Goal: Task Accomplishment & Management: Manage account settings

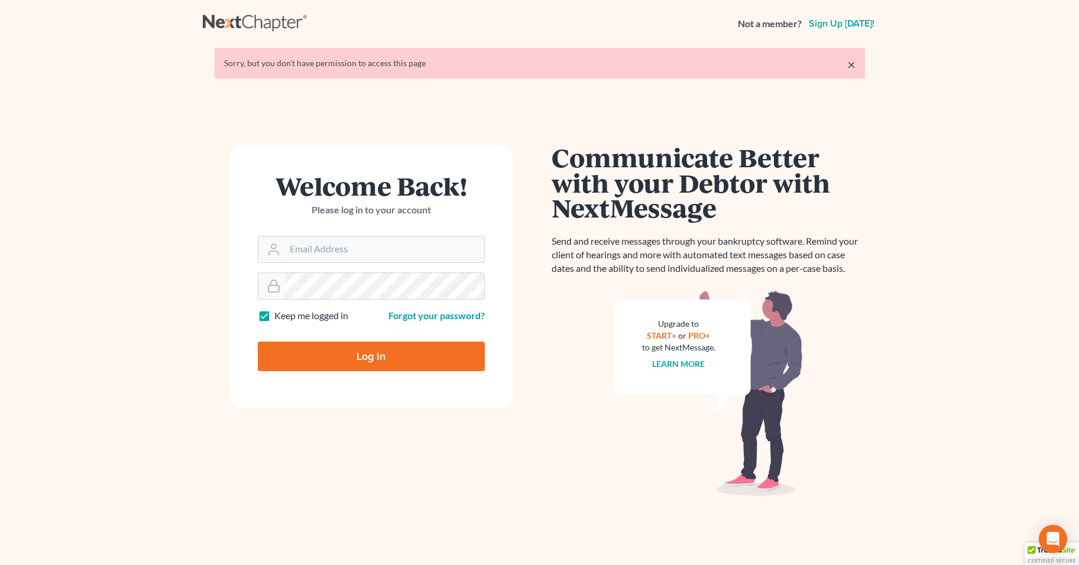
type input "[PERSON_NAME][EMAIL_ADDRESS][DOMAIN_NAME]"
click at [390, 353] on input "Log In" at bounding box center [371, 357] width 227 height 30
type input "Thinking..."
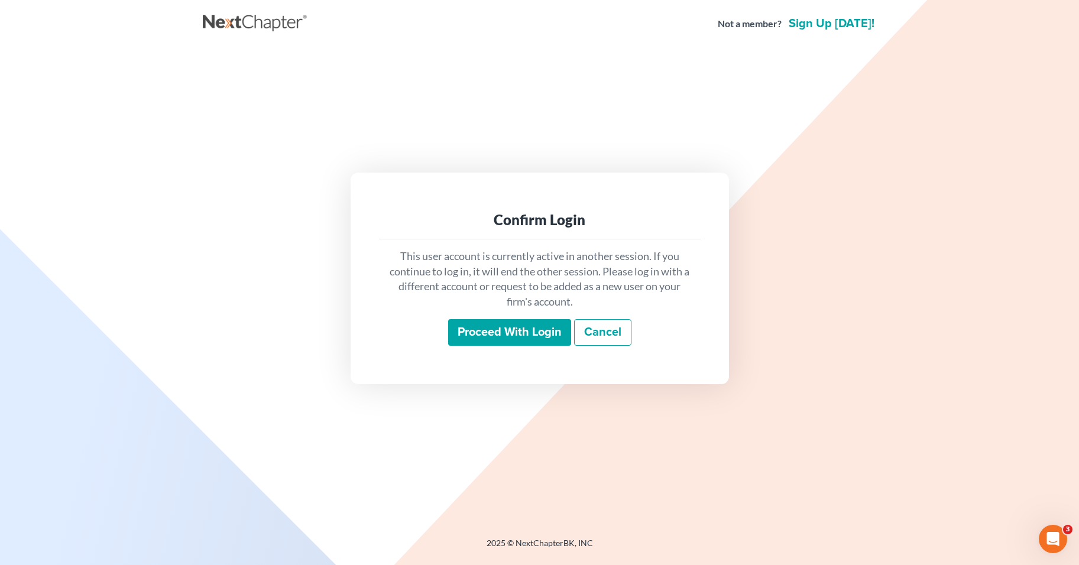
click at [530, 330] on input "Proceed with login" at bounding box center [509, 332] width 123 height 27
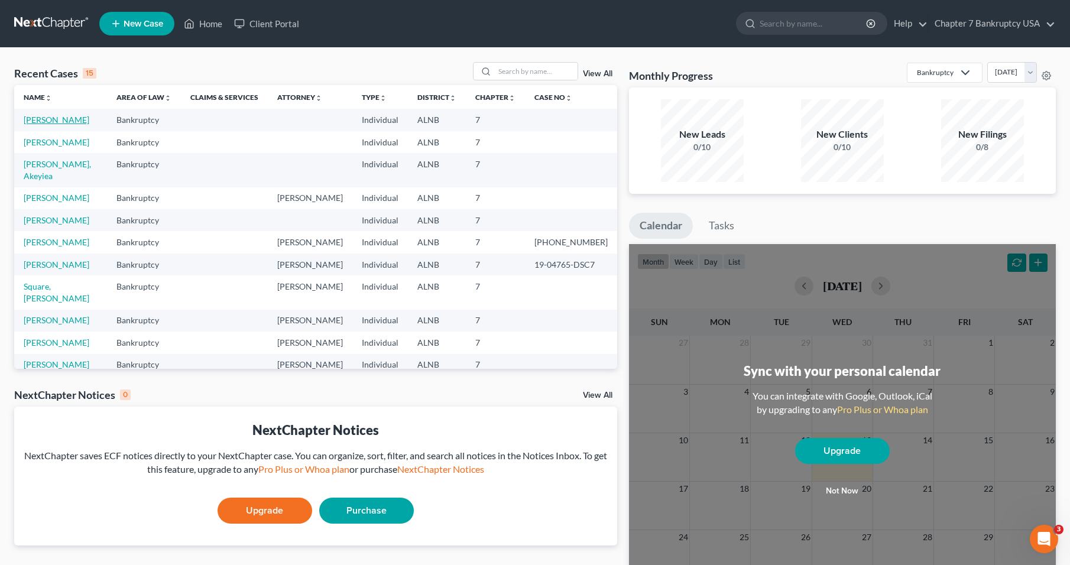
click at [43, 118] on link "[PERSON_NAME]" at bounding box center [57, 120] width 66 height 10
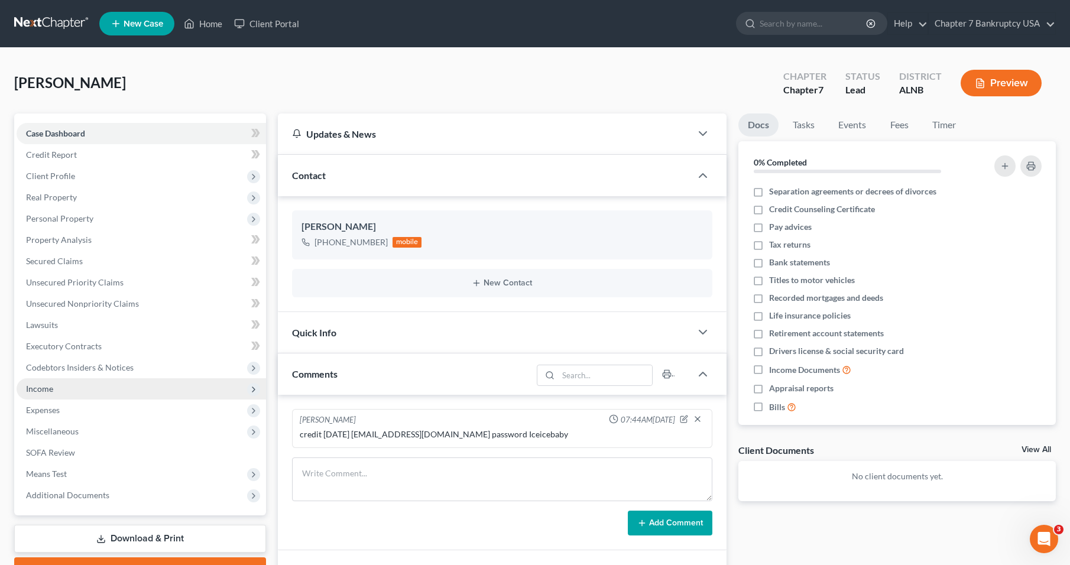
click at [45, 387] on span "Income" at bounding box center [39, 389] width 27 height 10
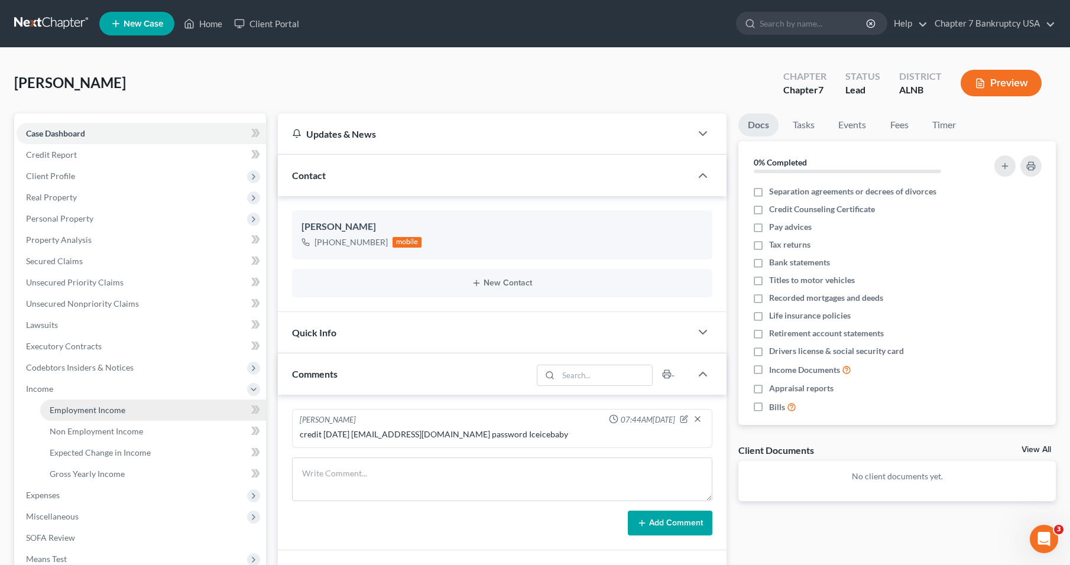
click at [108, 407] on span "Employment Income" at bounding box center [88, 410] width 76 height 10
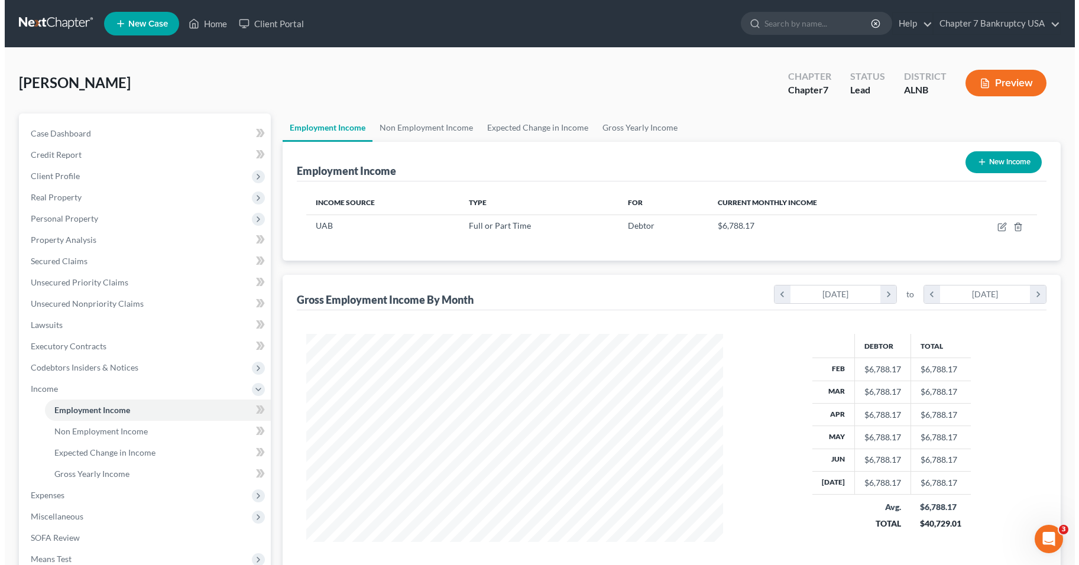
scroll to position [212, 440]
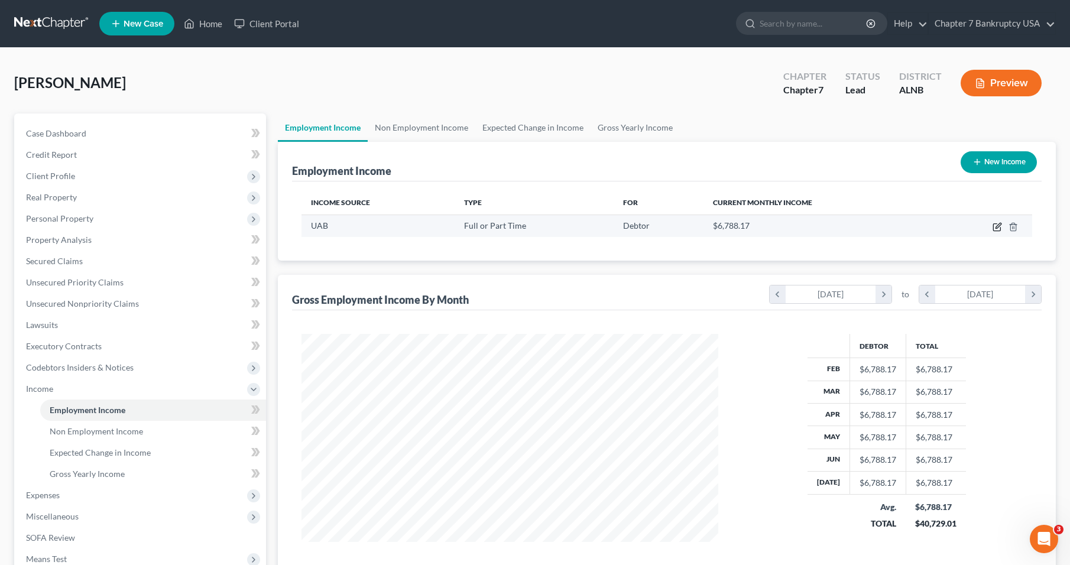
click at [996, 226] on icon "button" at bounding box center [996, 226] width 9 height 9
select select "0"
select select "2"
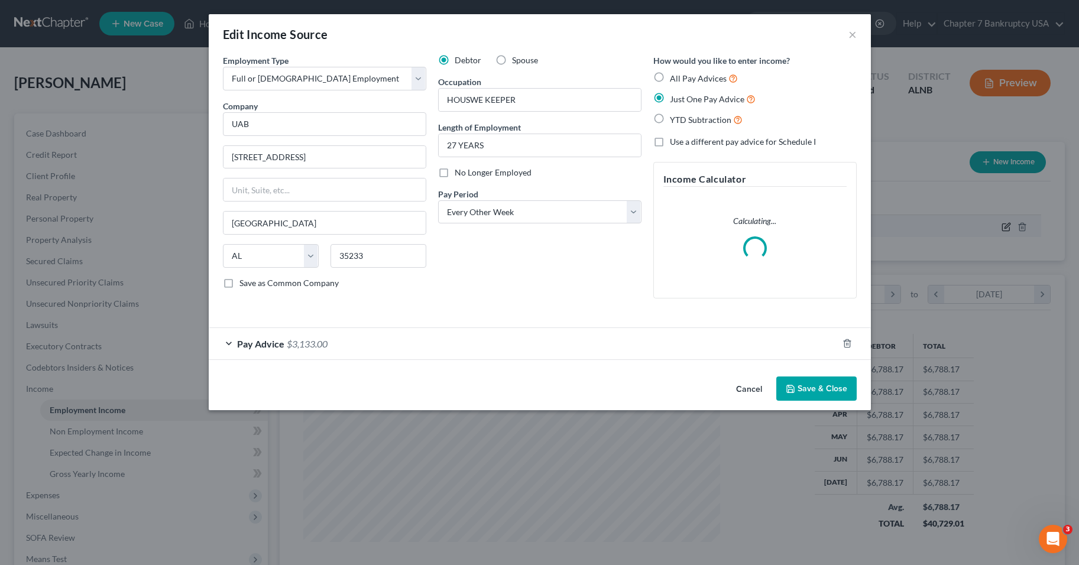
scroll to position [212, 444]
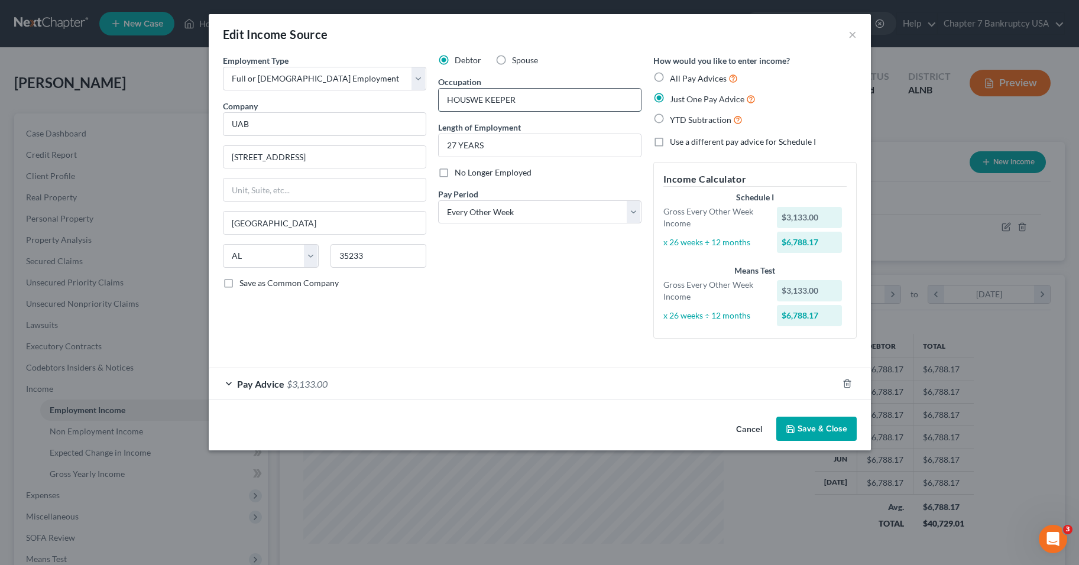
click at [480, 98] on input "HOUSWE KEEPER" at bounding box center [540, 100] width 202 height 22
type input "HOUSE KEEPER"
click at [468, 310] on div "Debtor Spouse Occupation HOUSE KEEPER Length of Employment 27 YEARS No Longer E…" at bounding box center [539, 201] width 215 height 294
click at [230, 382] on div "Pay Advice $3,133.00" at bounding box center [523, 383] width 629 height 31
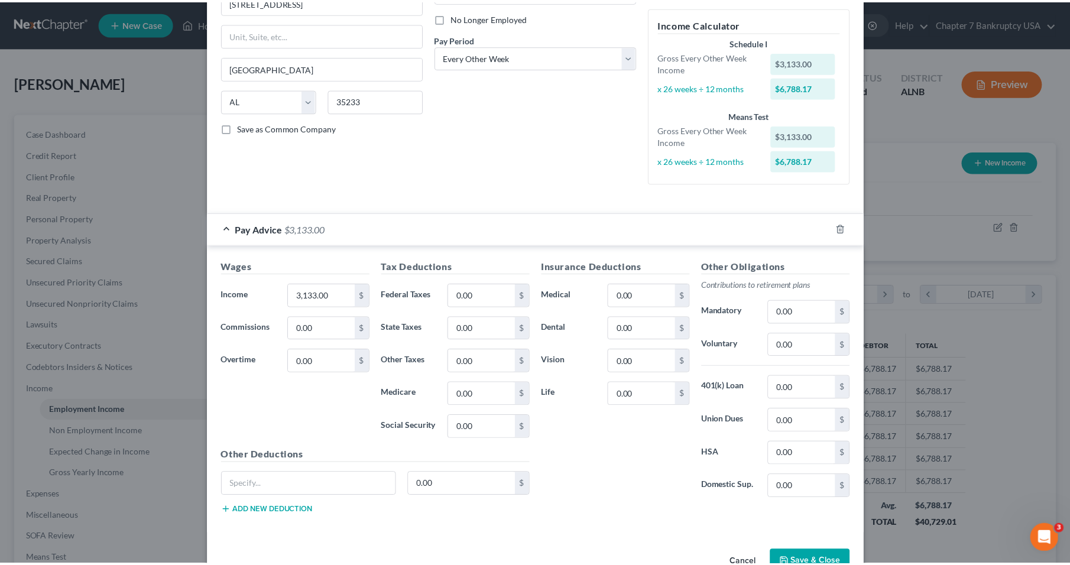
scroll to position [189, 0]
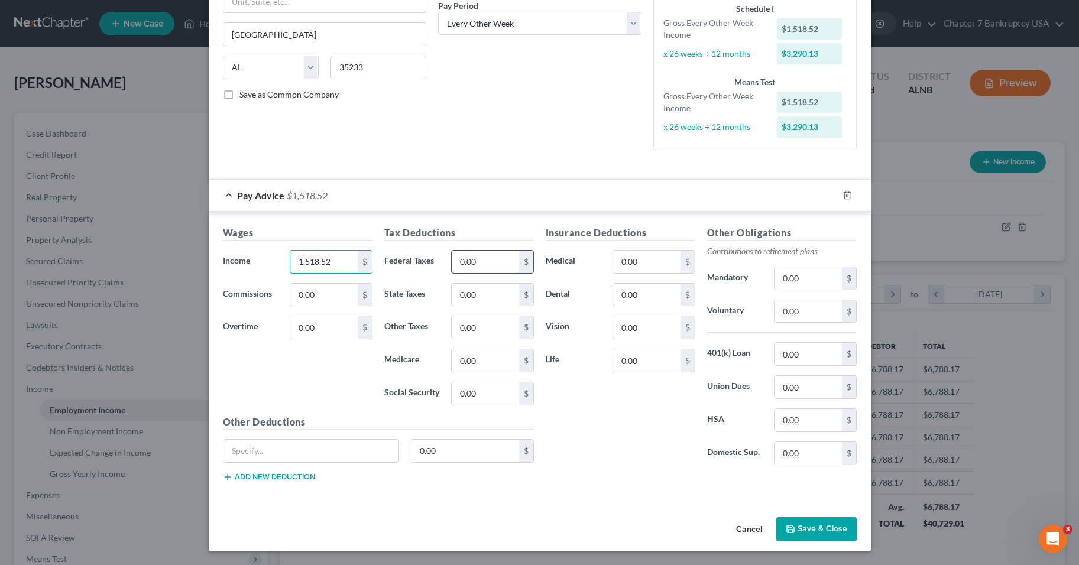
type input "1,518.52"
click at [482, 264] on input "0.00" at bounding box center [485, 262] width 67 height 22
type input "91.54"
click at [495, 397] on input "0.00" at bounding box center [485, 393] width 67 height 22
type input "87.80"
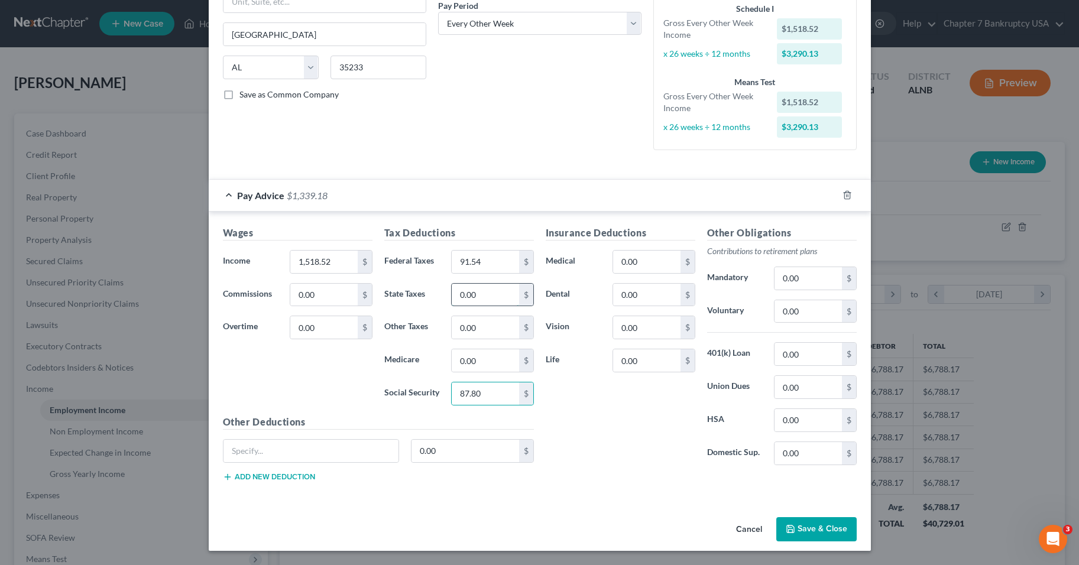
click at [484, 300] on input "0.00" at bounding box center [485, 295] width 67 height 22
type input "55.08"
click at [487, 323] on input "0.00" at bounding box center [485, 327] width 67 height 22
type input "14.16"
click at [478, 366] on input "0.00" at bounding box center [485, 360] width 67 height 22
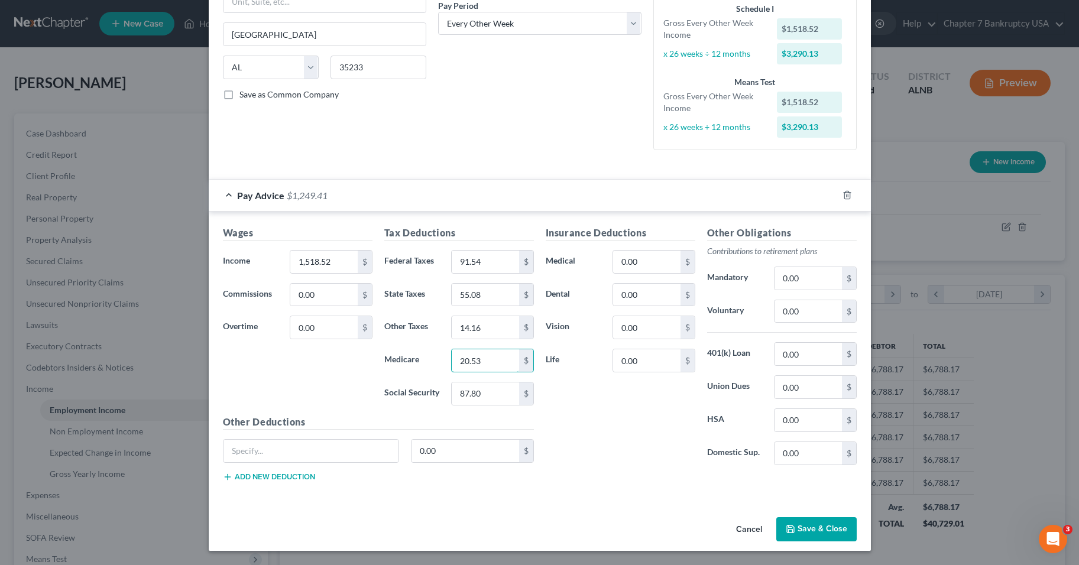
type input "20.53"
click at [579, 422] on div "Insurance Deductions Medical 0.00 $ Dental 0.00 $ Vision 0.00 $ Life 0.00 $" at bounding box center [620, 350] width 161 height 249
click at [669, 264] on input "0.00" at bounding box center [646, 262] width 67 height 22
type input "44.88"
click at [653, 298] on input "0.00" at bounding box center [646, 295] width 67 height 22
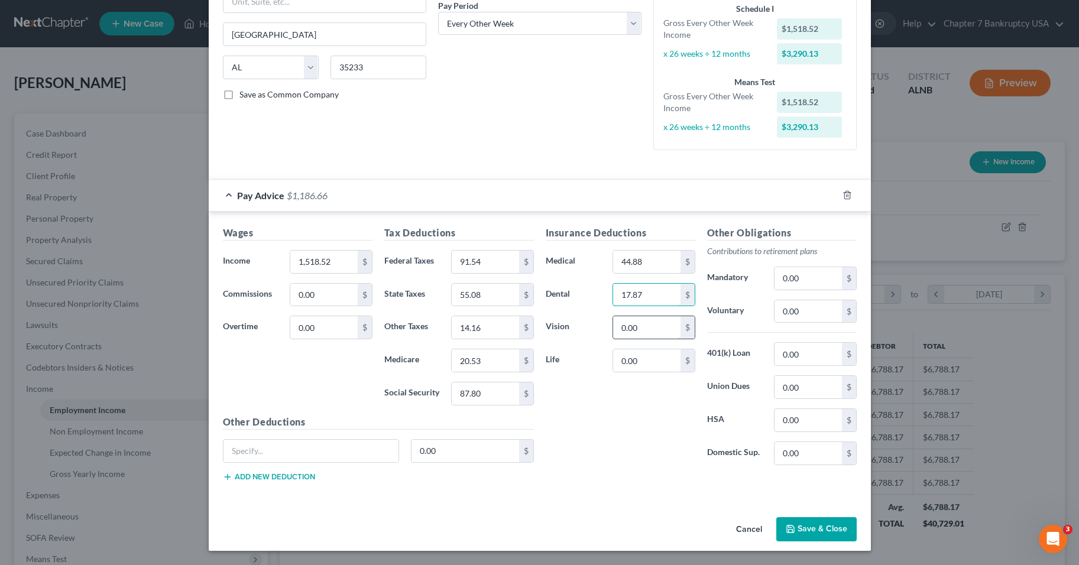
type input "17.87"
click at [648, 322] on input "0.00" at bounding box center [646, 327] width 67 height 22
type input "4.59"
click at [635, 383] on div "Insurance Deductions Medical 44.88 $ Dental 17.87 $ Vision 4.59 $ Life 0.00 $" at bounding box center [620, 350] width 161 height 249
click at [651, 464] on div "Insurance Deductions Medical 44.88 $ Dental 17.87 $ Vision 4.59 $ Life 0.00 $" at bounding box center [620, 350] width 161 height 249
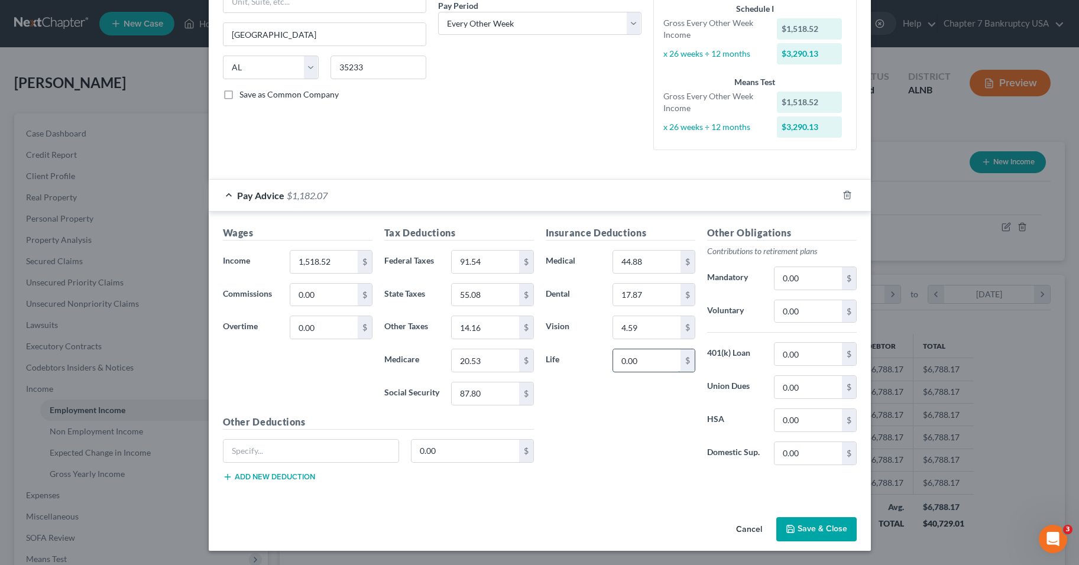
click at [630, 364] on input "0.00" at bounding box center [646, 360] width 67 height 22
click at [612, 407] on div "Insurance Deductions Medical 44.88 $ Dental 17.87 $ Vision 4.59 $ Life 35.0 $" at bounding box center [620, 350] width 161 height 249
click at [631, 413] on div "Insurance Deductions Medical 44.88 $ Dental 17.87 $ Vision 4.59 $ Life 35.0 $" at bounding box center [620, 350] width 161 height 249
click at [638, 360] on input "35.0" at bounding box center [646, 360] width 67 height 22
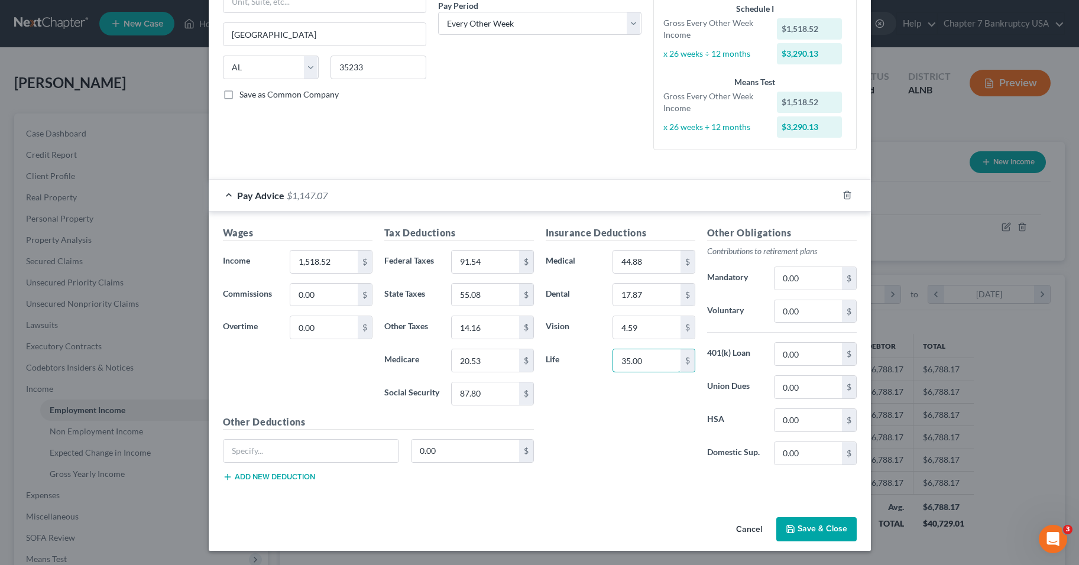
type input "35.00"
click at [640, 435] on div "Insurance Deductions Medical 44.88 $ Dental 17.87 $ Vision 4.59 $ Life 35.00 $" at bounding box center [620, 350] width 161 height 249
click at [526, 55] on div "Debtor Spouse Occupation HOUSE KEEPER Length of Employment 27 YEARS No Longer E…" at bounding box center [539, 13] width 215 height 294
click at [647, 364] on input "35.00" at bounding box center [646, 360] width 67 height 22
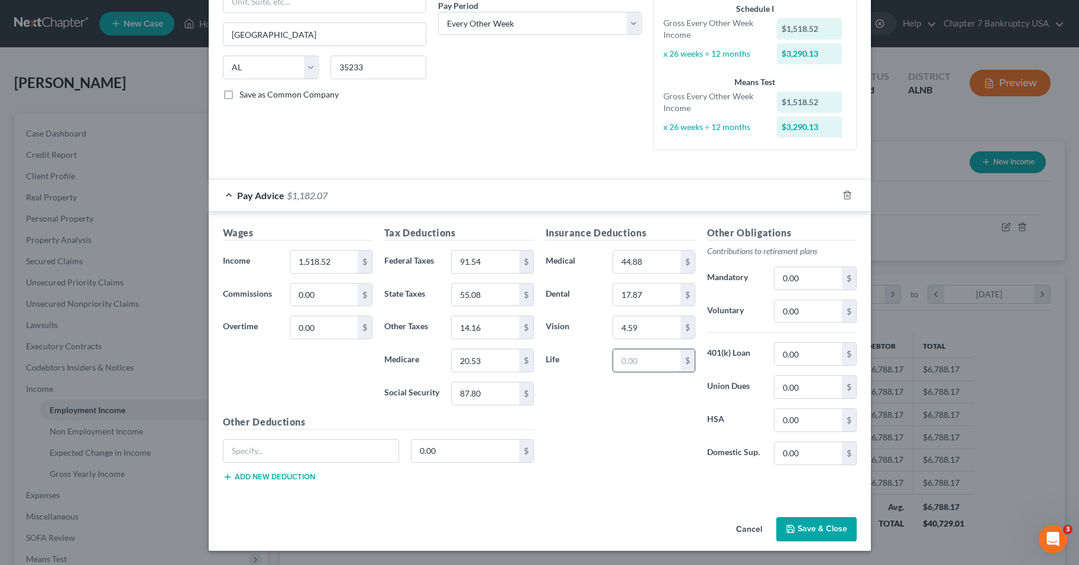
click at [638, 362] on input "text" at bounding box center [646, 360] width 67 height 22
type input "35.00"
click at [638, 401] on div "Insurance Deductions Medical 44.88 $ Dental 17.87 $ Vision 4.59 $ Life 35.00 $" at bounding box center [620, 350] width 161 height 249
click at [442, 455] on input "0.00" at bounding box center [465, 451] width 108 height 22
type input "111.52"
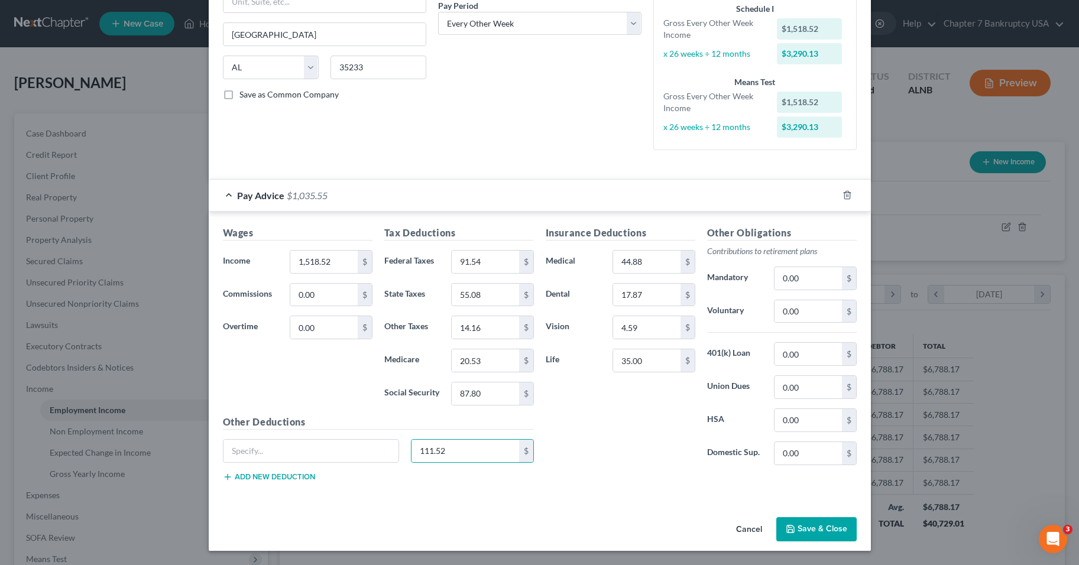
click at [624, 437] on div "Insurance Deductions Medical 44.88 $ Dental 17.87 $ Vision 4.59 $ Life 35.00 $" at bounding box center [620, 350] width 161 height 249
click at [278, 456] on input "text" at bounding box center [311, 451] width 176 height 22
type input "na"
click at [809, 536] on button "Save & Close" at bounding box center [816, 529] width 80 height 25
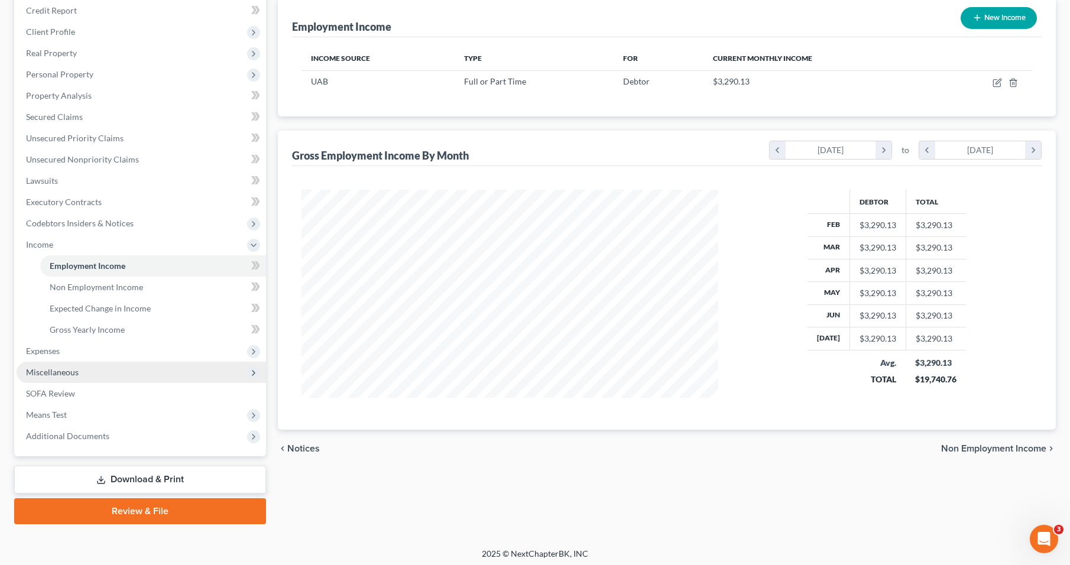
scroll to position [148, 0]
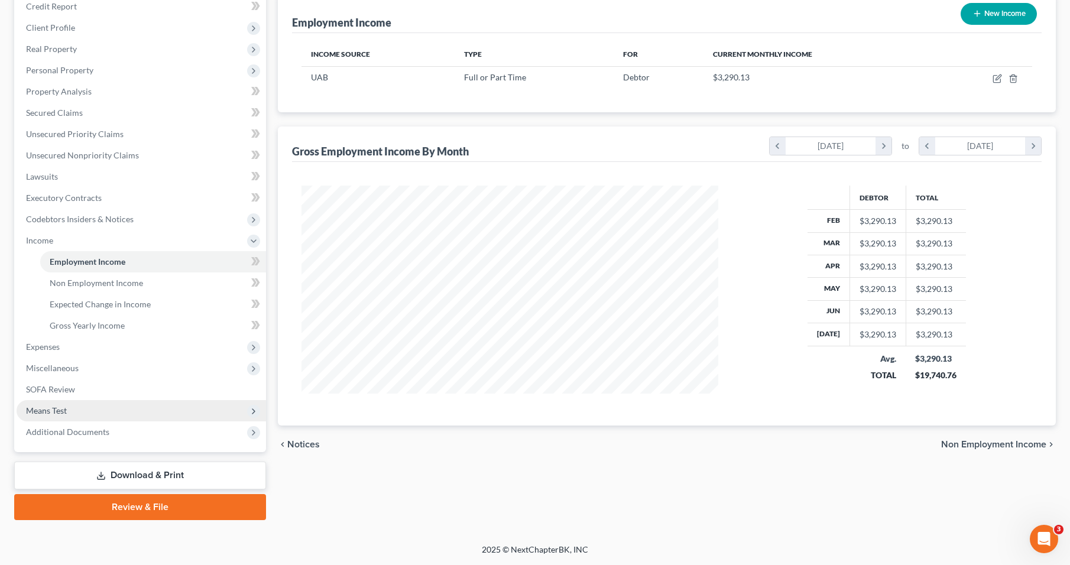
click at [57, 408] on span "Means Test" at bounding box center [46, 410] width 41 height 10
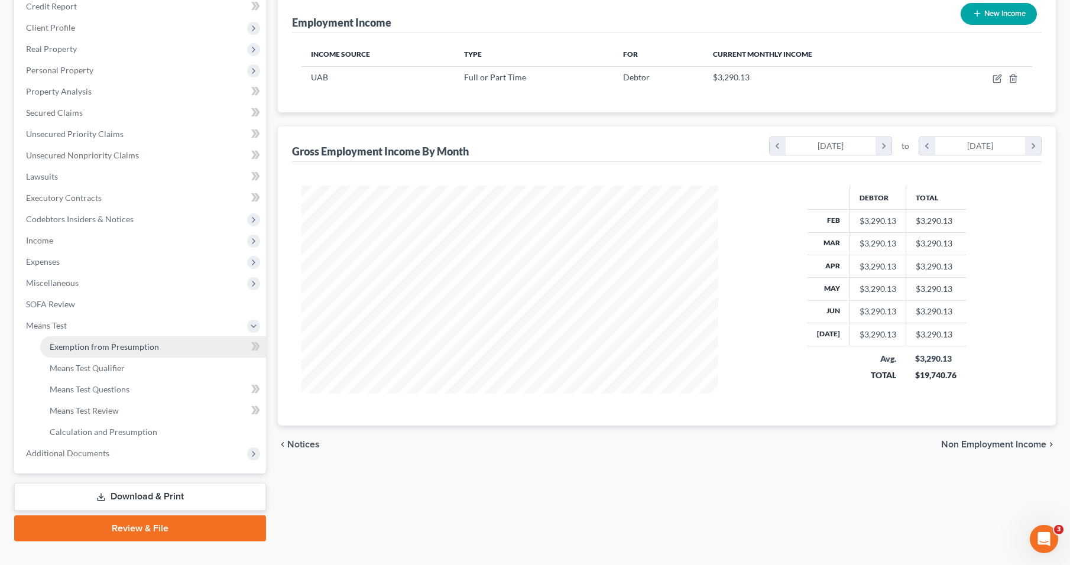
click at [108, 348] on span "Exemption from Presumption" at bounding box center [104, 347] width 109 height 10
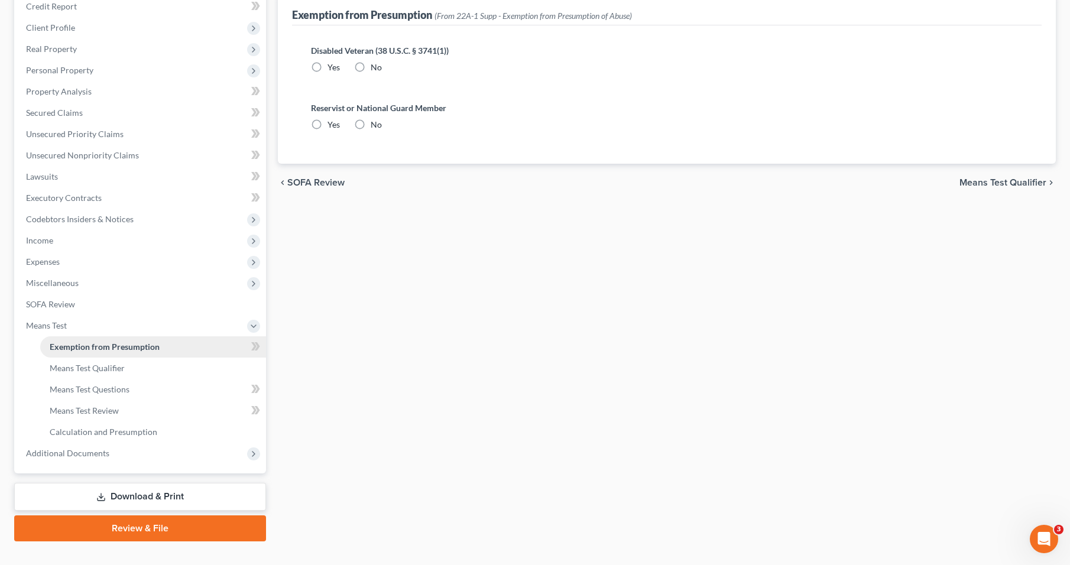
radio input "true"
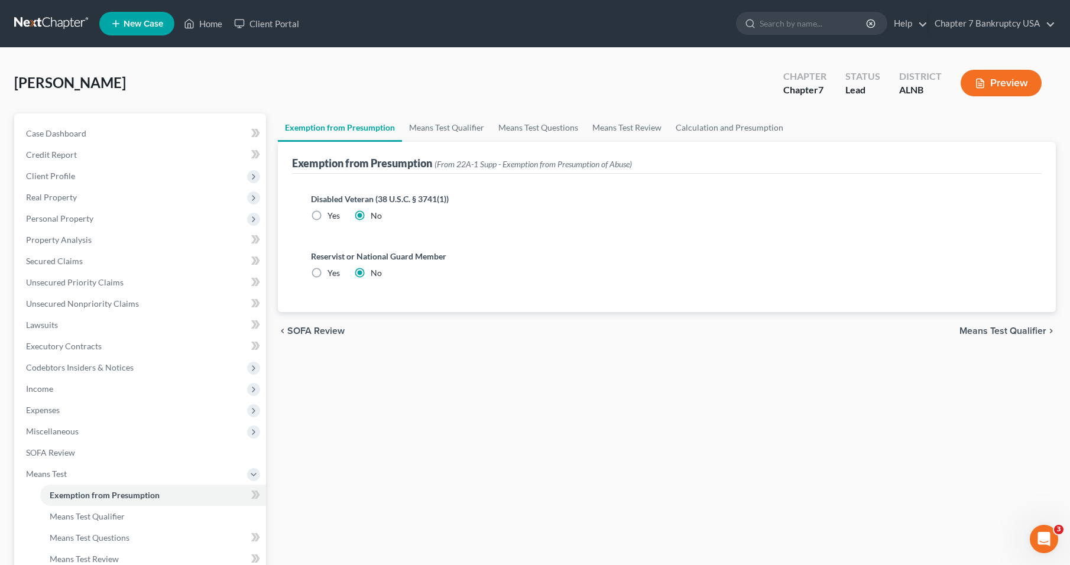
click at [1000, 325] on div "chevron_left SOFA Review Means Test Qualifier chevron_right" at bounding box center [667, 331] width 778 height 38
click at [1001, 326] on span "Means Test Qualifier" at bounding box center [1002, 330] width 87 height 9
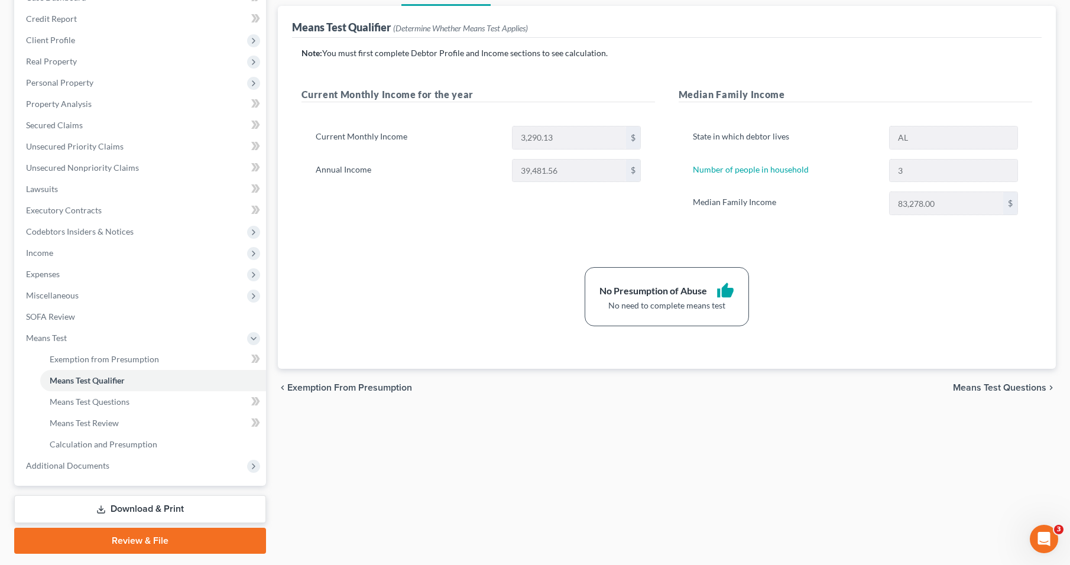
scroll to position [170, 0]
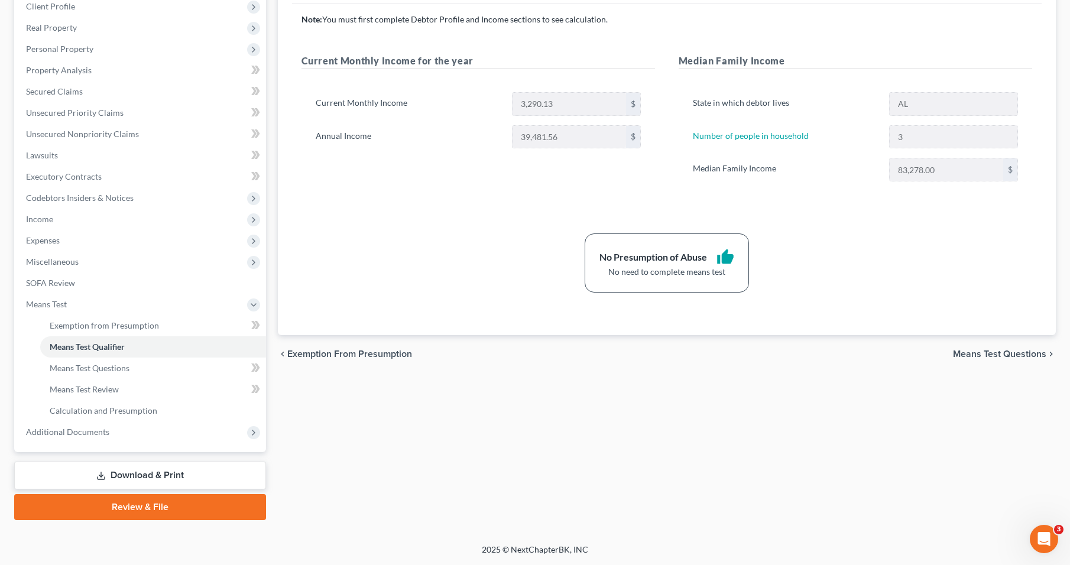
click at [155, 473] on link "Download & Print" at bounding box center [140, 476] width 252 height 28
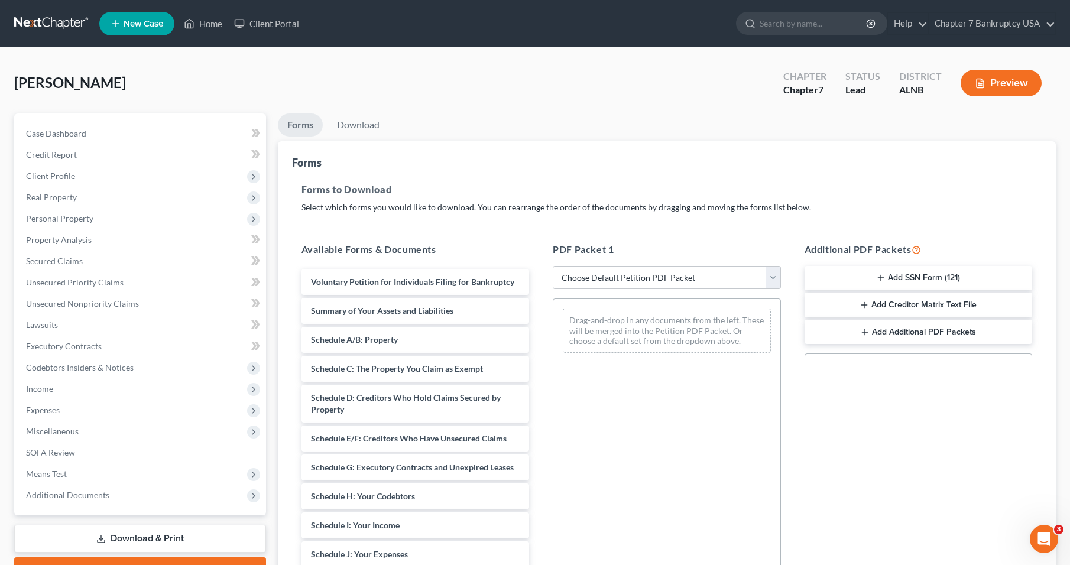
click at [624, 275] on select "Choose Default Petition PDF Packet Complete Bankruptcy Petition (all forms and …" at bounding box center [667, 278] width 228 height 24
select select "0"
click at [553, 266] on select "Choose Default Petition PDF Packet Complete Bankruptcy Petition (all forms and …" at bounding box center [667, 278] width 228 height 24
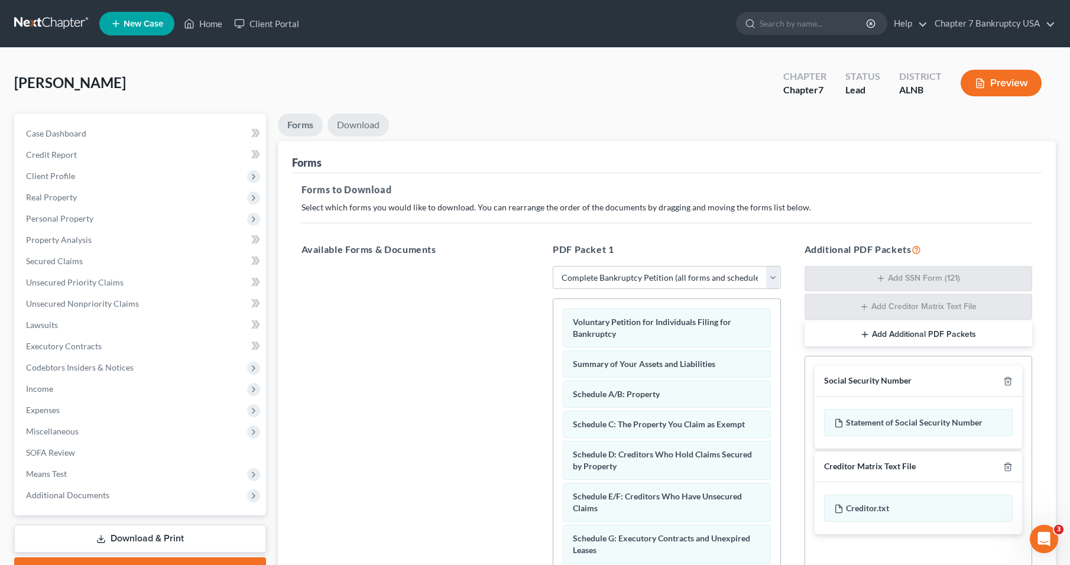
click at [359, 118] on link "Download" at bounding box center [357, 124] width 61 height 23
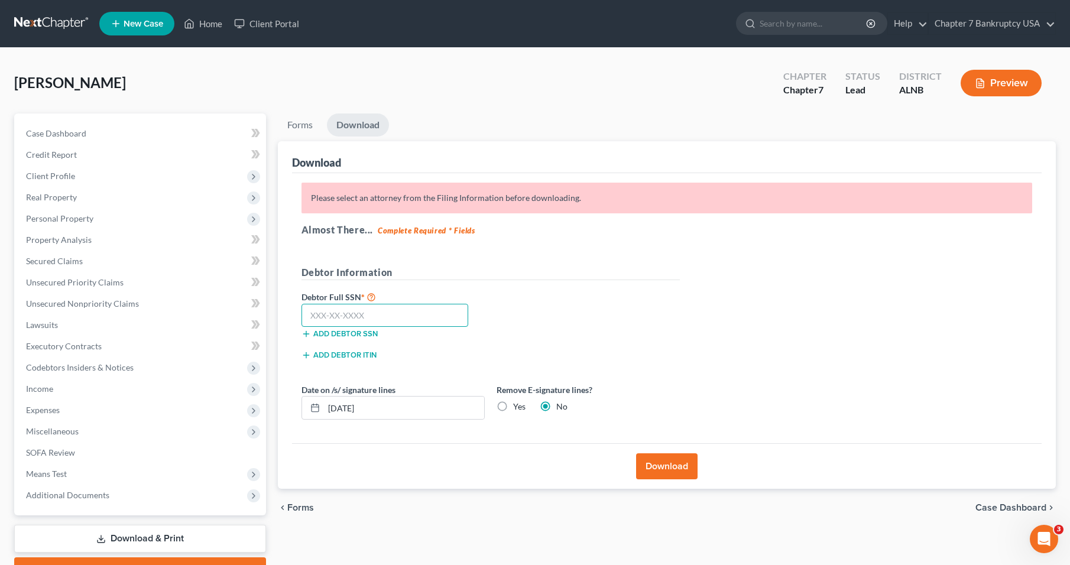
click at [364, 314] on input "text" at bounding box center [384, 316] width 167 height 24
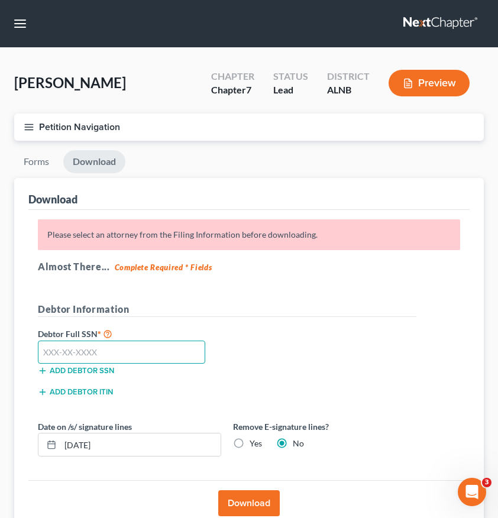
click at [87, 356] on input "text" at bounding box center [121, 352] width 167 height 24
type input "422-90-2575"
drag, startPoint x: 356, startPoint y: 281, endPoint x: 279, endPoint y: 358, distance: 108.7
click at [352, 283] on div "Please select an attorney from the Filing Information before downloading. Almos…" at bounding box center [248, 345] width 441 height 271
click at [249, 444] on label "Yes" at bounding box center [255, 443] width 12 height 12
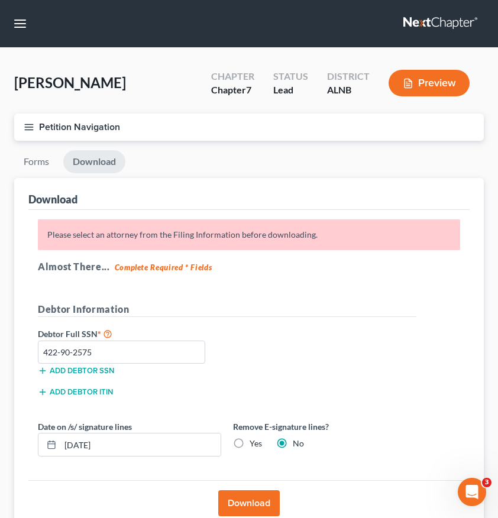
click at [254, 444] on input "Yes" at bounding box center [258, 441] width 8 height 8
radio input "true"
radio input "false"
click at [257, 508] on button "Download" at bounding box center [248, 503] width 61 height 26
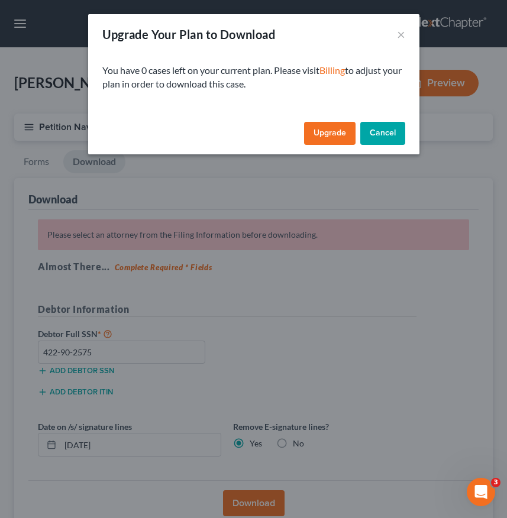
click at [338, 136] on link "Upgrade" at bounding box center [329, 134] width 51 height 24
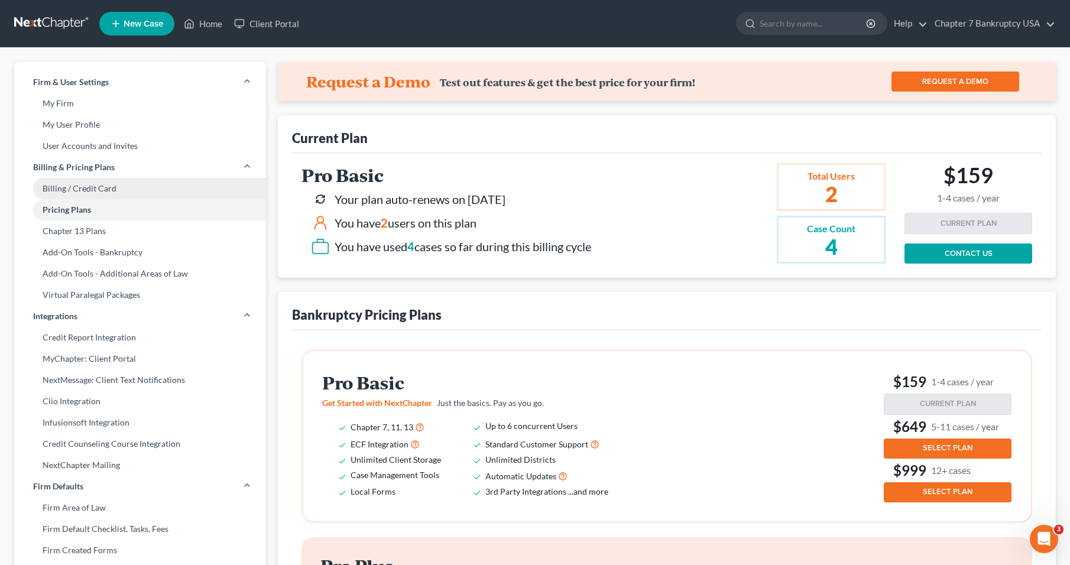
click at [84, 188] on link "Billing / Credit Card" at bounding box center [140, 188] width 252 height 21
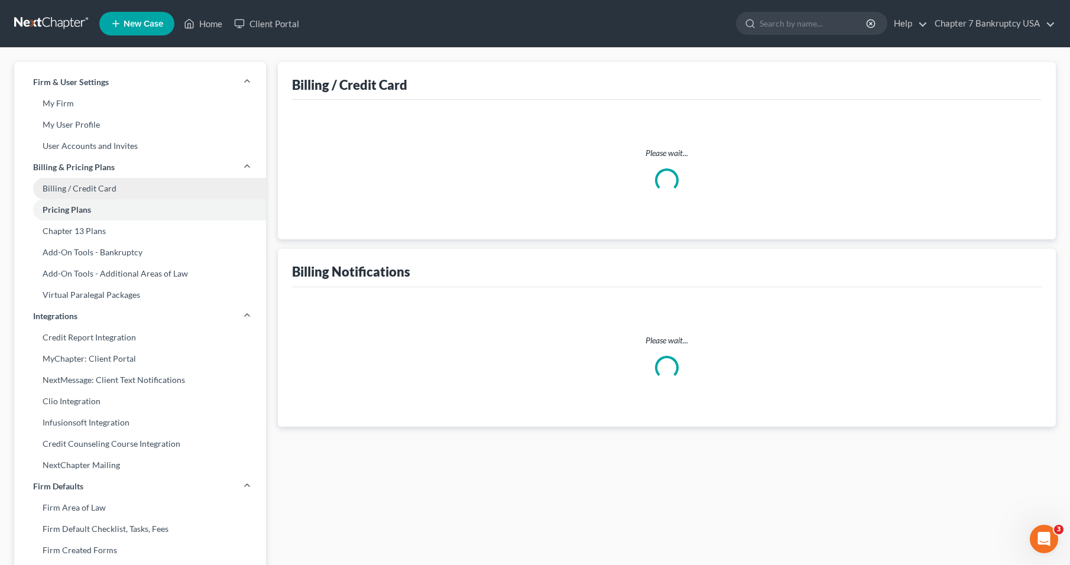
select select "0"
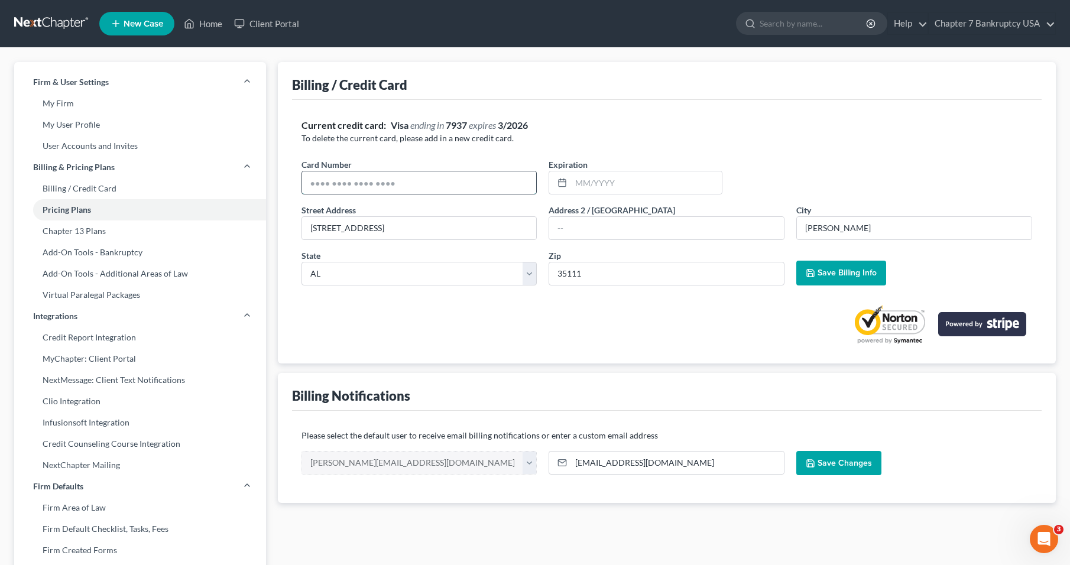
click at [349, 185] on input "text" at bounding box center [419, 182] width 235 height 22
type input "[CREDIT_CARD_NUMBER]"
click at [588, 193] on input "text" at bounding box center [646, 182] width 151 height 22
click at [593, 214] on span "Address 2 / [GEOGRAPHIC_DATA]" at bounding box center [612, 210] width 126 height 10
drag, startPoint x: 593, startPoint y: 214, endPoint x: 586, endPoint y: 180, distance: 34.4
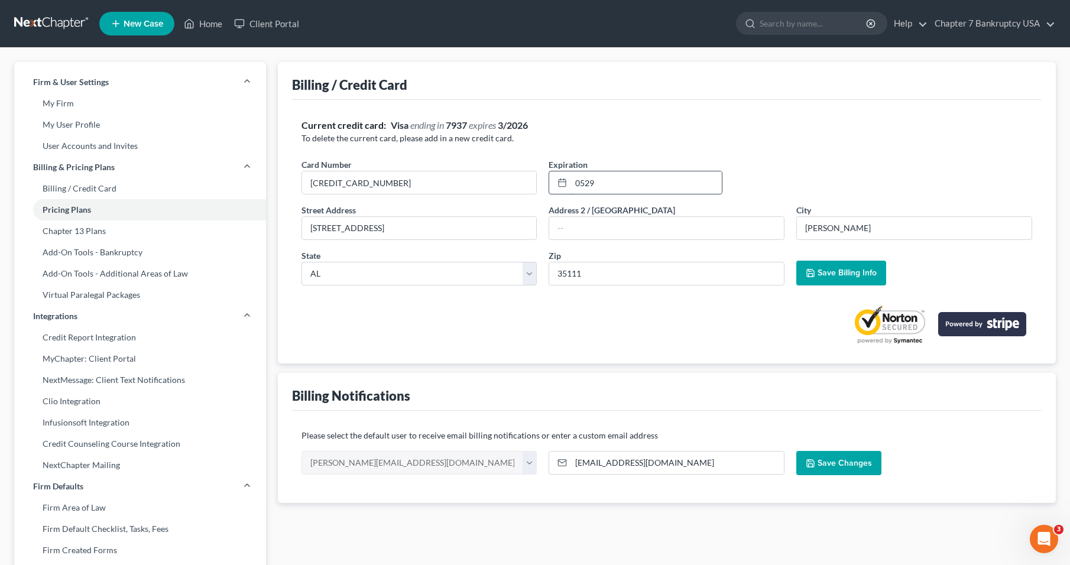
click at [586, 180] on input "0529" at bounding box center [646, 182] width 151 height 22
click at [826, 277] on span "Save Billing Info" at bounding box center [846, 273] width 59 height 10
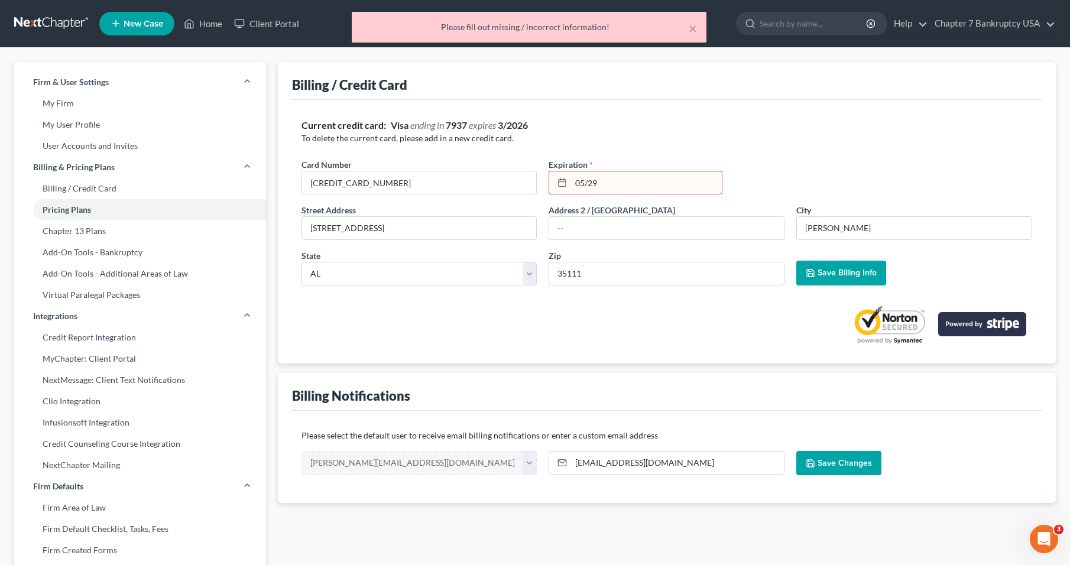
click at [632, 177] on input "05/29" at bounding box center [646, 182] width 151 height 22
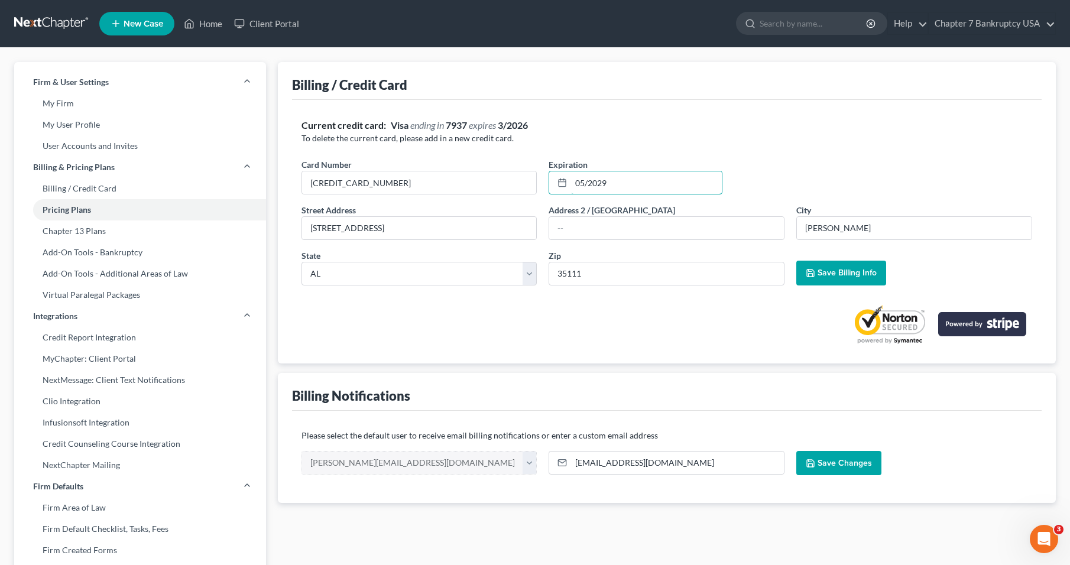
type input "05/2029"
click at [759, 171] on div "Card Number * [CREDIT_CARD_NUMBER] Expiration * 05/2029" at bounding box center [667, 181] width 743 height 46
click at [862, 280] on button "Save Billing Info" at bounding box center [841, 273] width 90 height 25
click at [103, 212] on link "Pricing Plans" at bounding box center [140, 209] width 252 height 21
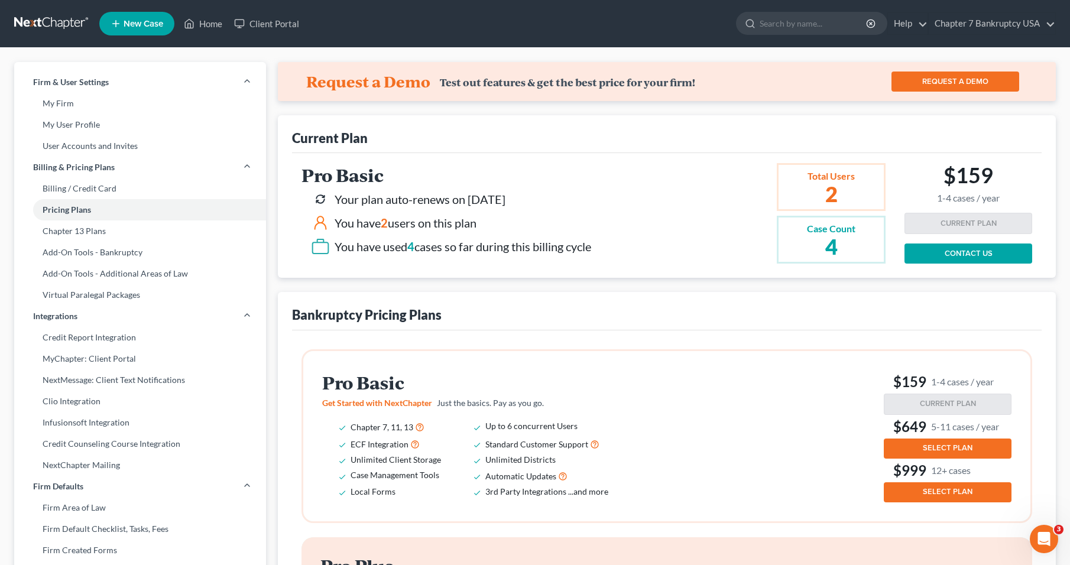
click at [948, 450] on span "SELECT PLAN" at bounding box center [948, 447] width 50 height 9
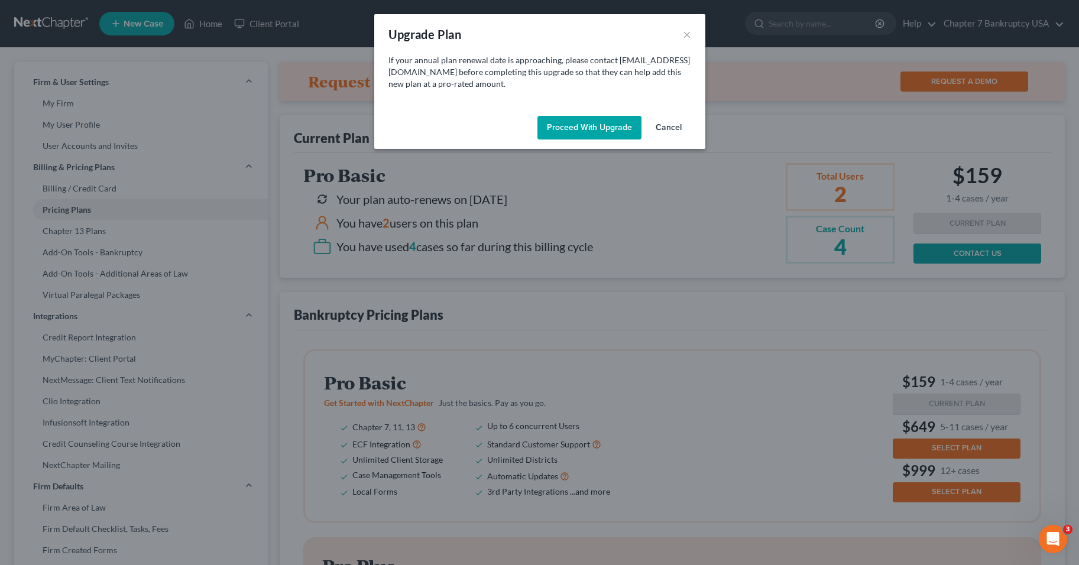
click at [616, 126] on button "Proceed with Upgrade" at bounding box center [589, 128] width 104 height 24
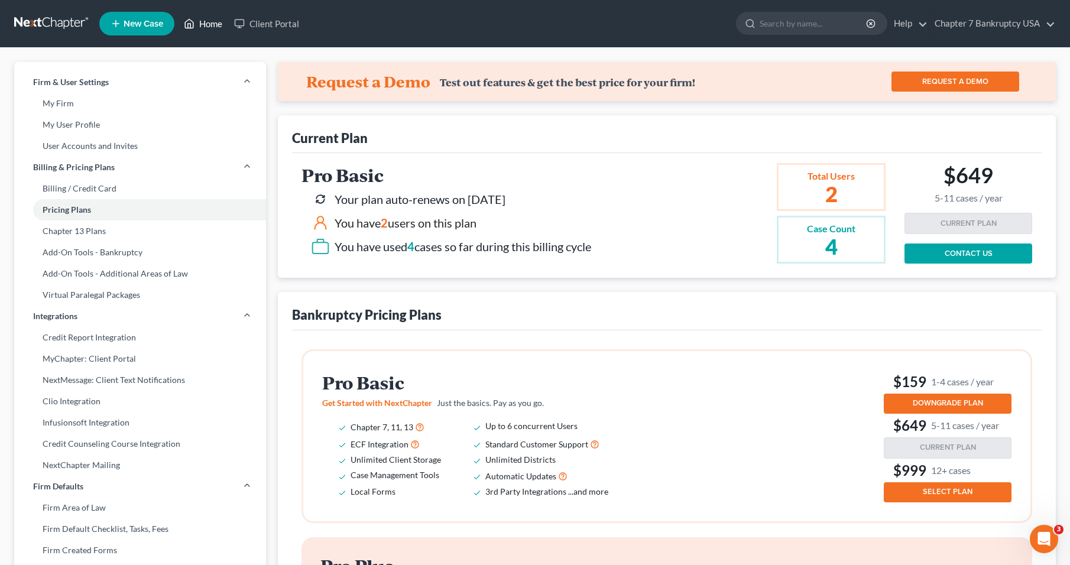
click at [207, 21] on link "Home" at bounding box center [203, 23] width 50 height 21
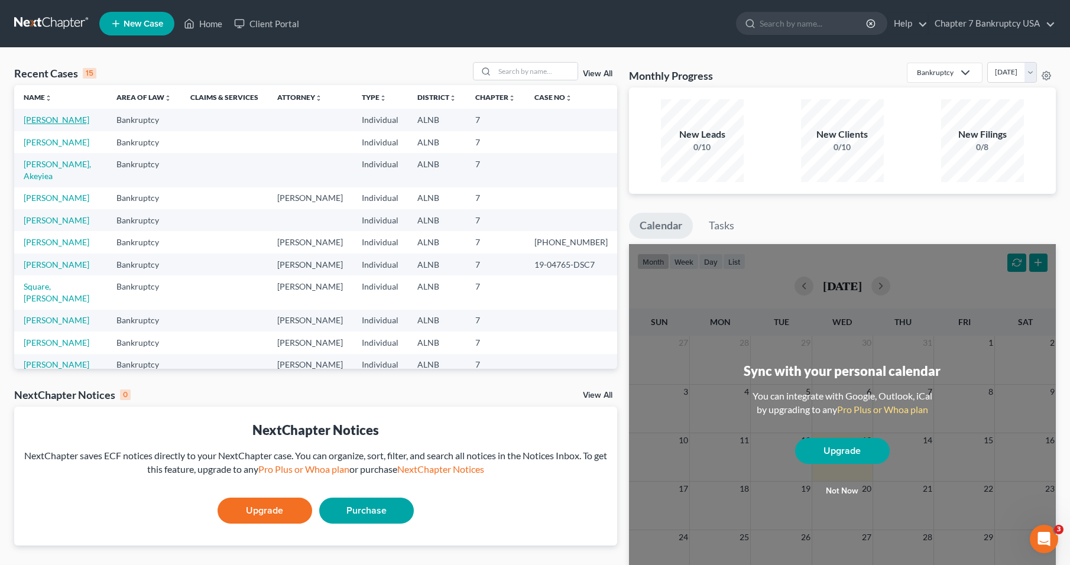
click at [71, 118] on link "[PERSON_NAME]" at bounding box center [57, 120] width 66 height 10
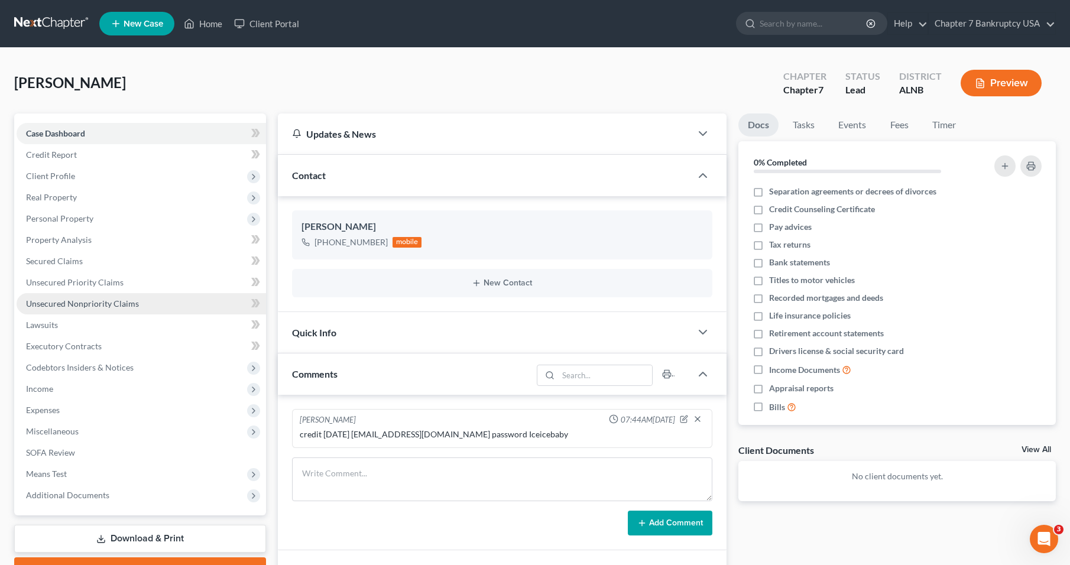
click at [92, 301] on span "Unsecured Nonpriority Claims" at bounding box center [82, 303] width 113 height 10
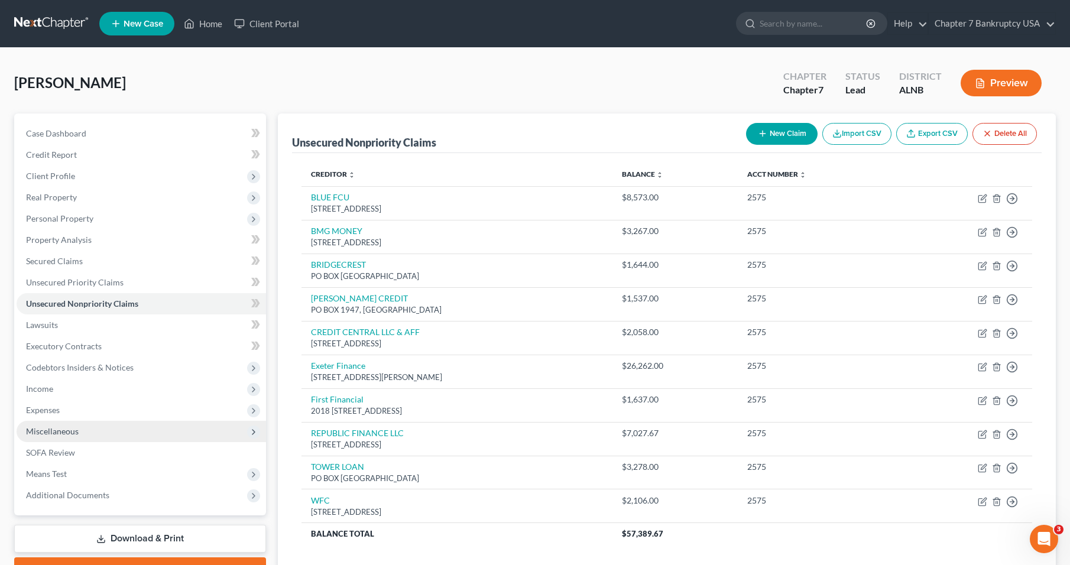
scroll to position [86, 0]
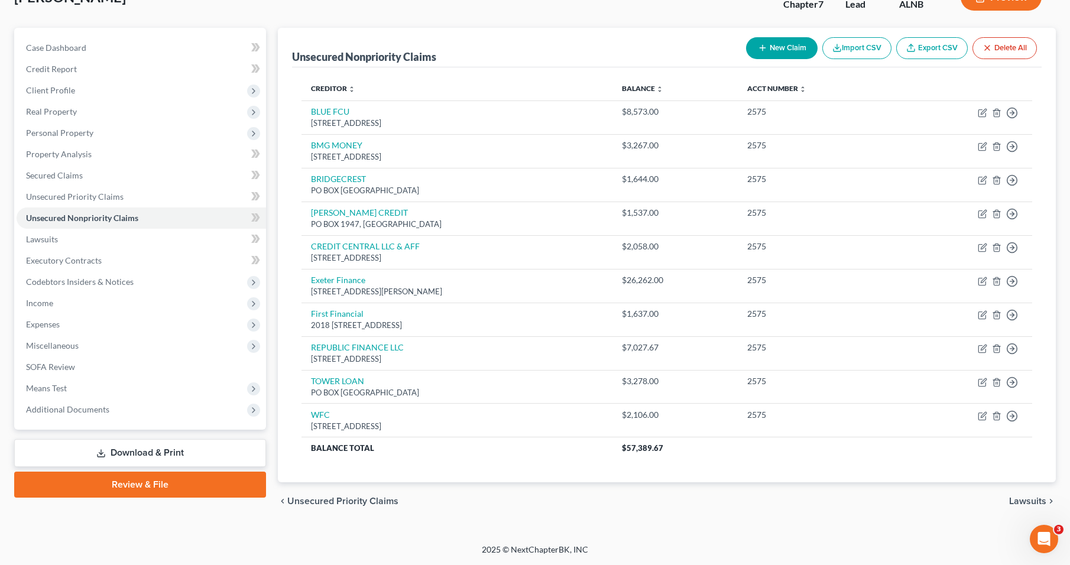
click at [152, 453] on link "Download & Print" at bounding box center [140, 453] width 252 height 28
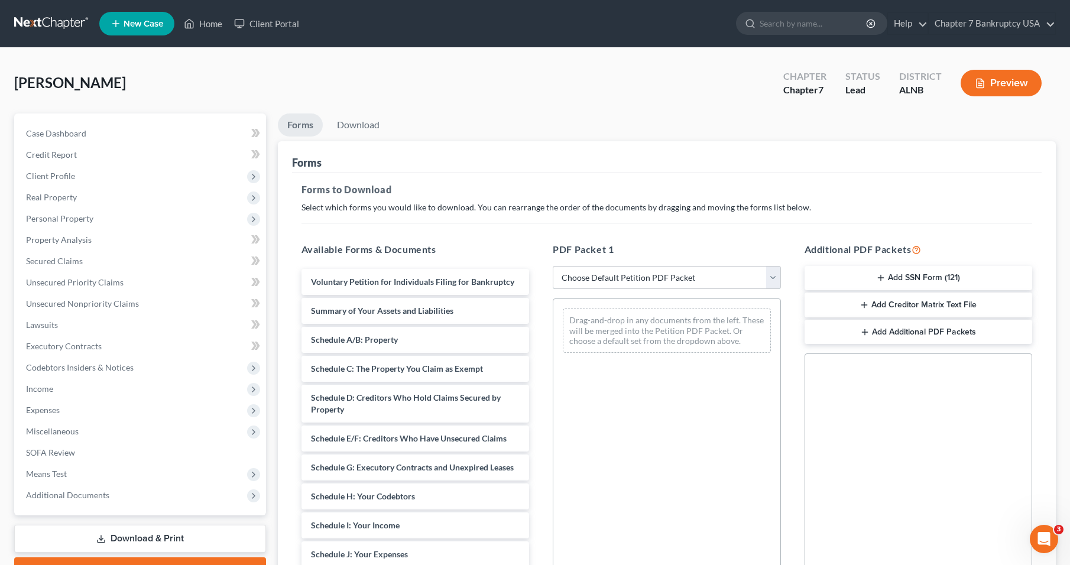
click at [630, 274] on select "Choose Default Petition PDF Packet Complete Bankruptcy Petition (all forms and …" at bounding box center [667, 278] width 228 height 24
select select "0"
click at [553, 266] on select "Choose Default Petition PDF Packet Complete Bankruptcy Petition (all forms and …" at bounding box center [667, 278] width 228 height 24
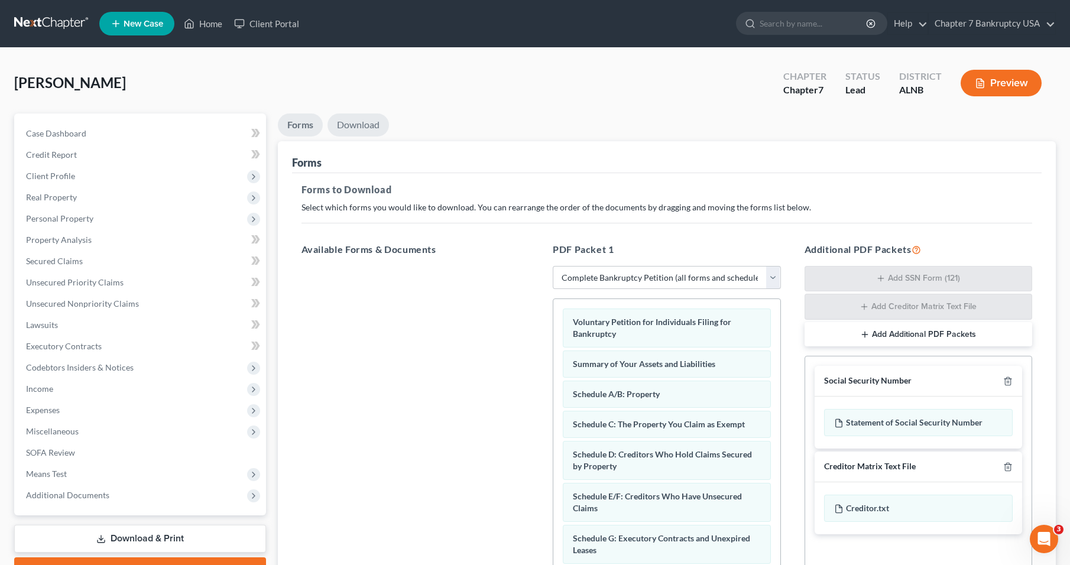
click at [358, 124] on link "Download" at bounding box center [357, 124] width 61 height 23
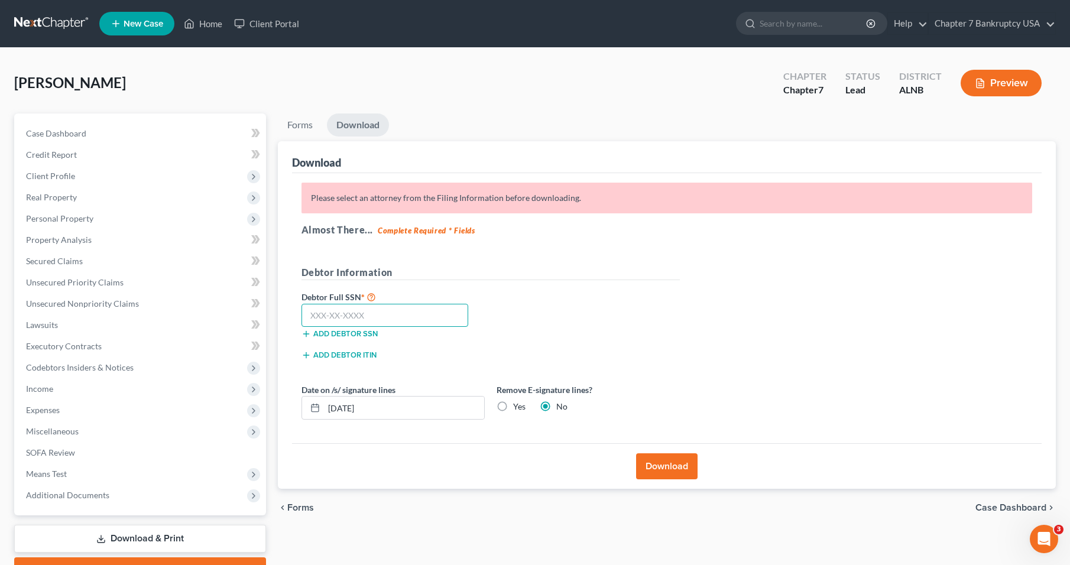
click at [359, 316] on input "text" at bounding box center [384, 316] width 167 height 24
type input "422-90-2575"
drag, startPoint x: 666, startPoint y: 356, endPoint x: 596, endPoint y: 397, distance: 81.3
click at [658, 363] on div "Add debtor ITIN" at bounding box center [491, 358] width 390 height 21
click at [513, 405] on label "Yes" at bounding box center [519, 407] width 12 height 12
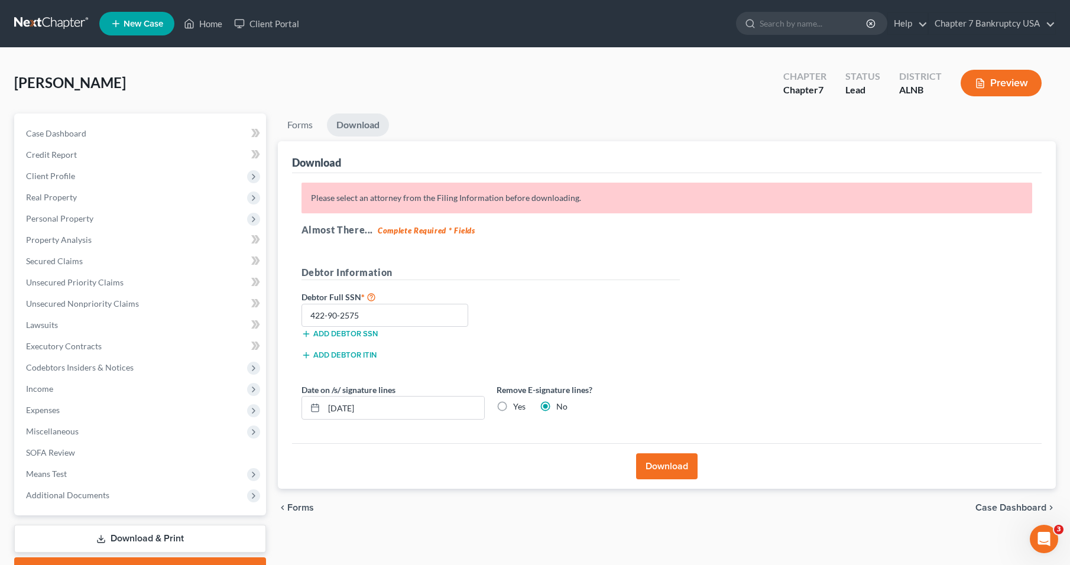
click at [518, 405] on input "Yes" at bounding box center [522, 405] width 8 height 8
radio input "true"
radio input "false"
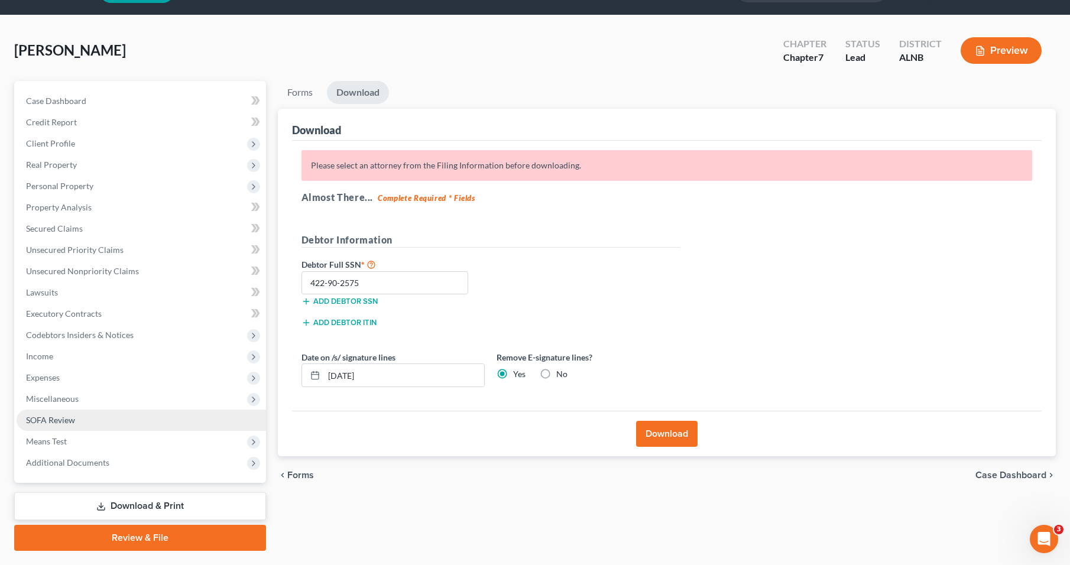
scroll to position [63, 0]
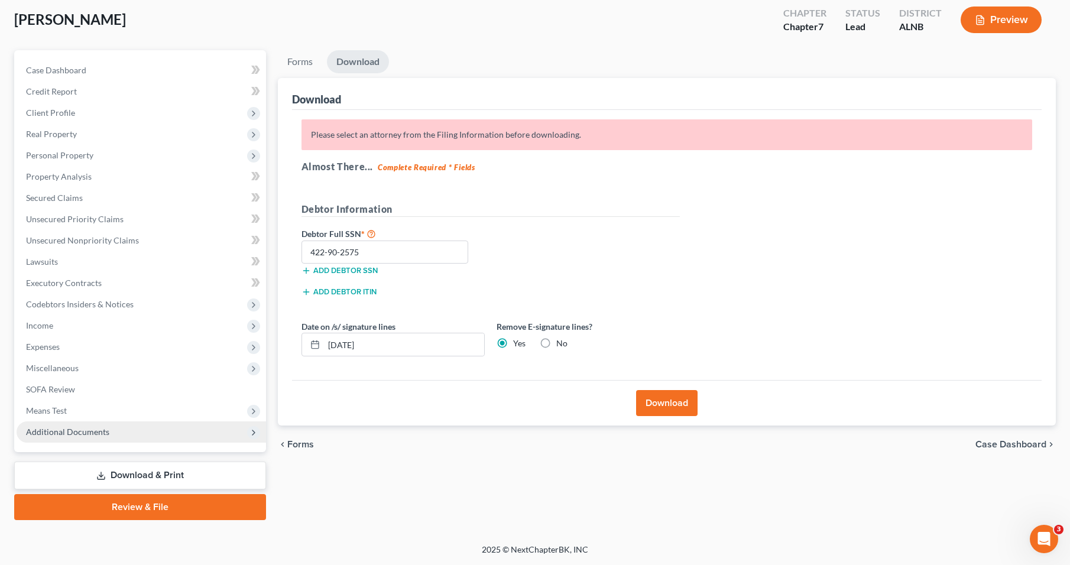
click at [101, 427] on span "Additional Documents" at bounding box center [67, 432] width 83 height 10
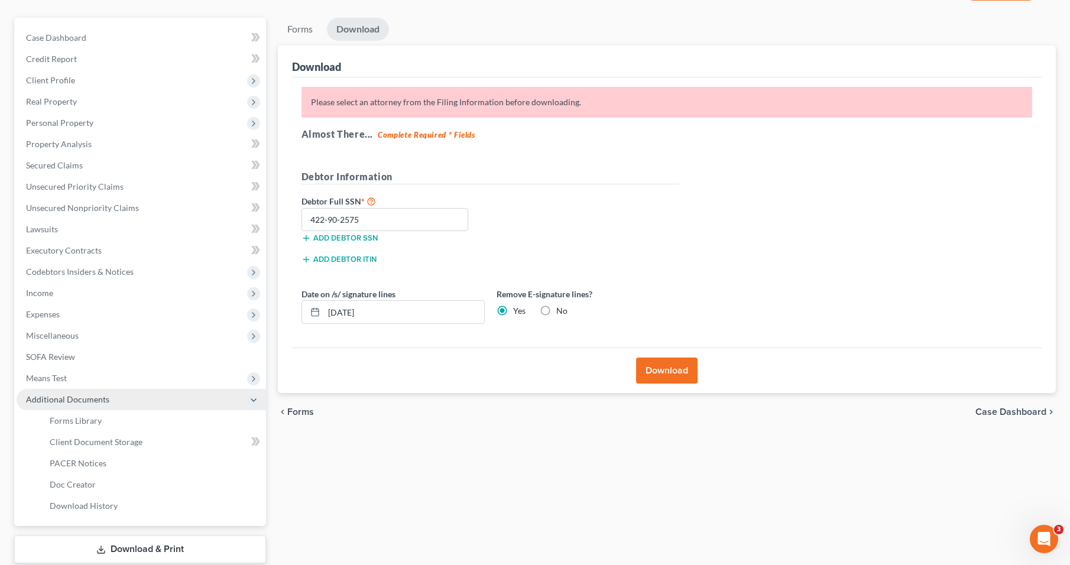
scroll to position [122, 0]
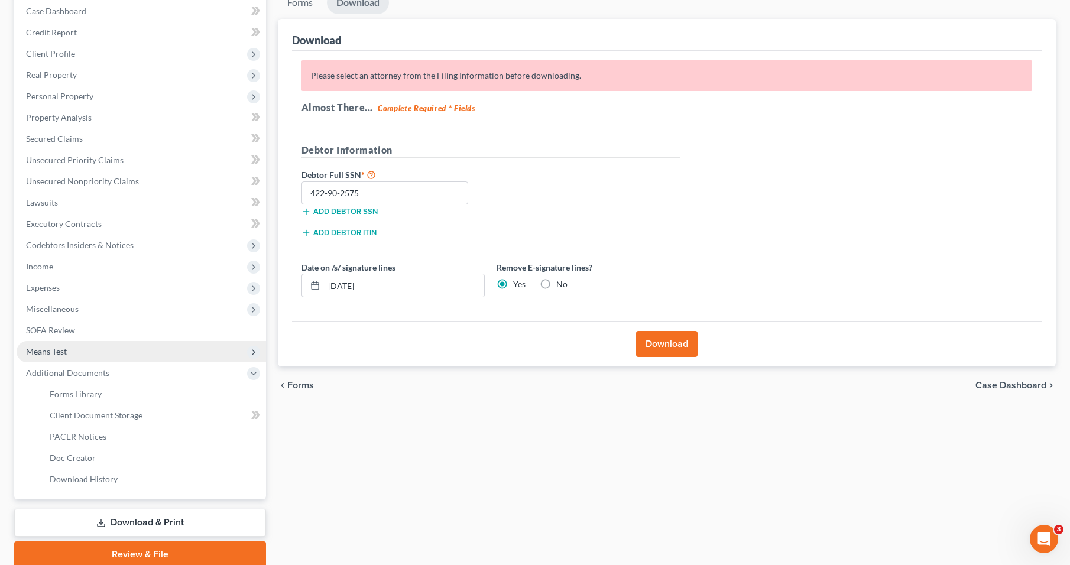
click at [85, 358] on span "Means Test" at bounding box center [141, 351] width 249 height 21
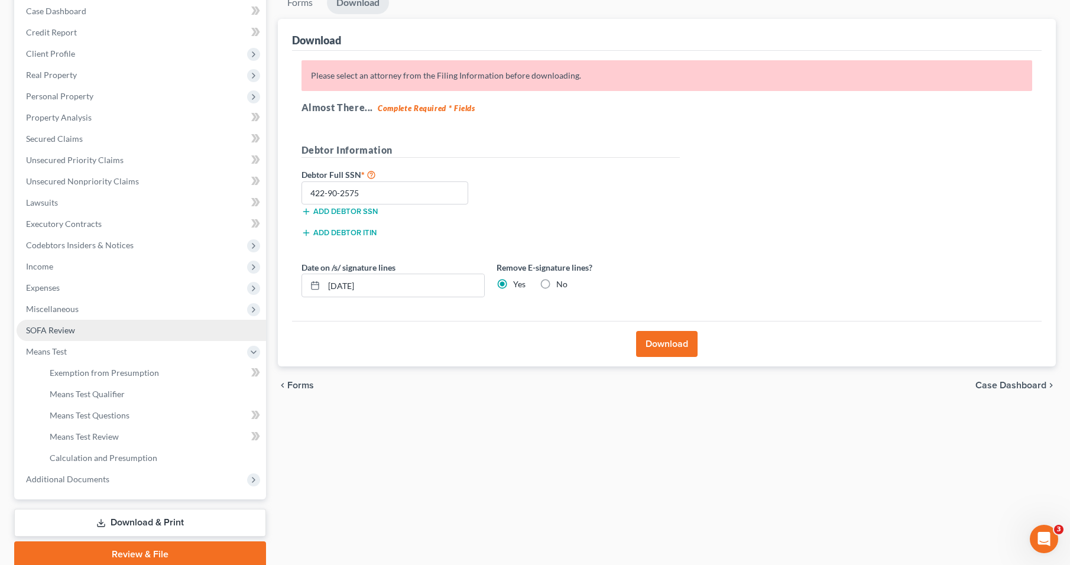
click at [67, 336] on link "SOFA Review" at bounding box center [141, 330] width 249 height 21
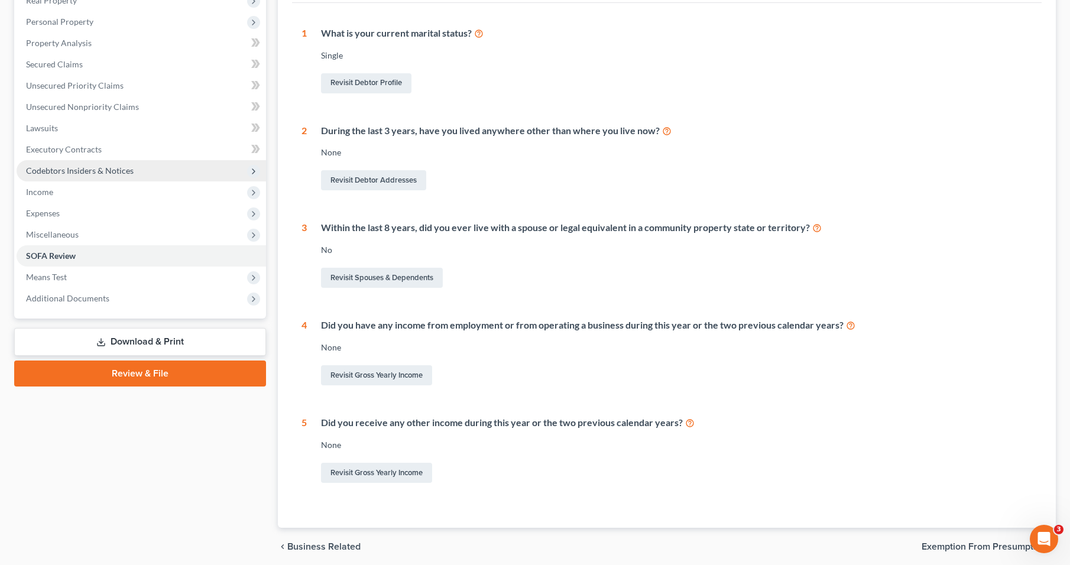
scroll to position [236, 0]
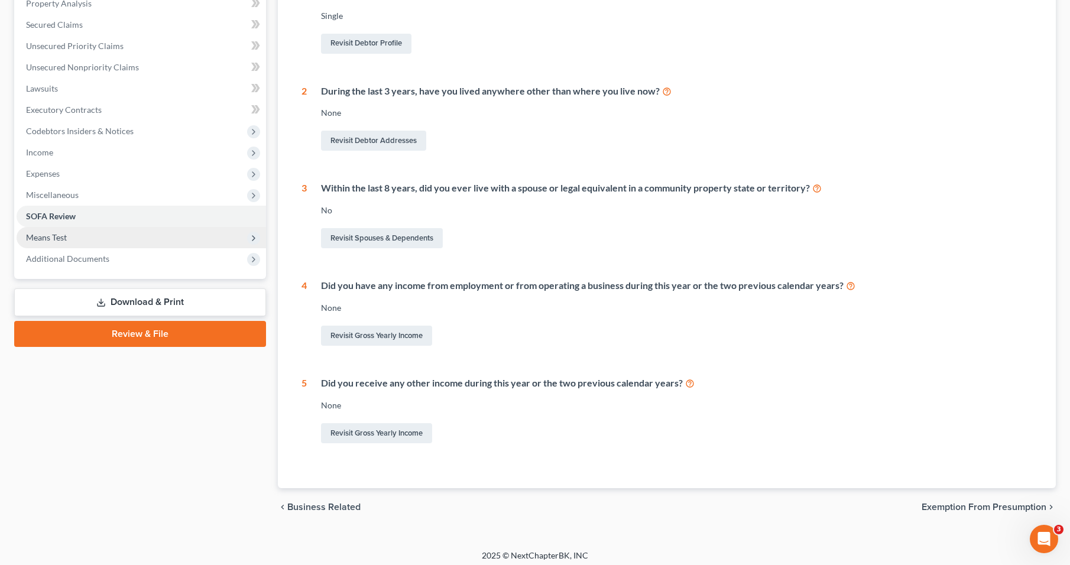
click at [76, 232] on span "Means Test" at bounding box center [141, 237] width 249 height 21
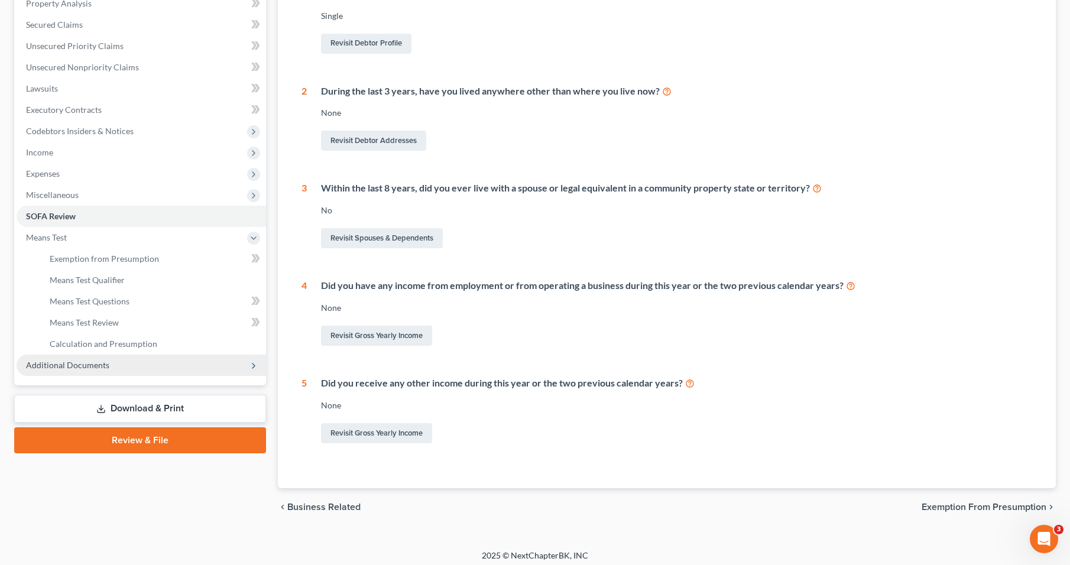
click at [113, 364] on span "Additional Documents" at bounding box center [141, 365] width 249 height 21
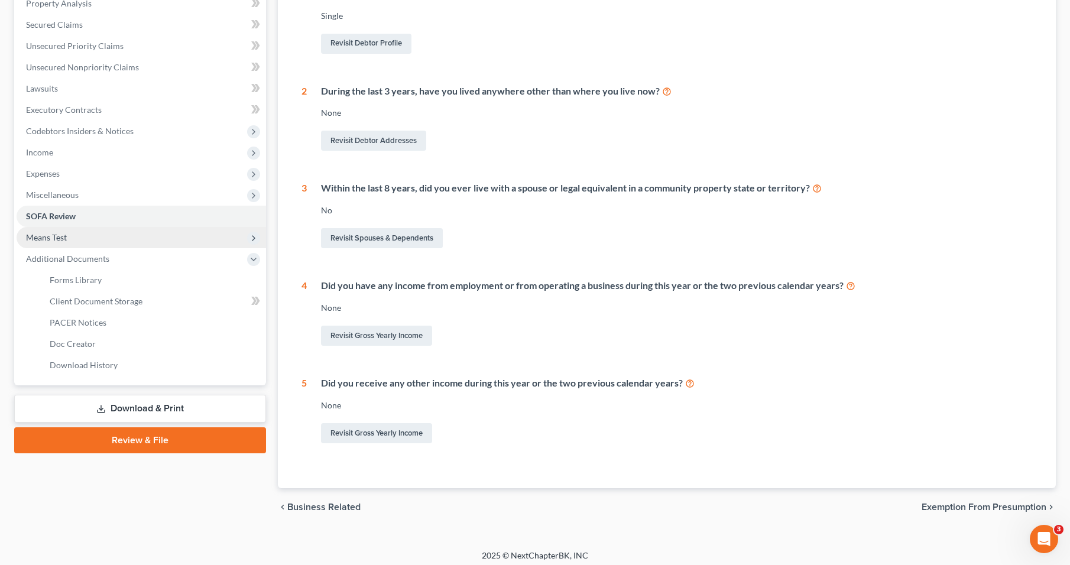
click at [94, 231] on span "Means Test" at bounding box center [141, 237] width 249 height 21
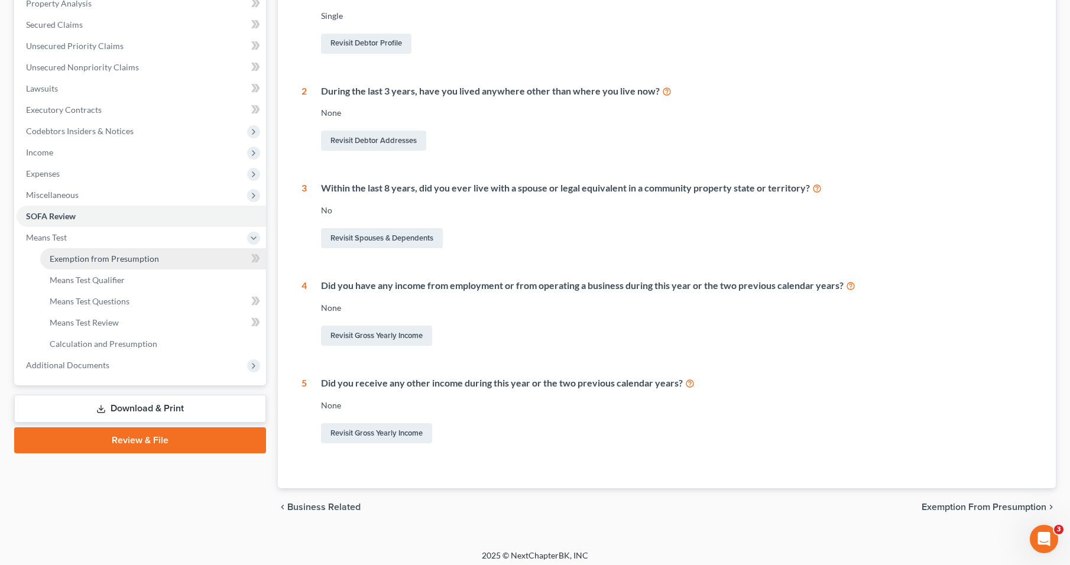
click at [98, 264] on link "Exemption from Presumption" at bounding box center [153, 258] width 226 height 21
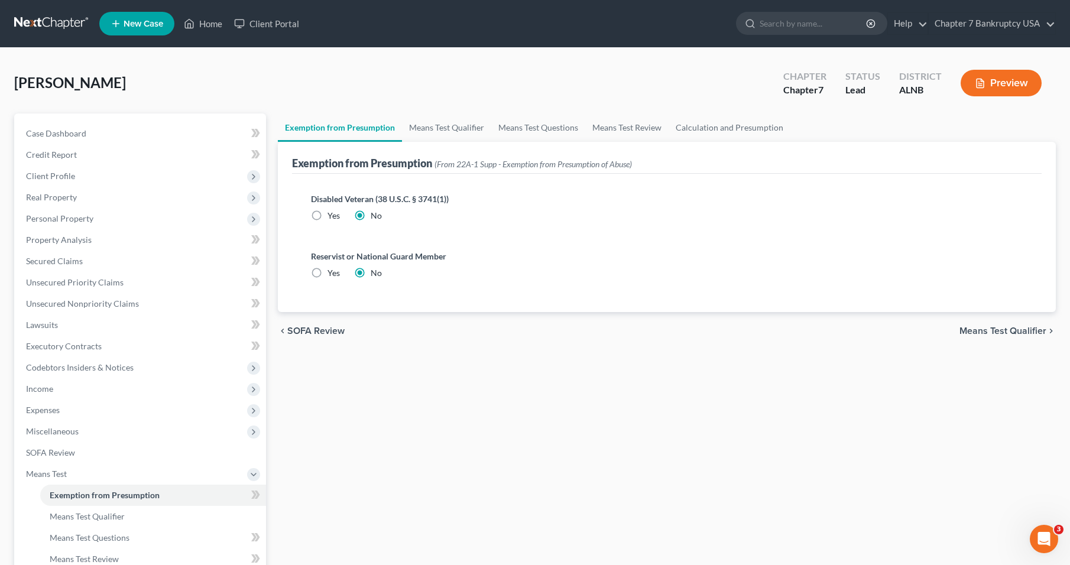
click at [1025, 332] on span "Means Test Qualifier" at bounding box center [1002, 330] width 87 height 9
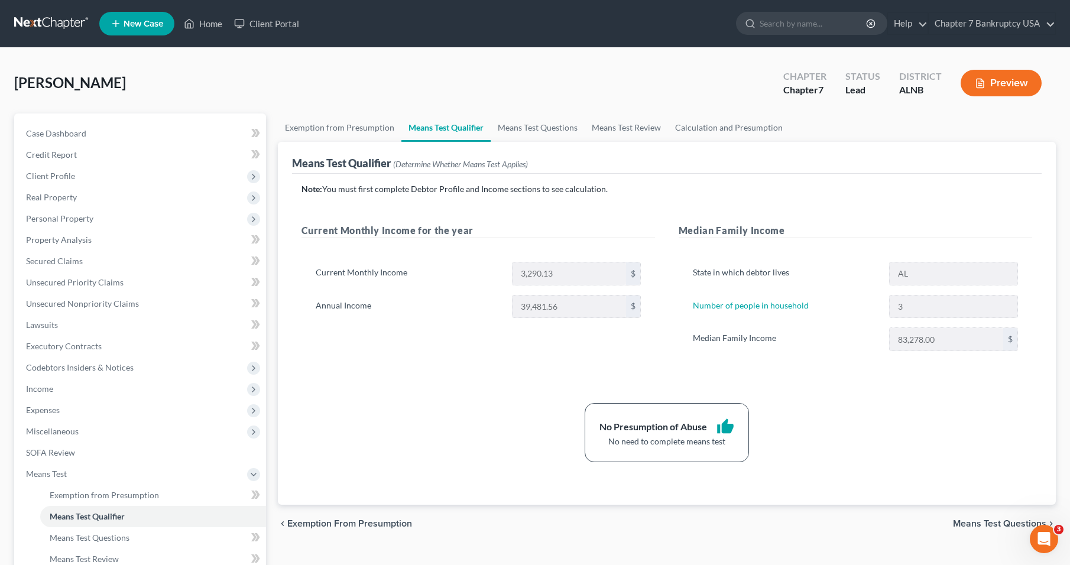
click at [997, 525] on span "Means Test Questions" at bounding box center [999, 523] width 93 height 9
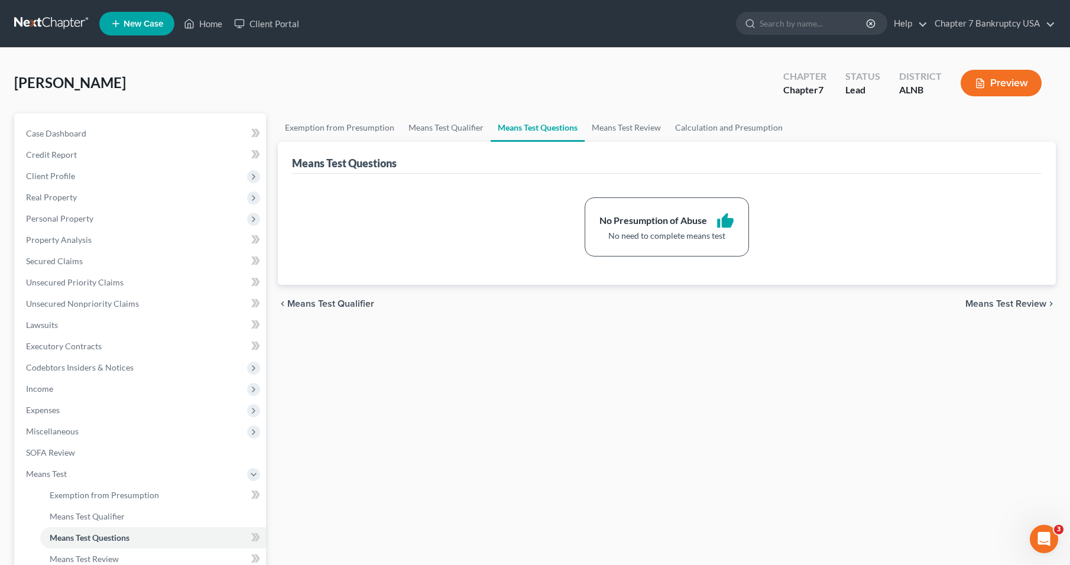
click at [997, 305] on span "Means Test Review" at bounding box center [1005, 303] width 81 height 9
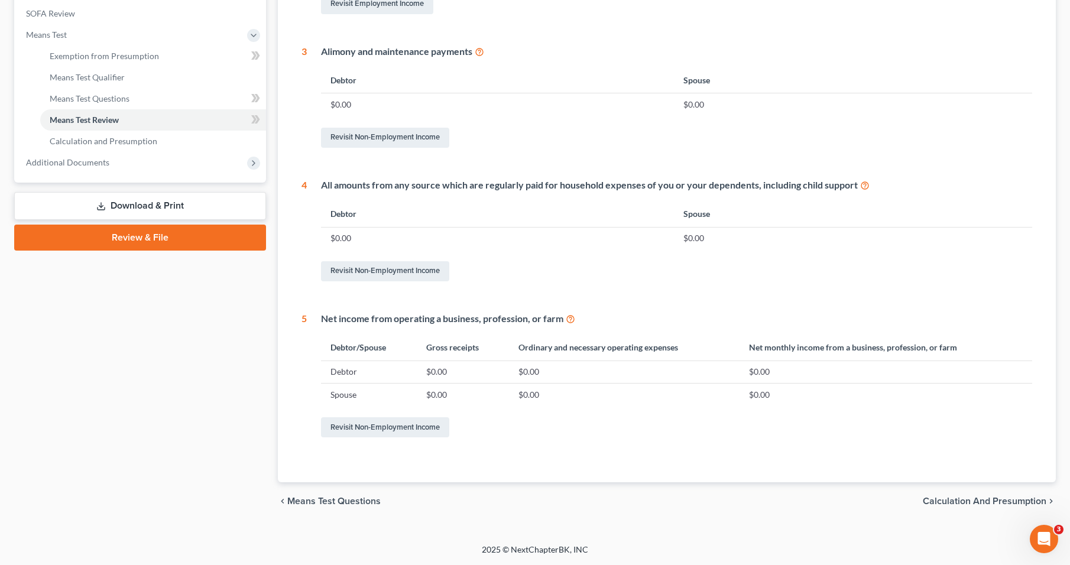
click at [1007, 497] on span "Calculation and Presumption" at bounding box center [985, 501] width 124 height 9
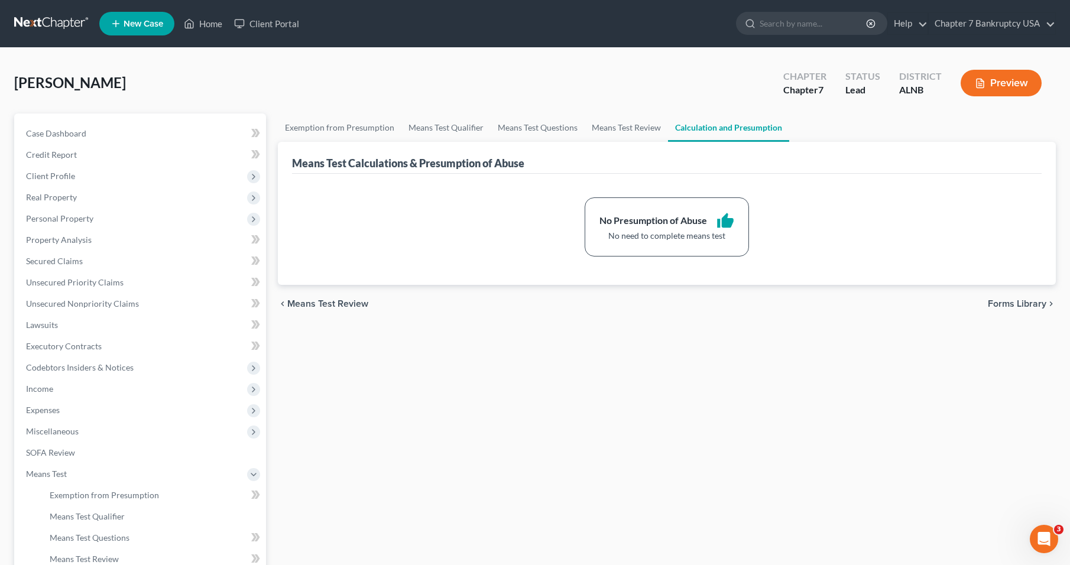
click at [1016, 303] on span "Forms Library" at bounding box center [1017, 303] width 59 height 9
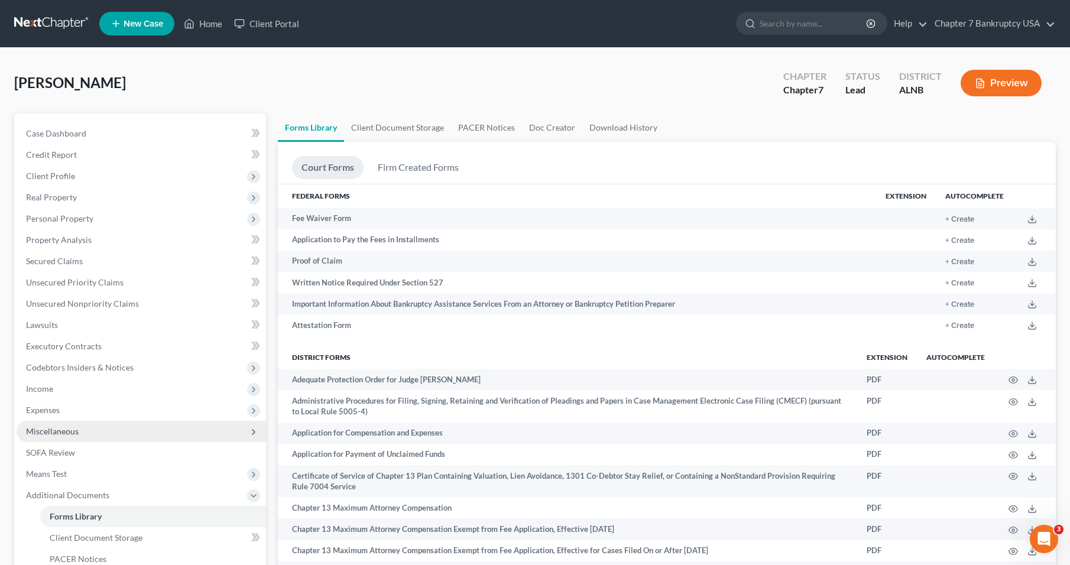
click at [54, 425] on span "Miscellaneous" at bounding box center [141, 431] width 249 height 21
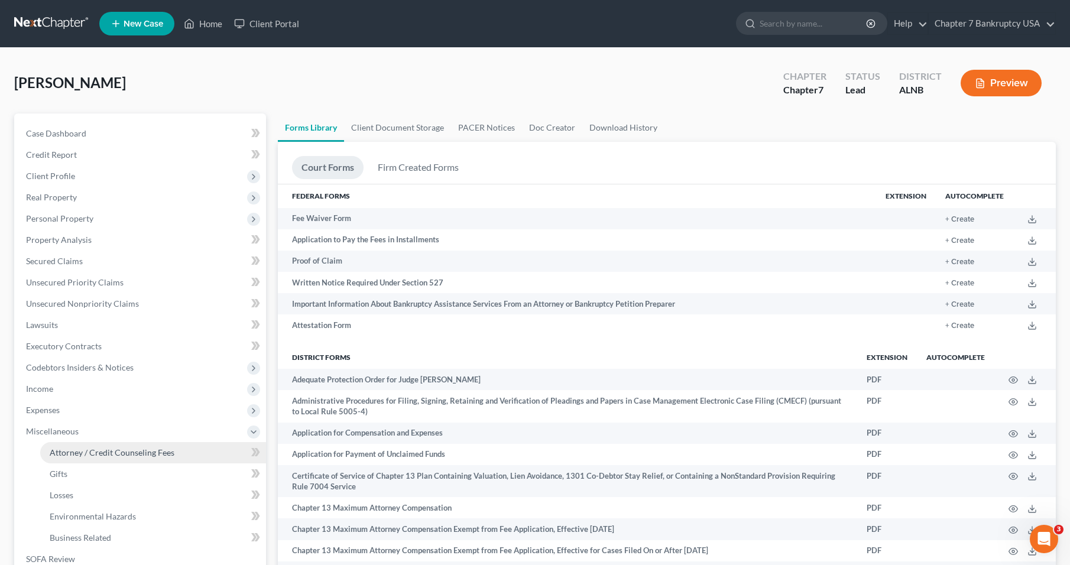
click at [87, 453] on span "Attorney / Credit Counseling Fees" at bounding box center [112, 452] width 125 height 10
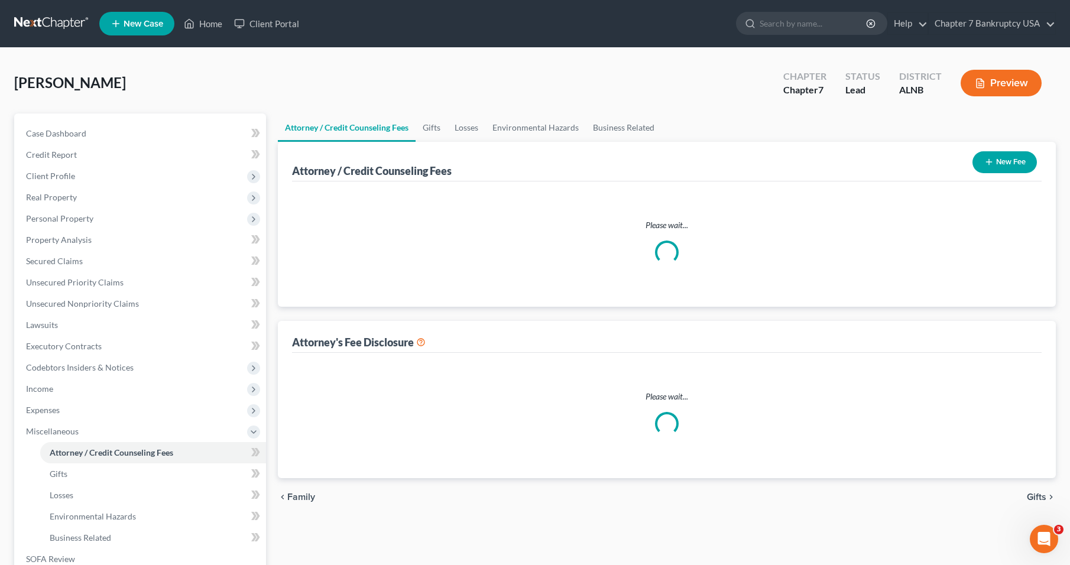
select select "0"
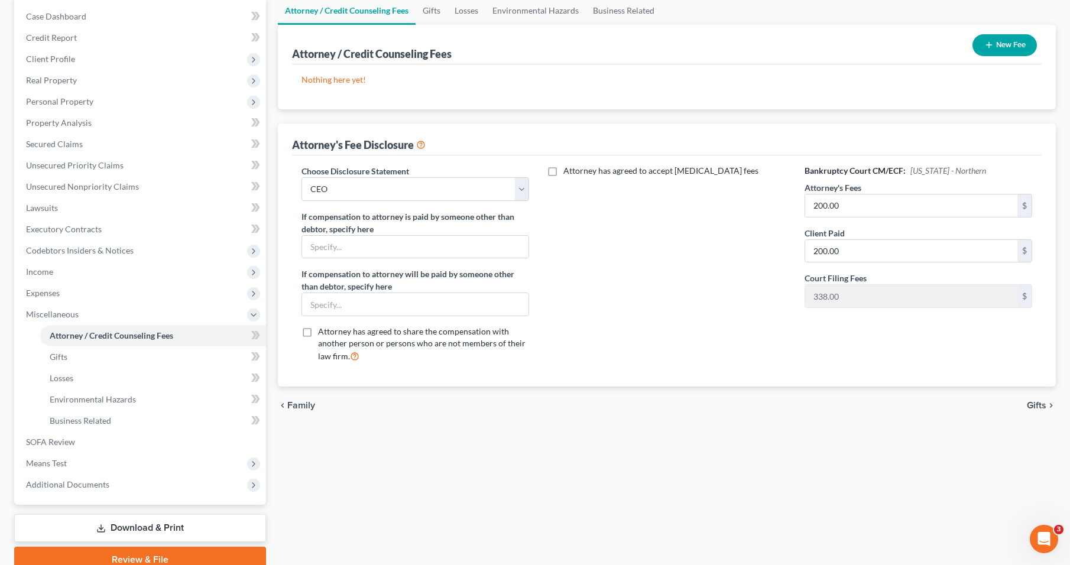
scroll to position [118, 0]
click at [563, 168] on label "Attorney has agreed to accept [MEDICAL_DATA] fees" at bounding box center [660, 170] width 195 height 12
click at [568, 168] on input "Attorney has agreed to accept [MEDICAL_DATA] fees" at bounding box center [572, 168] width 8 height 8
click at [563, 168] on label "Attorney has agreed to accept [MEDICAL_DATA] fees" at bounding box center [660, 170] width 195 height 12
click at [568, 168] on input "Attorney has agreed to accept [MEDICAL_DATA] fees" at bounding box center [572, 168] width 8 height 8
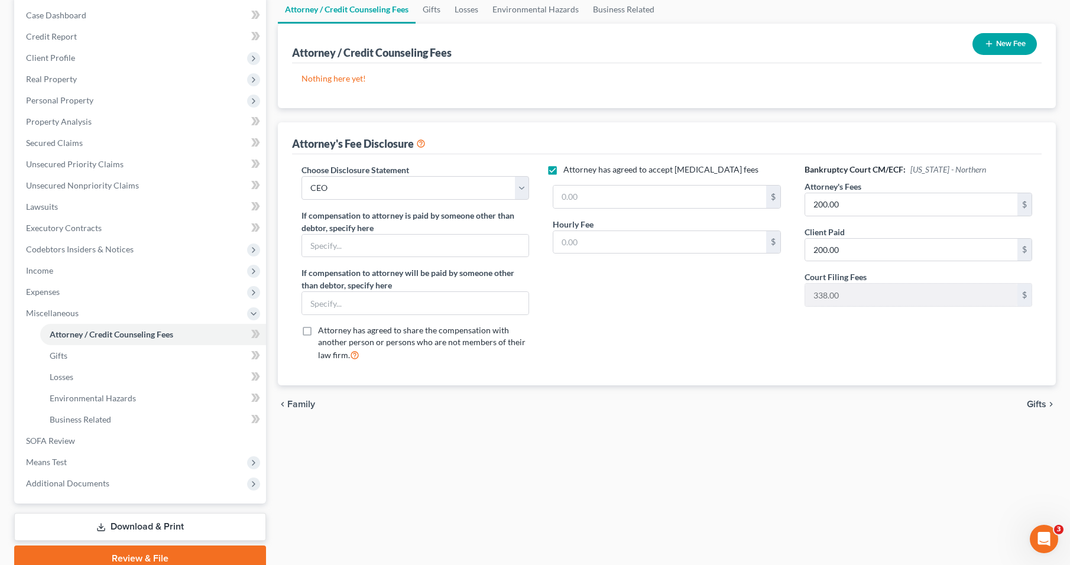
checkbox input "false"
drag, startPoint x: 517, startPoint y: 192, endPoint x: 473, endPoint y: 194, distance: 43.8
click at [517, 192] on select "Select CEO" at bounding box center [415, 188] width 228 height 24
click at [301, 176] on select "Select CEO" at bounding box center [415, 188] width 228 height 24
click at [583, 267] on div "Attorney has agreed to accept [MEDICAL_DATA] fees" at bounding box center [667, 267] width 252 height 207
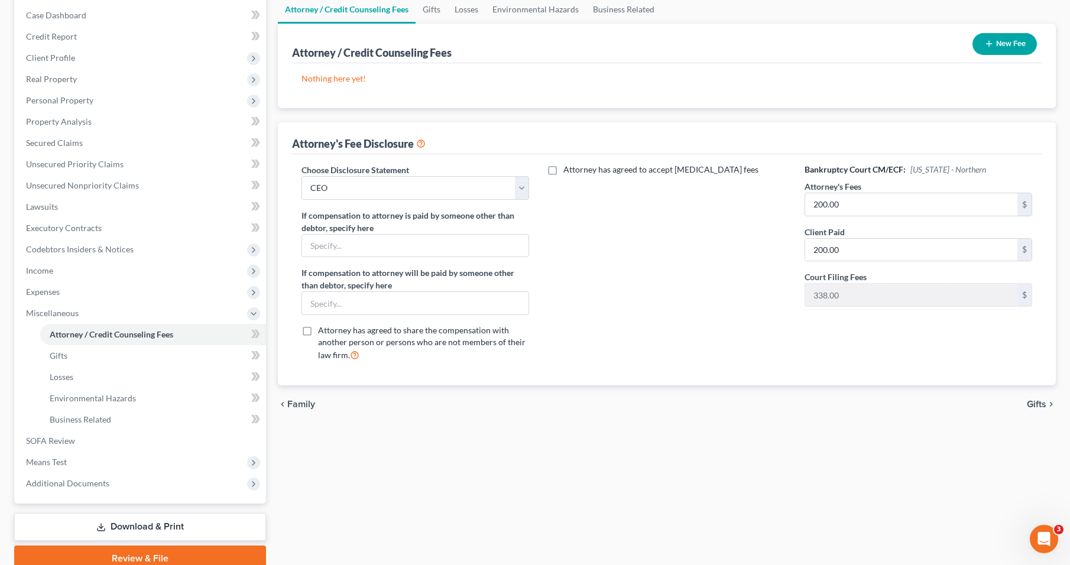
click at [293, 405] on span "Family" at bounding box center [301, 404] width 28 height 9
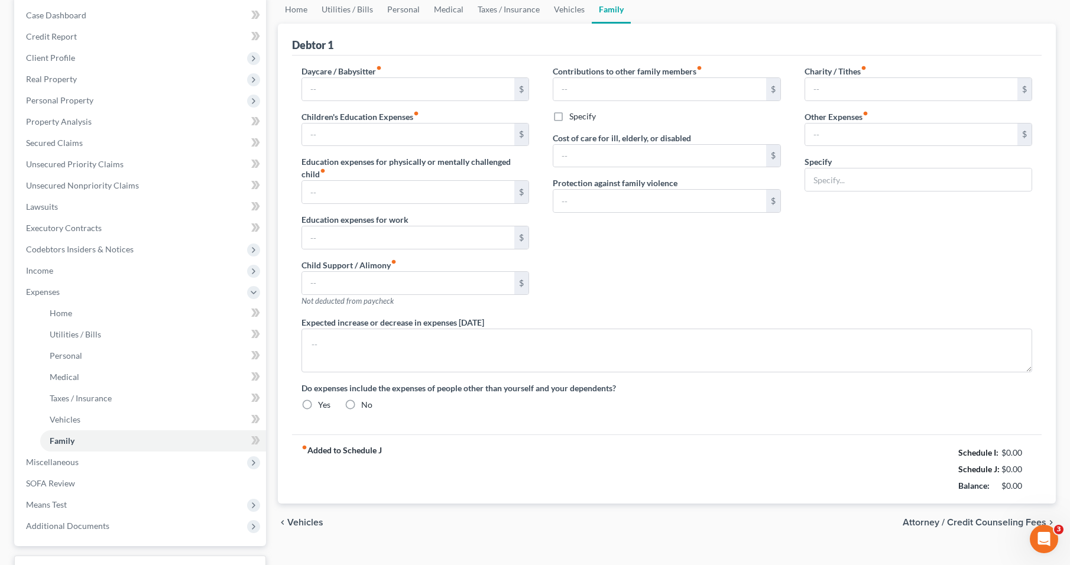
scroll to position [5, 0]
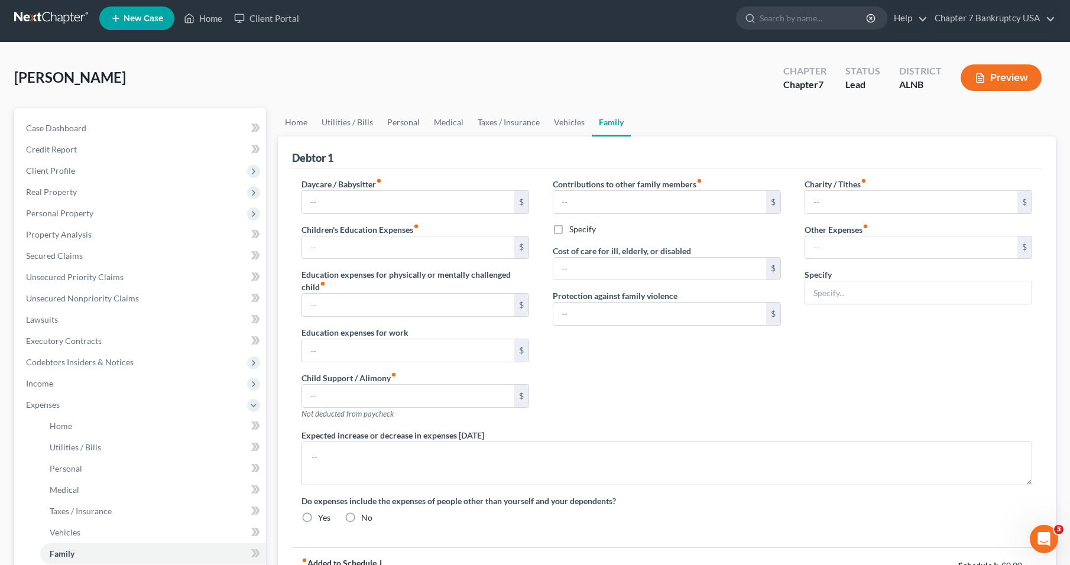
type input "0.00"
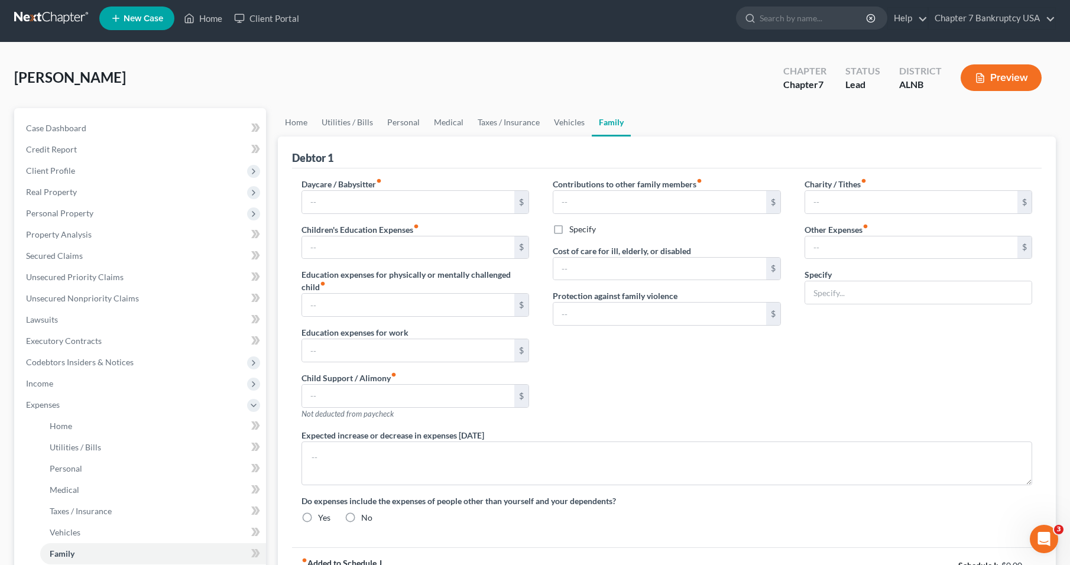
type input "0.00"
type input "200.00"
type input "0.00"
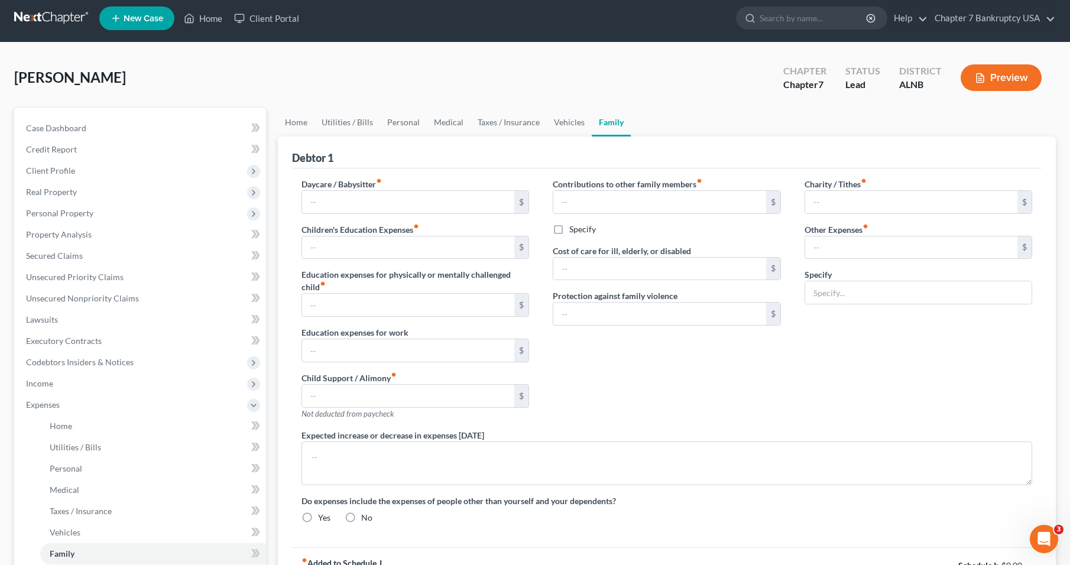
radio input "true"
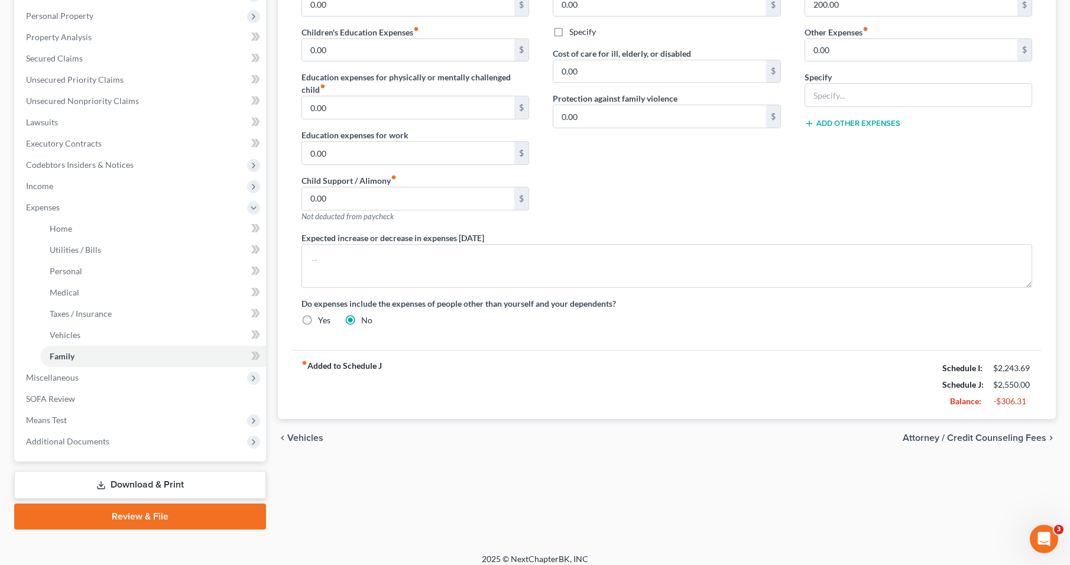
scroll to position [212, 0]
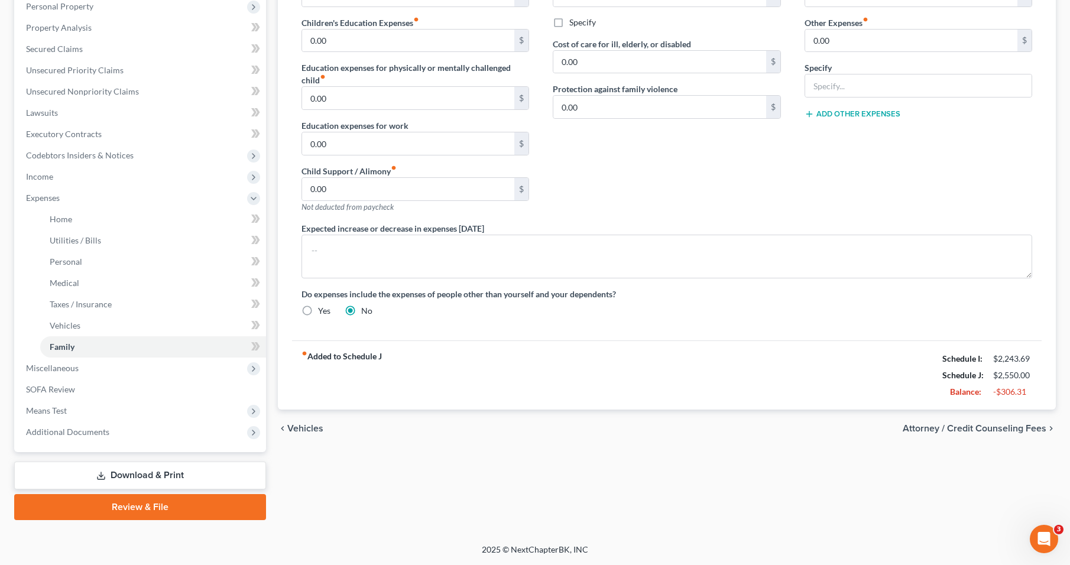
click at [991, 430] on span "Attorney / Credit Counseling Fees" at bounding box center [975, 428] width 144 height 9
select select "0"
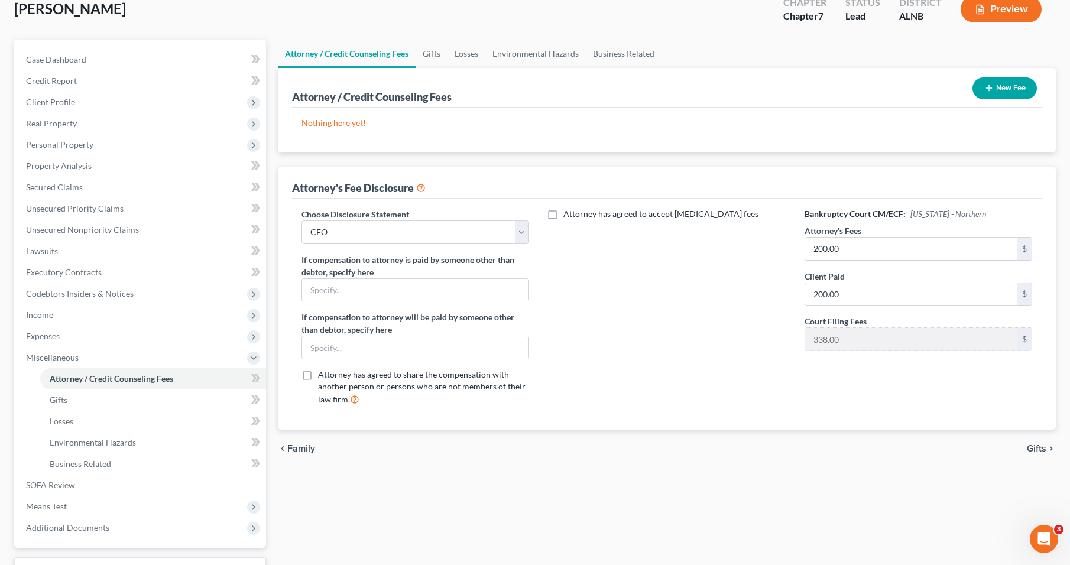
scroll to position [170, 0]
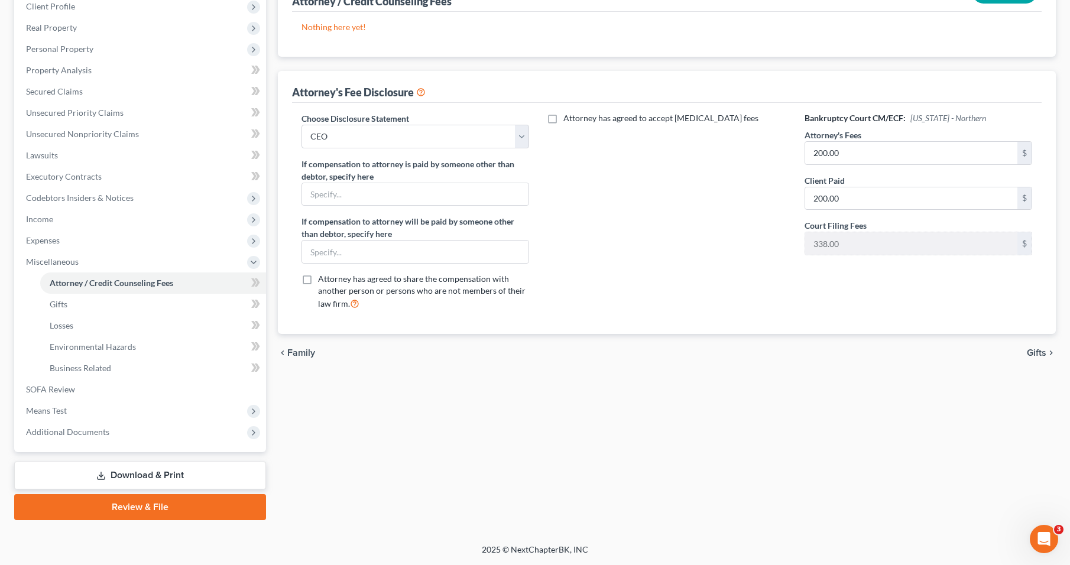
click at [1037, 351] on span "Gifts" at bounding box center [1037, 352] width 20 height 9
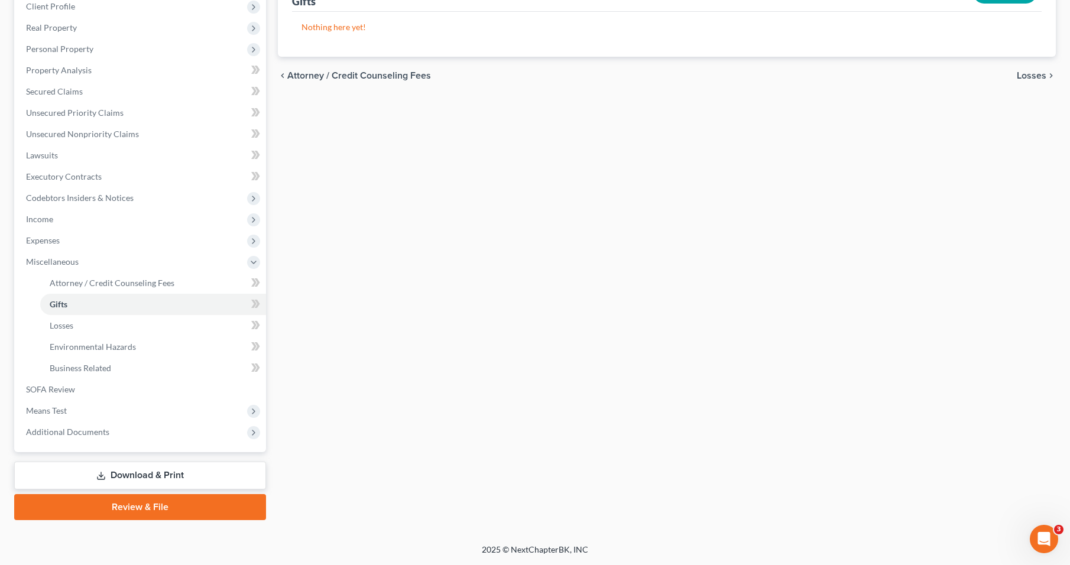
click at [152, 488] on link "Download & Print" at bounding box center [140, 476] width 252 height 28
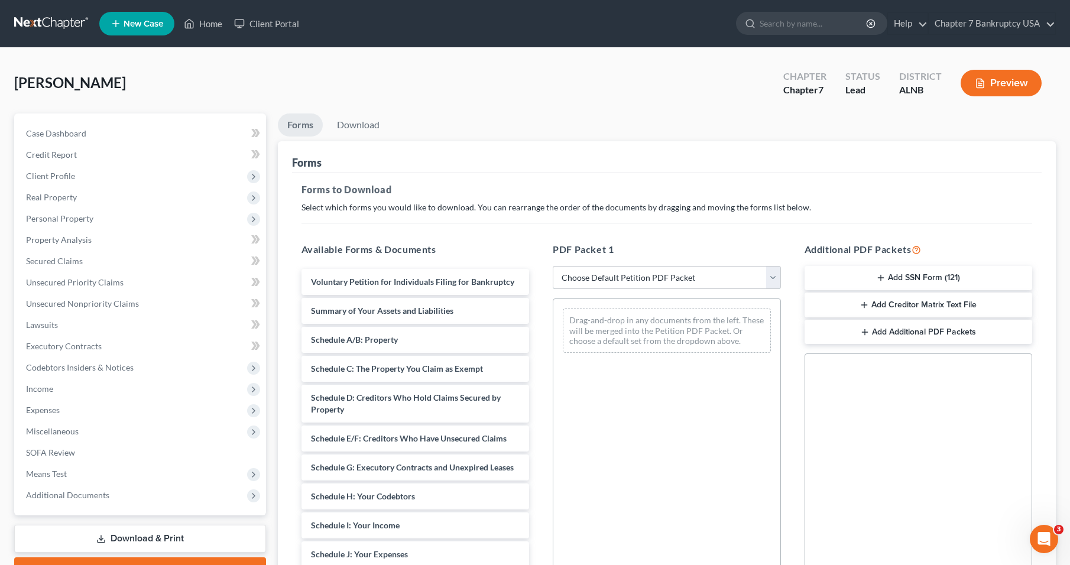
click at [643, 278] on select "Choose Default Petition PDF Packet Complete Bankruptcy Petition (all forms and …" at bounding box center [667, 278] width 228 height 24
select select "0"
click at [553, 266] on select "Choose Default Petition PDF Packet Complete Bankruptcy Petition (all forms and …" at bounding box center [667, 278] width 228 height 24
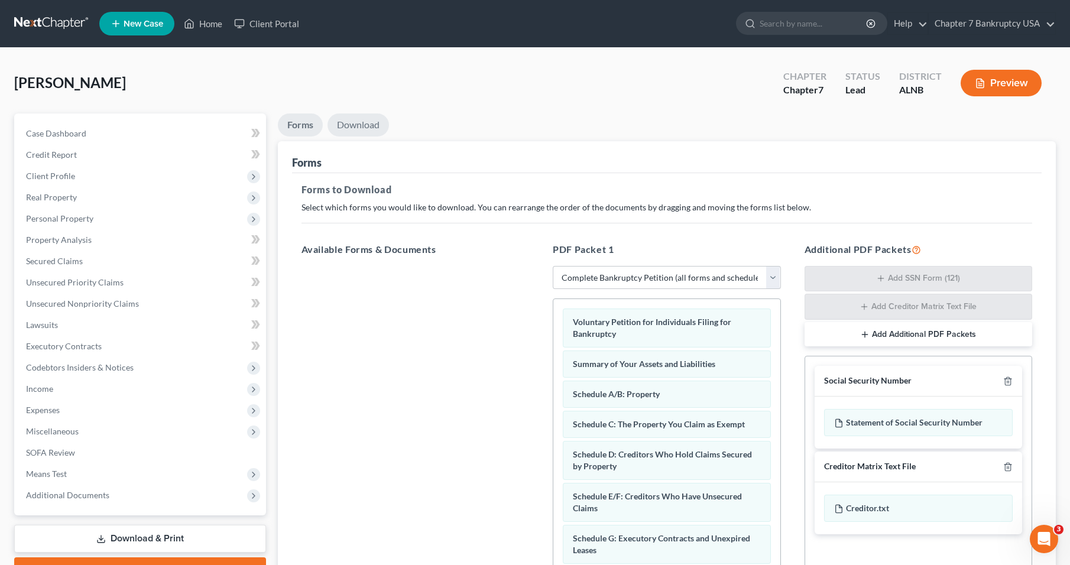
click at [338, 121] on link "Download" at bounding box center [357, 124] width 61 height 23
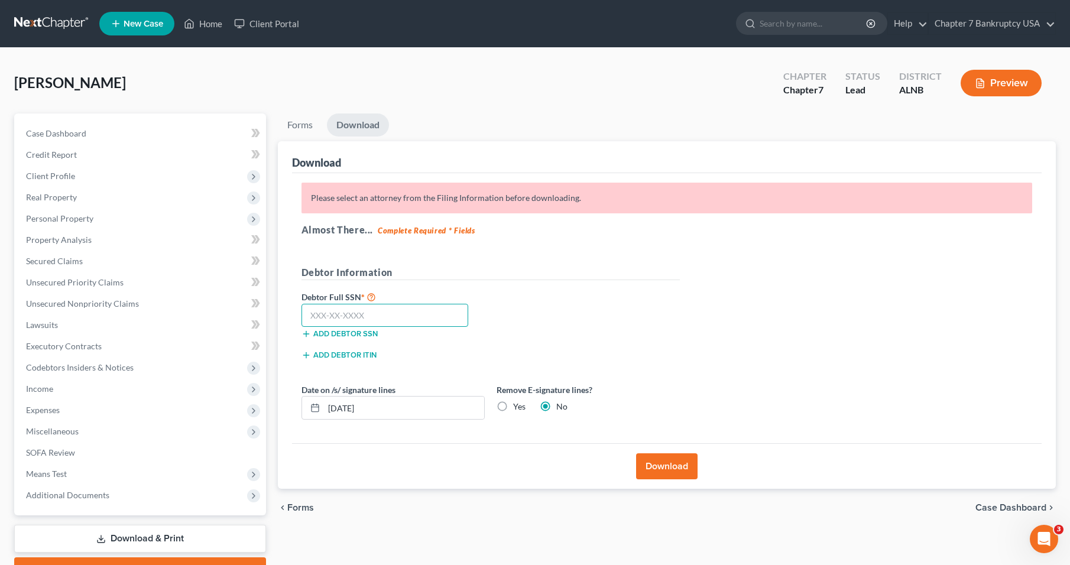
click at [349, 312] on input "text" at bounding box center [384, 316] width 167 height 24
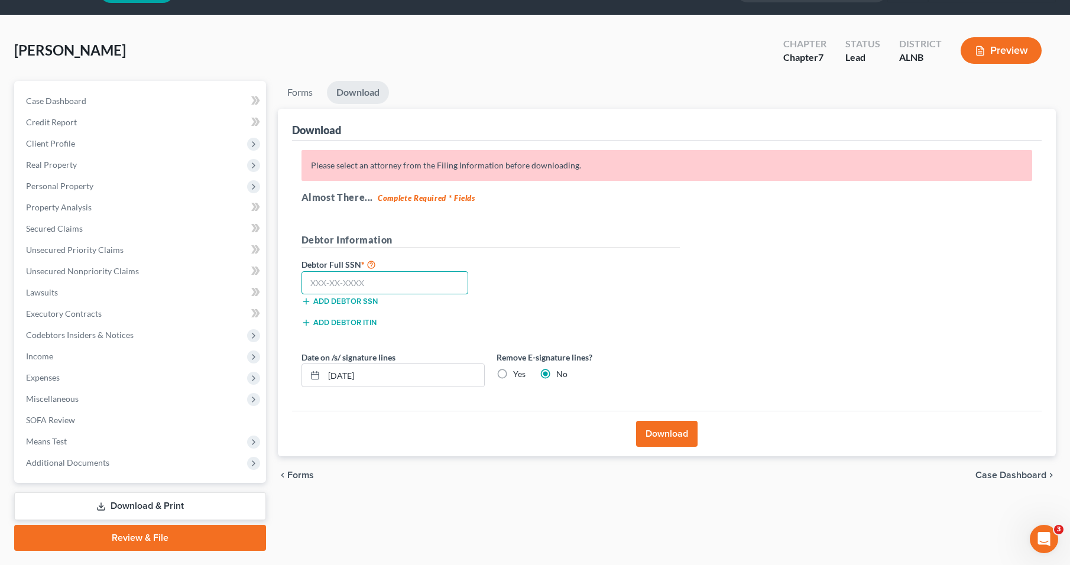
scroll to position [63, 0]
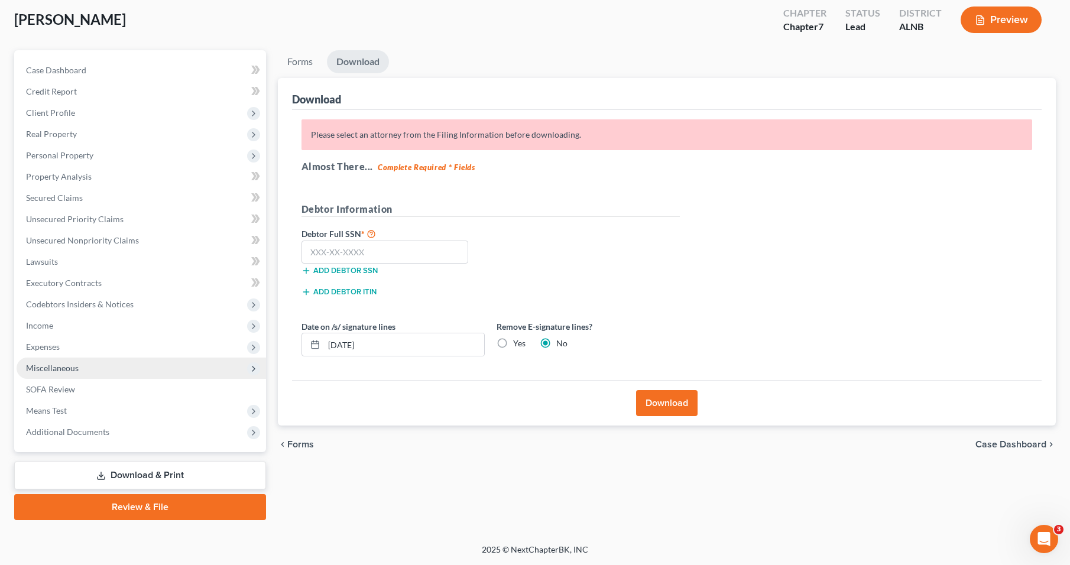
click at [98, 367] on span "Miscellaneous" at bounding box center [141, 368] width 249 height 21
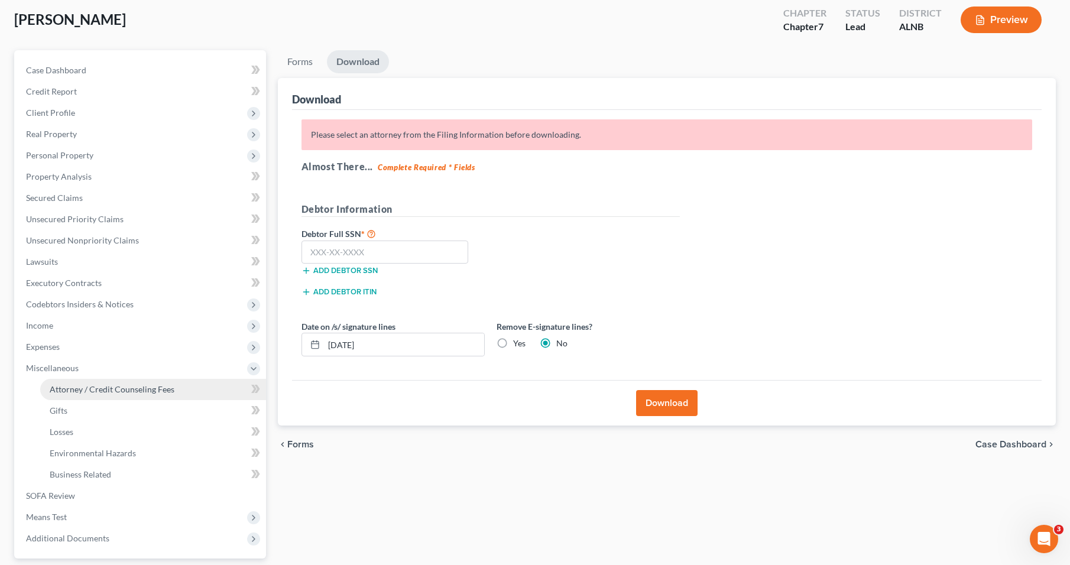
click at [96, 388] on span "Attorney / Credit Counseling Fees" at bounding box center [112, 389] width 125 height 10
select select "0"
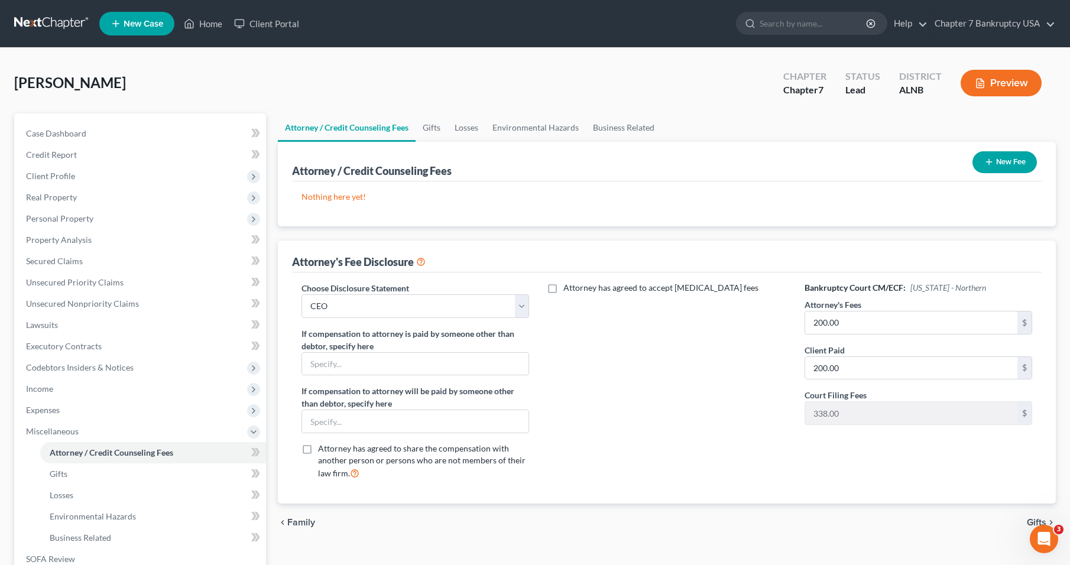
click at [738, 334] on div "Attorney has agreed to accept [MEDICAL_DATA] fees" at bounding box center [667, 385] width 252 height 207
click at [443, 303] on select "Select CEO" at bounding box center [415, 306] width 228 height 24
select select
click at [301, 294] on select "Select CEO" at bounding box center [415, 306] width 228 height 24
click at [585, 344] on div "Attorney has agreed to accept [MEDICAL_DATA] fees" at bounding box center [667, 385] width 252 height 207
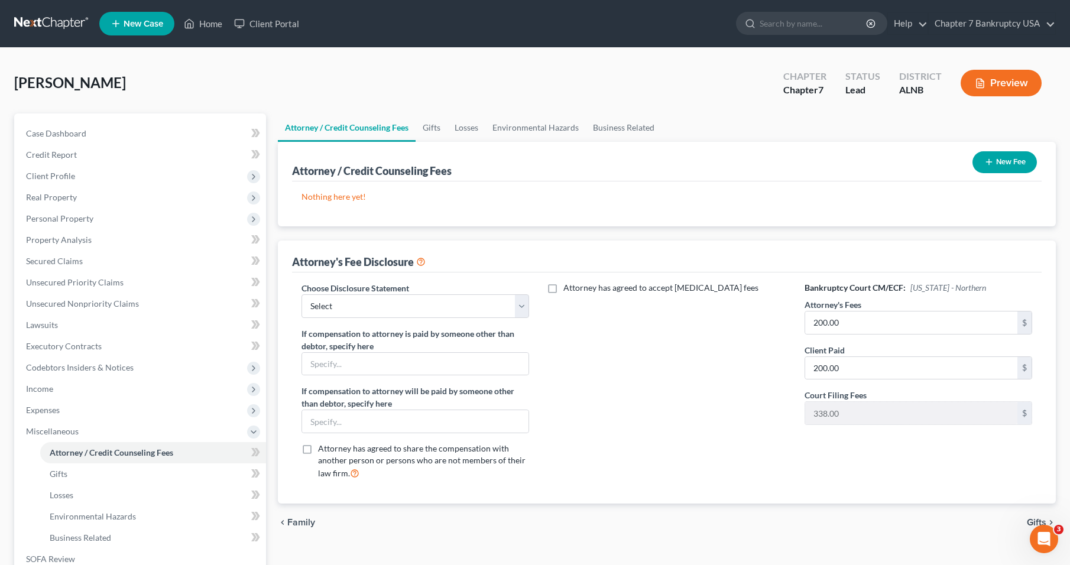
click at [303, 518] on span "Family" at bounding box center [301, 522] width 28 height 9
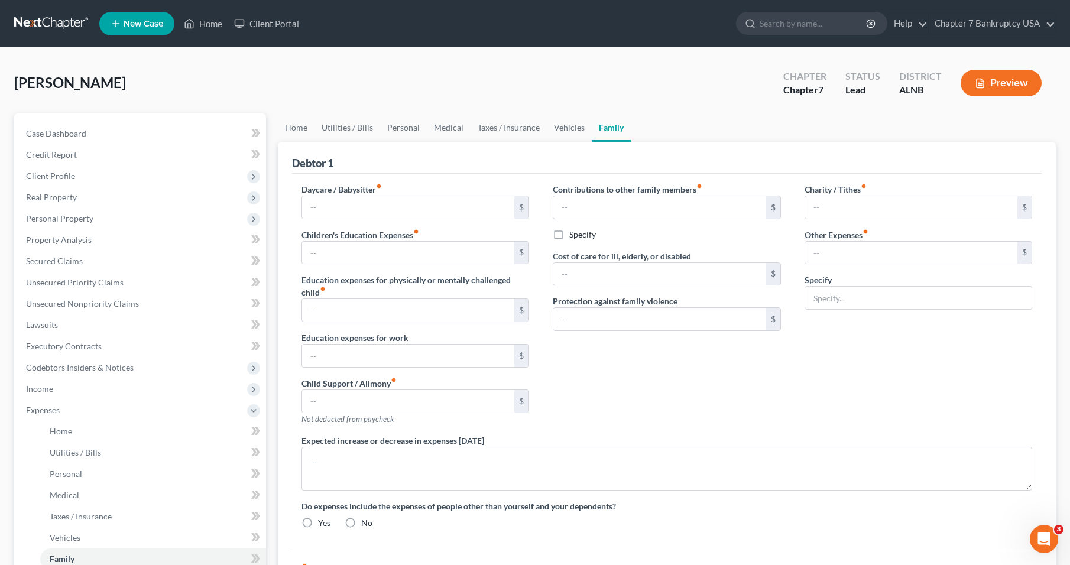
type input "0.00"
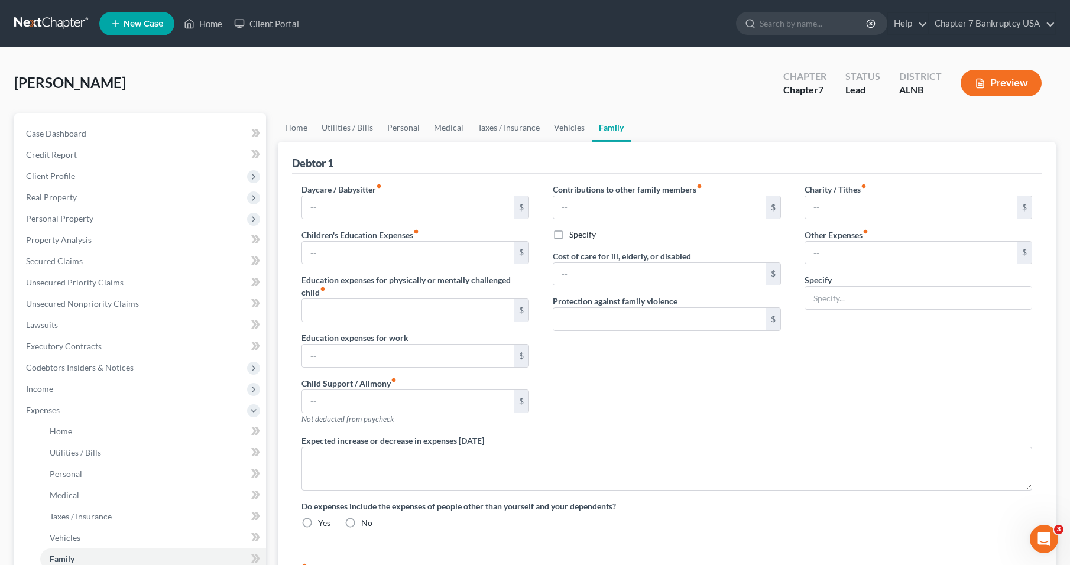
type input "0.00"
type input "200.00"
type input "0.00"
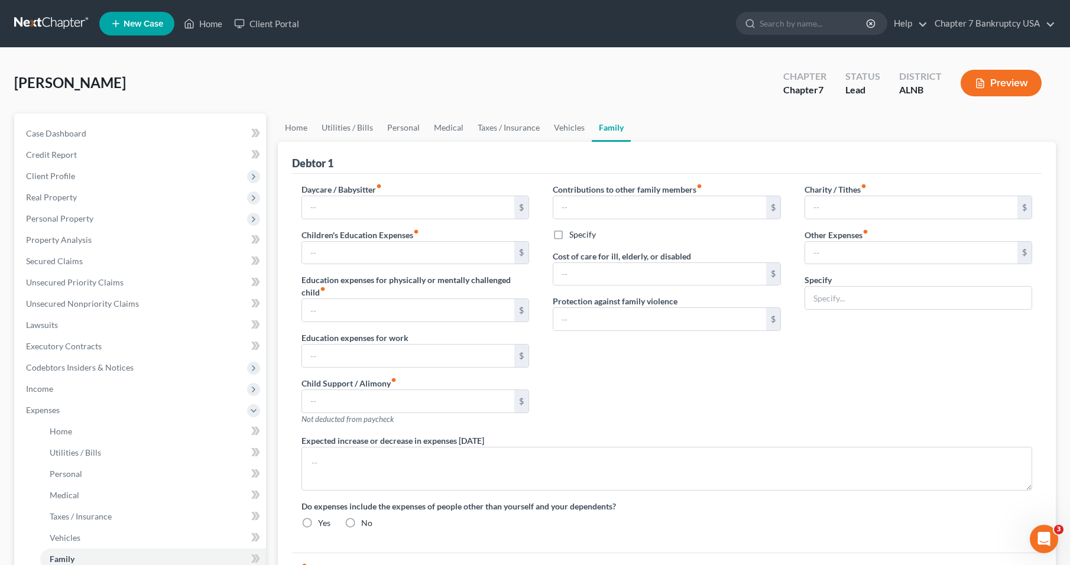
radio input "true"
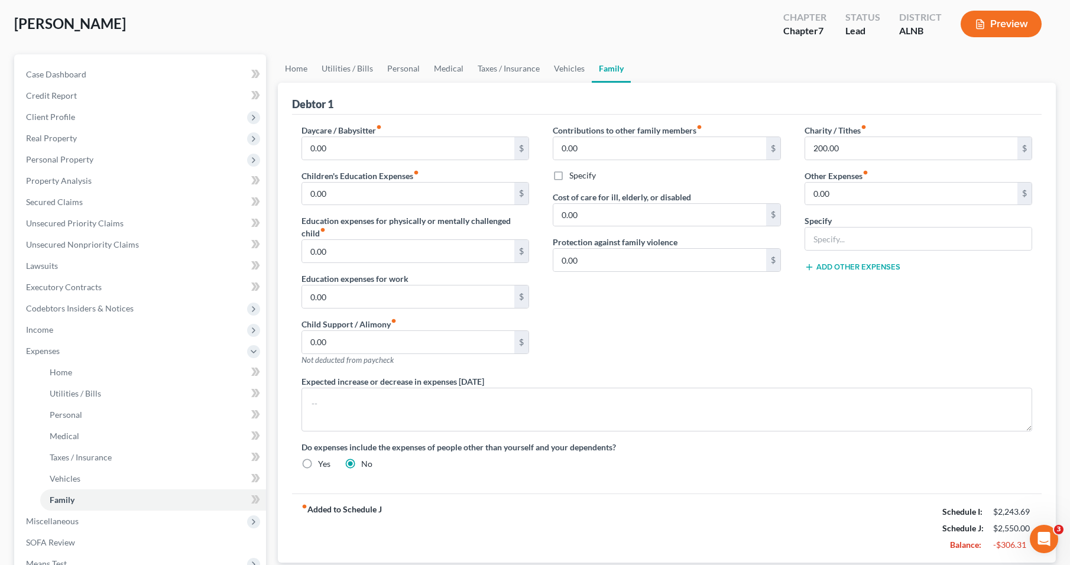
scroll to position [212, 0]
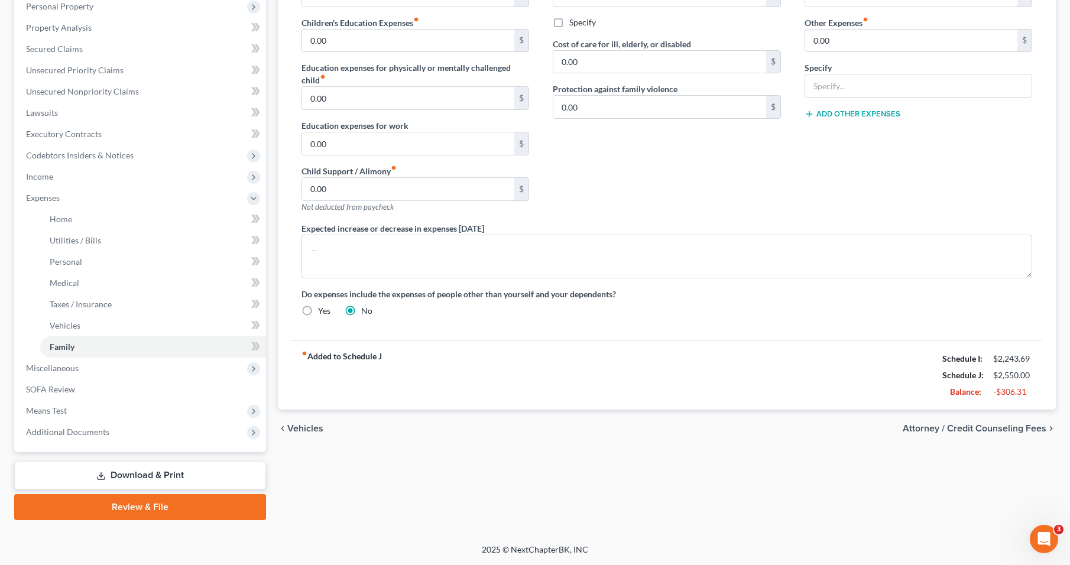
click at [1018, 430] on span "Attorney / Credit Counseling Fees" at bounding box center [975, 428] width 144 height 9
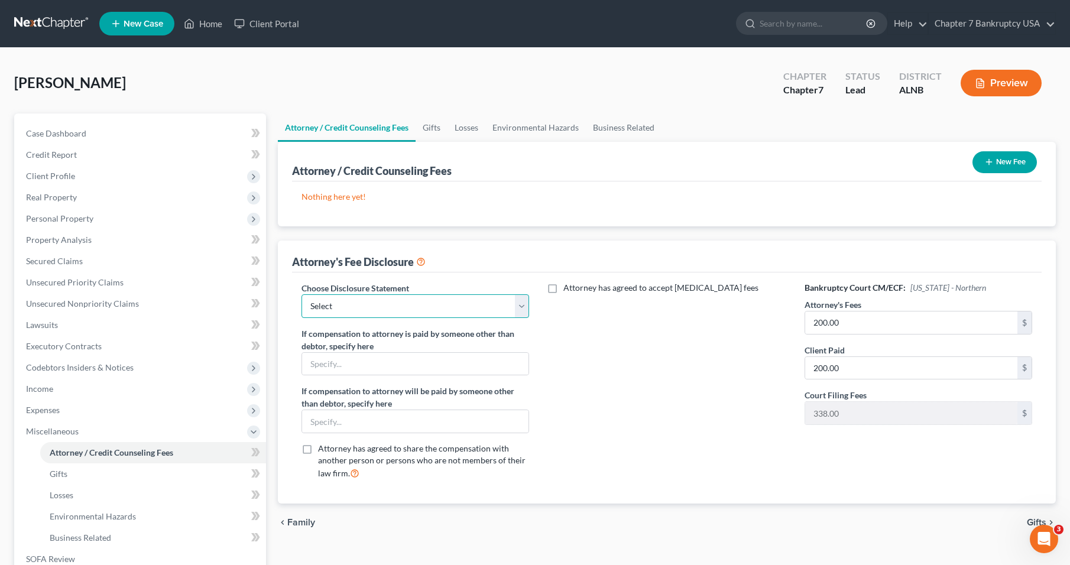
click at [445, 304] on select "Select CEO" at bounding box center [415, 306] width 228 height 24
select select "0"
click at [301, 294] on select "Select CEO" at bounding box center [415, 306] width 228 height 24
click at [629, 335] on div "Attorney has agreed to accept [MEDICAL_DATA] fees" at bounding box center [667, 385] width 252 height 207
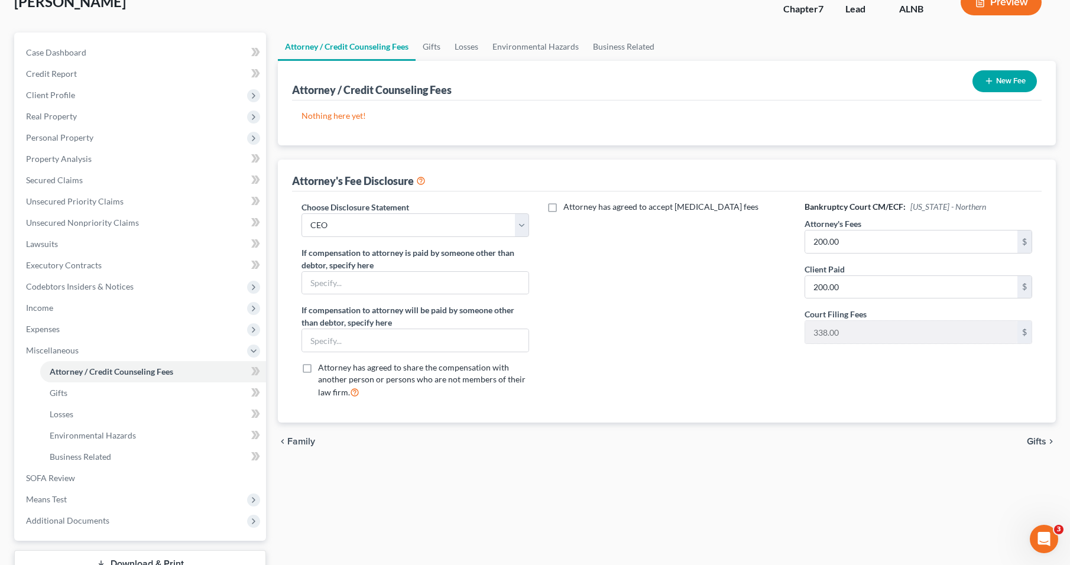
scroll to position [170, 0]
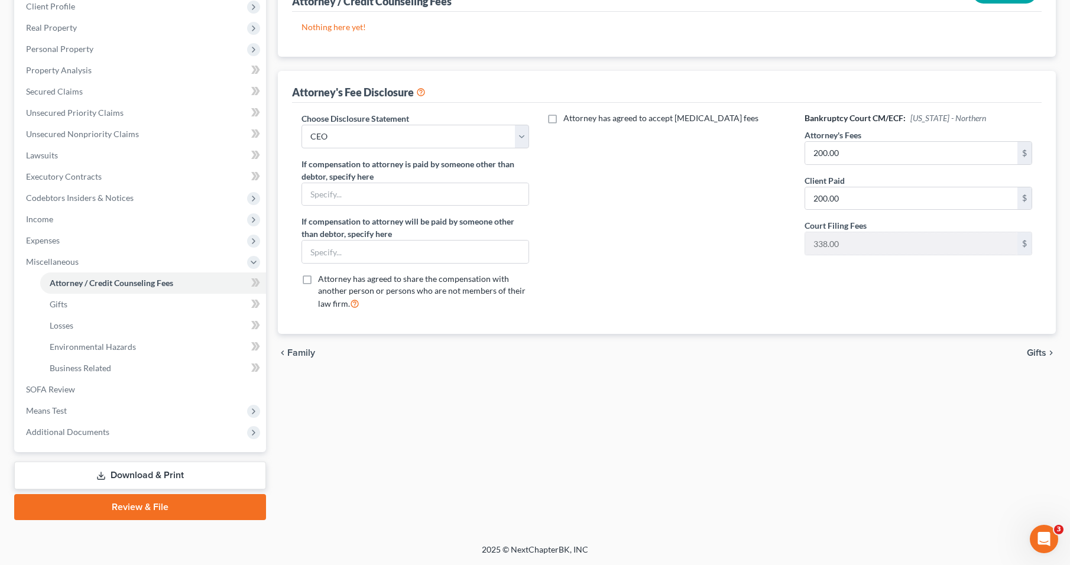
click at [147, 477] on link "Download & Print" at bounding box center [140, 476] width 252 height 28
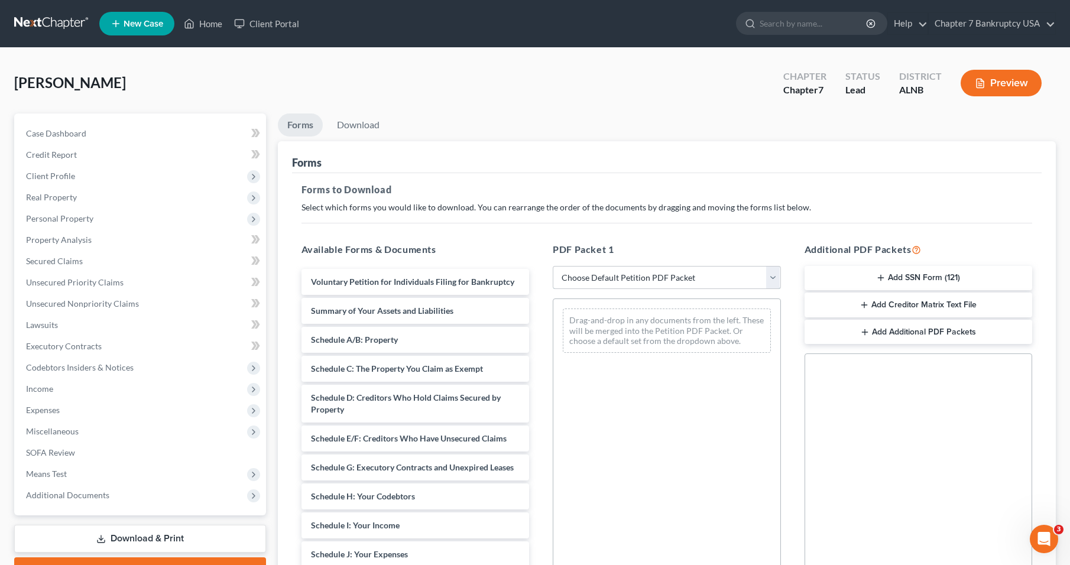
drag, startPoint x: 644, startPoint y: 278, endPoint x: 644, endPoint y: 290, distance: 12.4
click at [644, 278] on select "Choose Default Petition PDF Packet Complete Bankruptcy Petition (all forms and …" at bounding box center [667, 278] width 228 height 24
select select "0"
click at [553, 266] on select "Choose Default Petition PDF Packet Complete Bankruptcy Petition (all forms and …" at bounding box center [667, 278] width 228 height 24
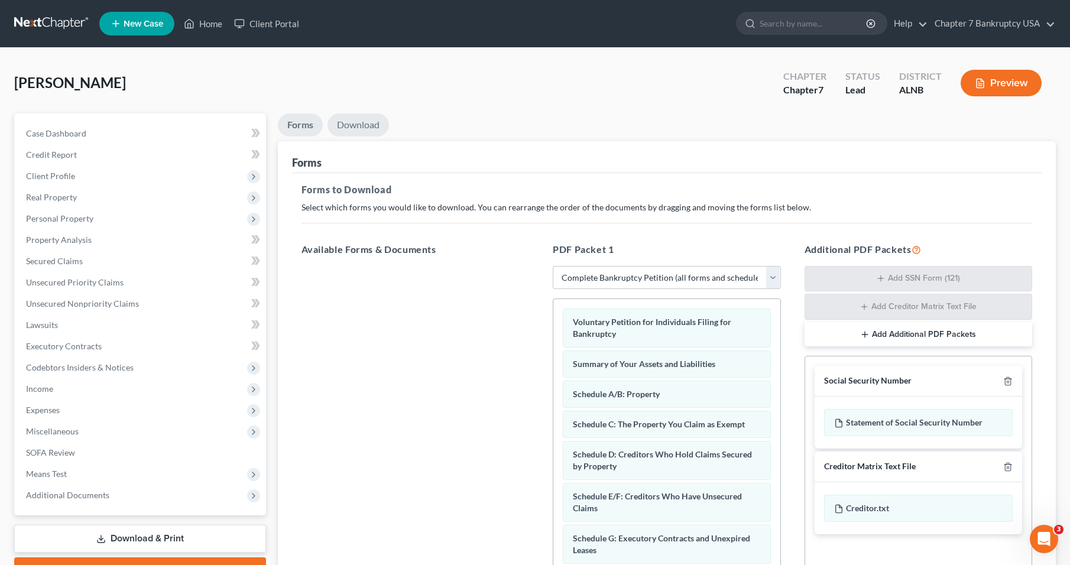
click at [364, 123] on link "Download" at bounding box center [357, 124] width 61 height 23
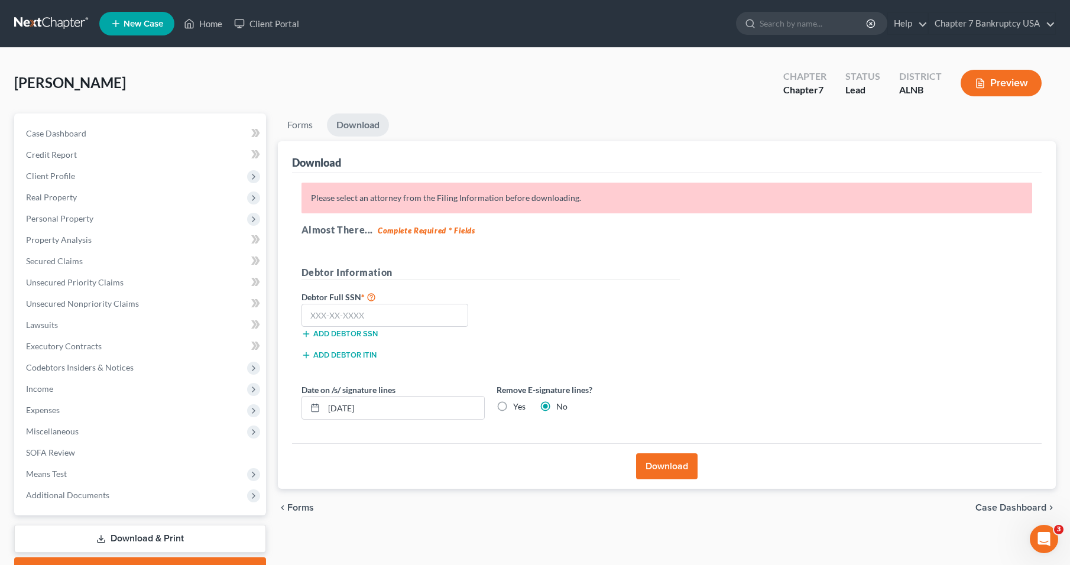
click at [417, 205] on p "Please select an attorney from the Filing Information before downloading." at bounding box center [666, 198] width 731 height 31
click at [209, 27] on link "Home" at bounding box center [203, 23] width 50 height 21
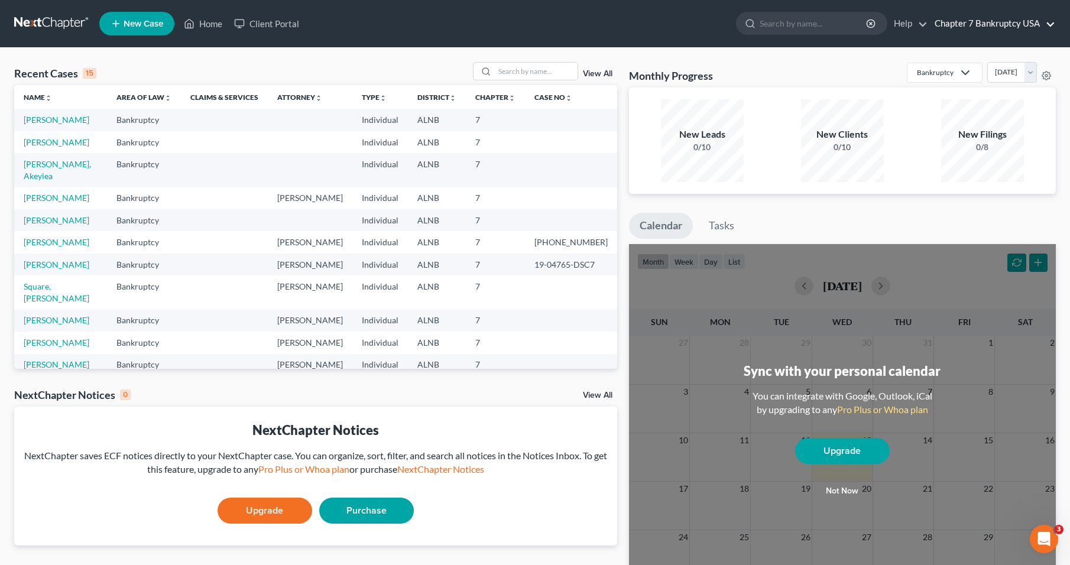
click at [1013, 21] on link "Chapter 7 Bankruptcy USA" at bounding box center [992, 23] width 126 height 21
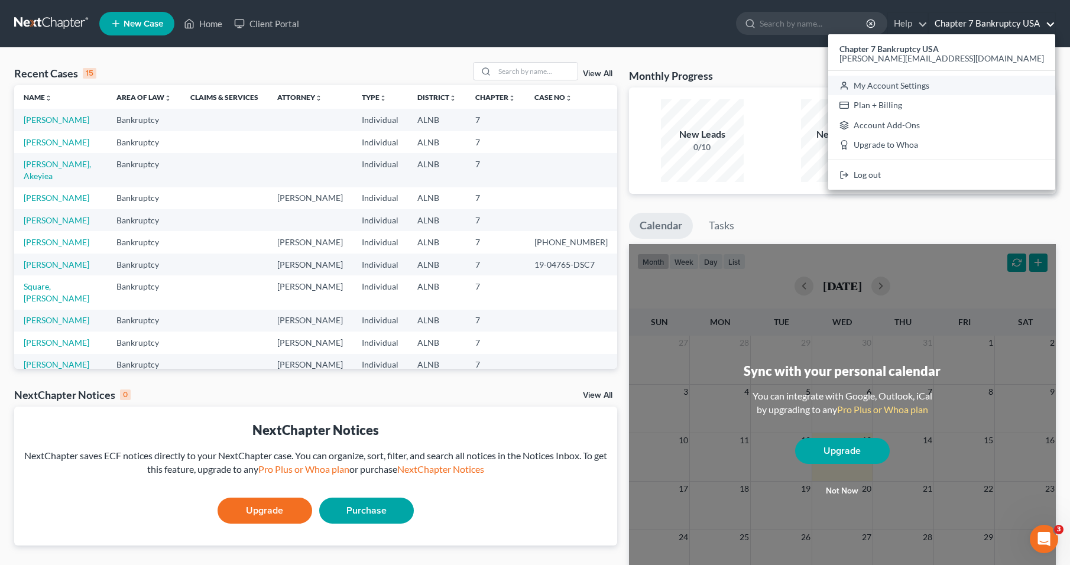
click at [962, 90] on link "My Account Settings" at bounding box center [941, 86] width 227 height 20
select select "23"
select select "0"
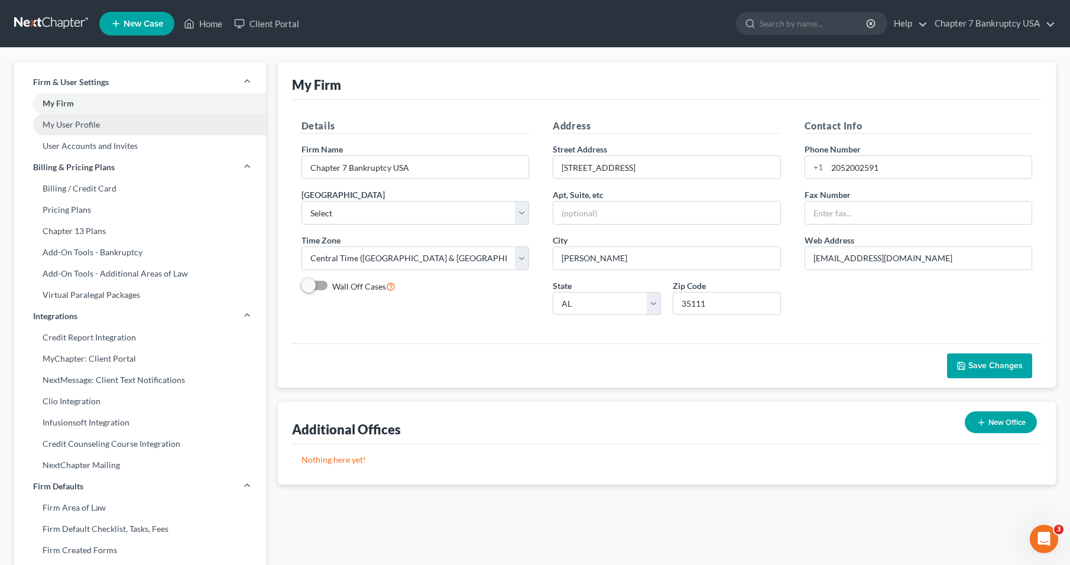
click at [95, 120] on link "My User Profile" at bounding box center [140, 124] width 252 height 21
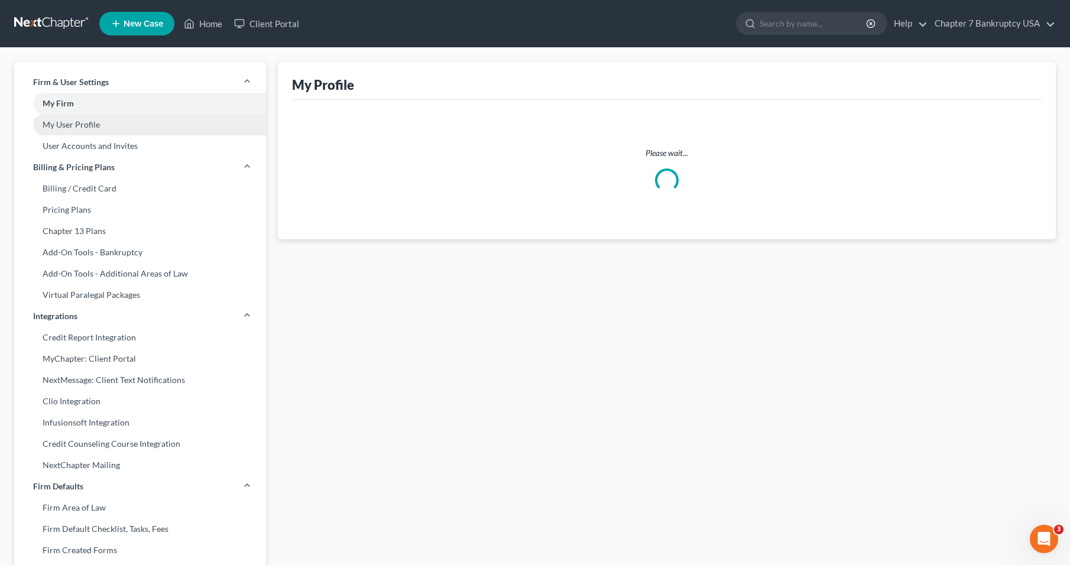
select select "0"
select select "1"
select select "attorney"
select select "1"
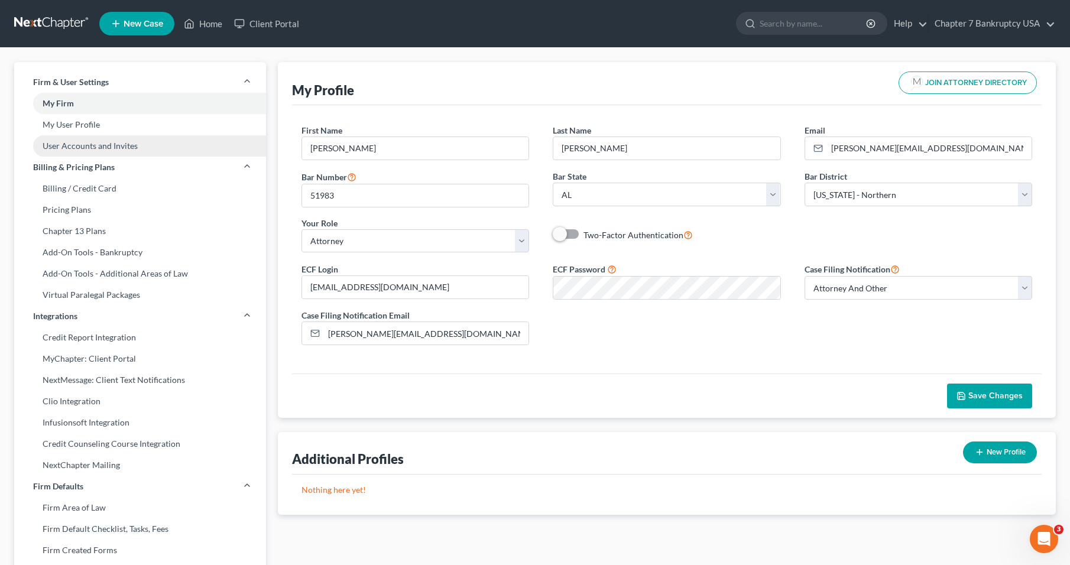
click at [101, 150] on link "User Accounts and Invites" at bounding box center [140, 145] width 252 height 21
select select "0"
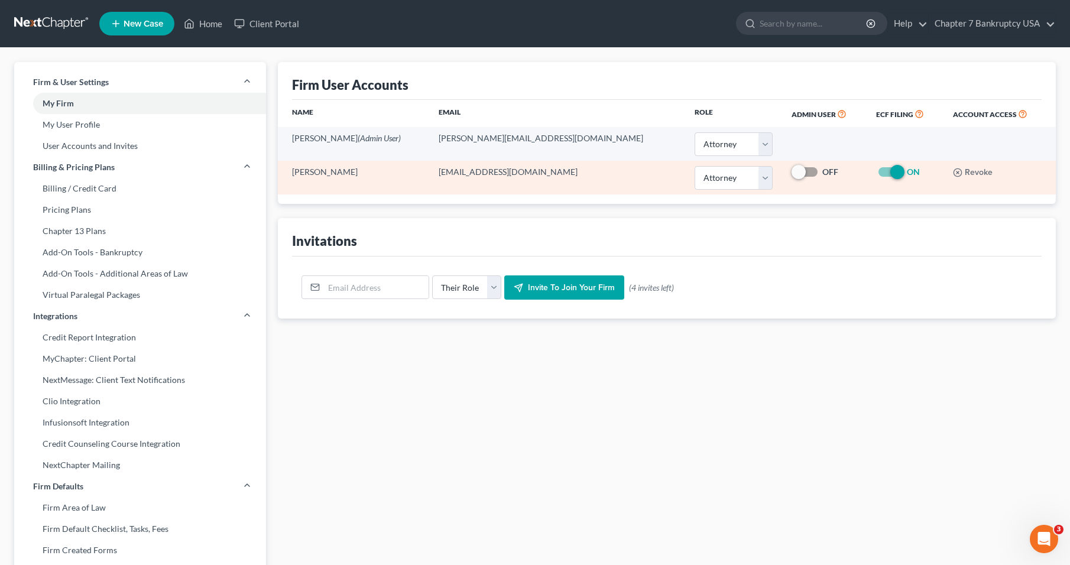
click at [907, 172] on label "ON" at bounding box center [913, 172] width 13 height 12
click at [911, 172] on input "ON" at bounding box center [915, 170] width 8 height 8
checkbox input "false"
click at [953, 168] on icon "button" at bounding box center [957, 172] width 9 height 9
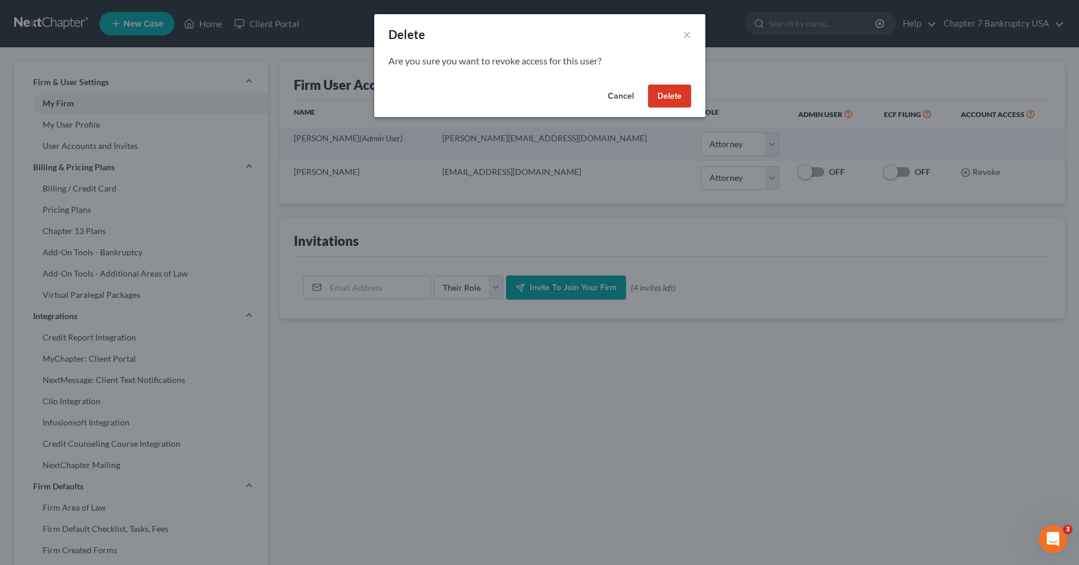
click at [662, 92] on button "Delete" at bounding box center [669, 97] width 43 height 24
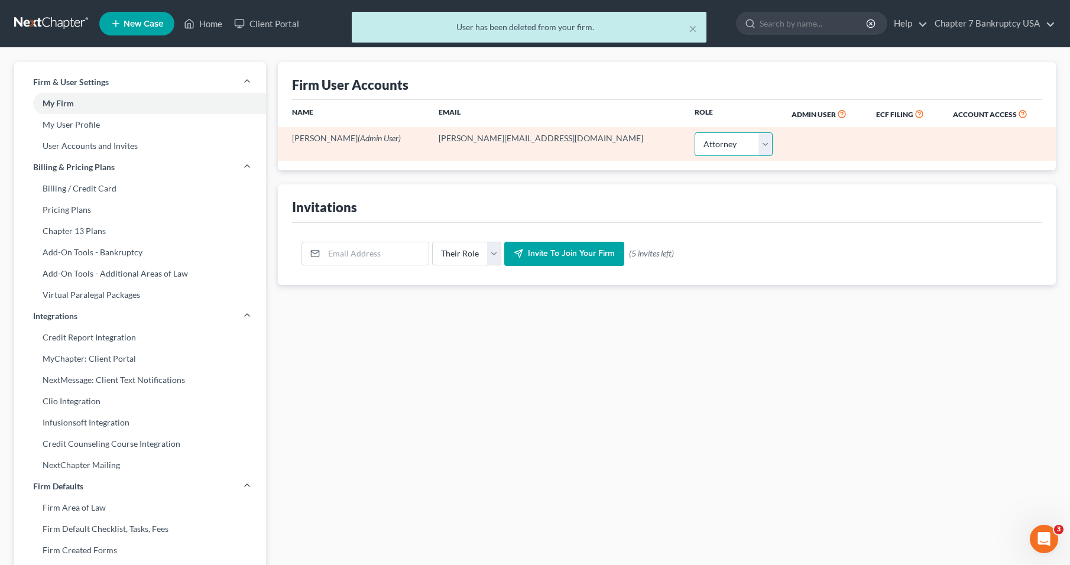
click at [725, 141] on select "Select Attorney Paralegal Assistant" at bounding box center [734, 144] width 78 height 24
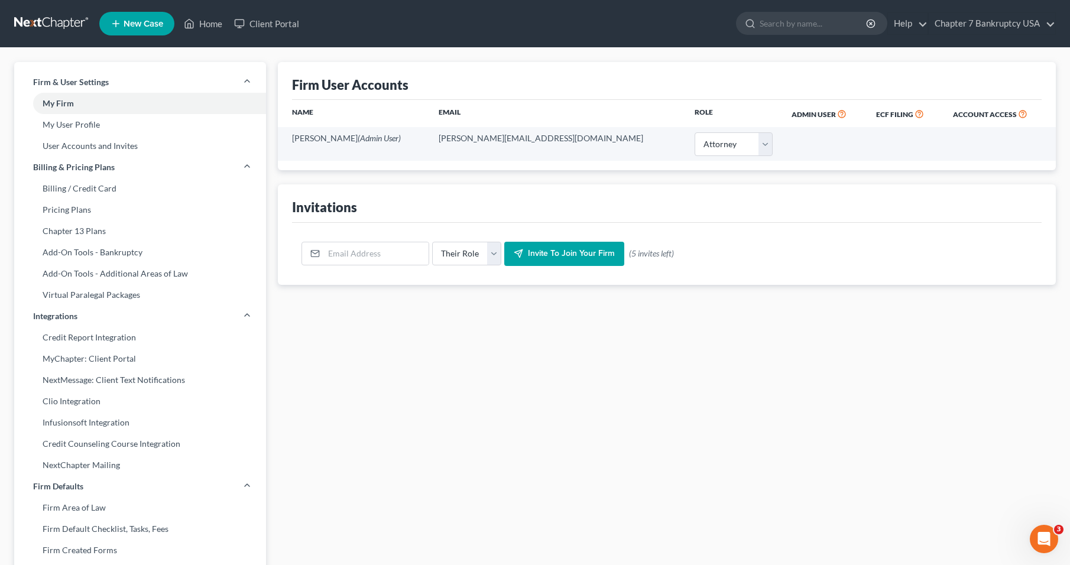
click at [57, 23] on link at bounding box center [52, 23] width 76 height 21
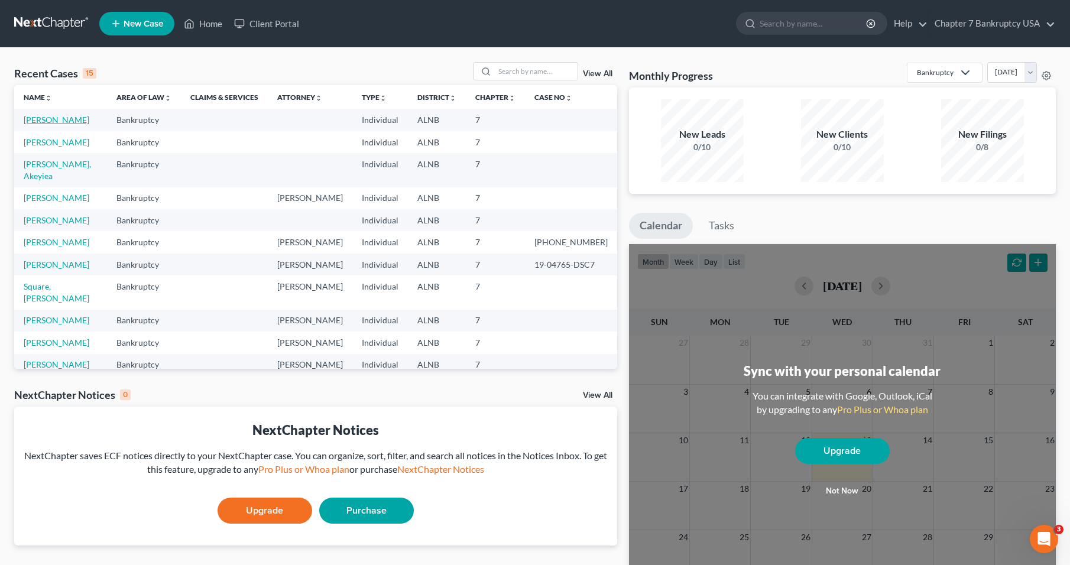
click at [71, 125] on link "Kennedy, Janet" at bounding box center [57, 120] width 66 height 10
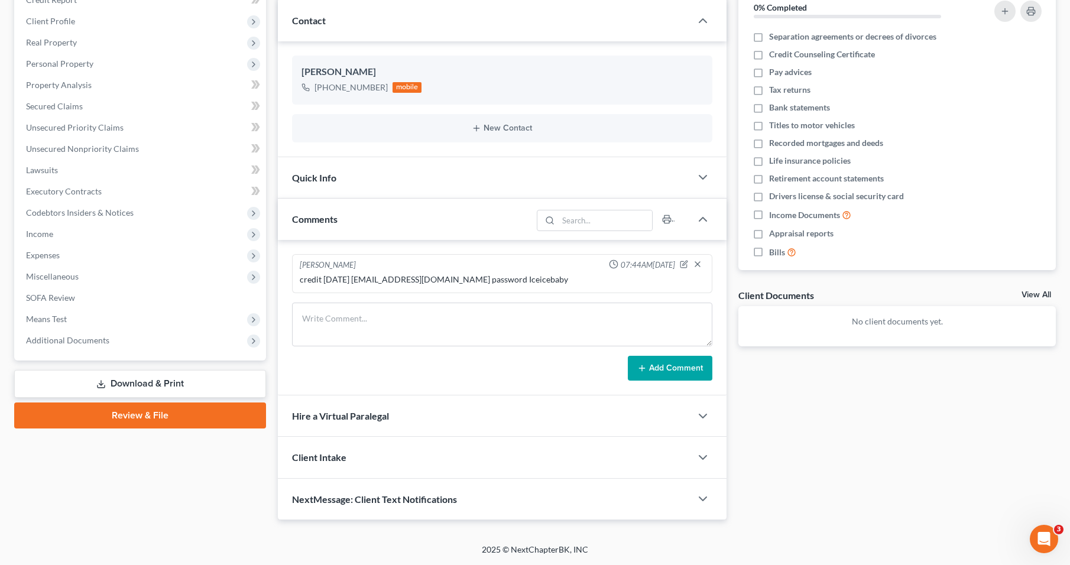
click at [158, 382] on link "Download & Print" at bounding box center [140, 384] width 252 height 28
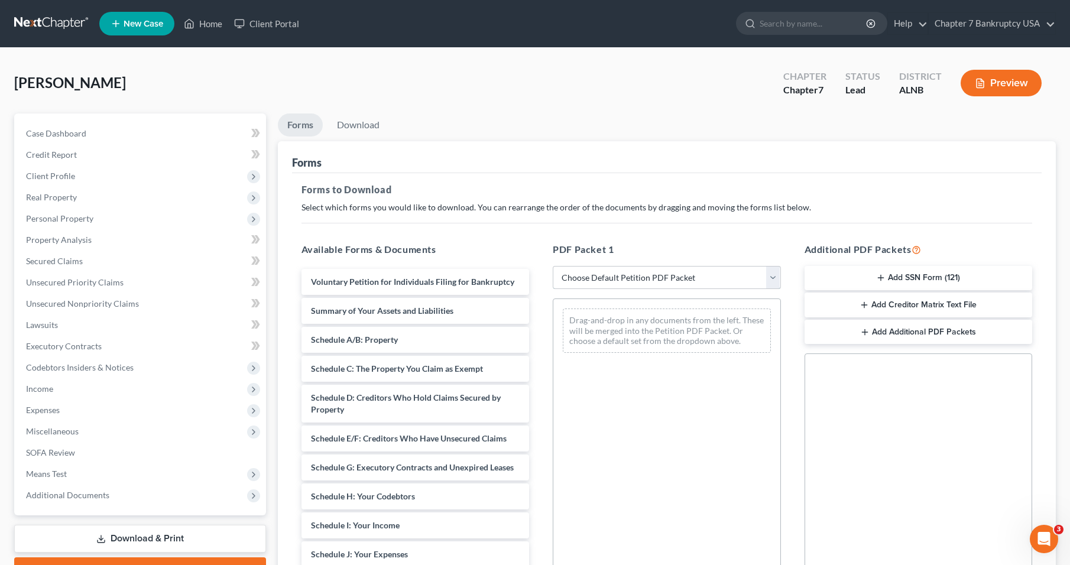
click at [627, 278] on select "Choose Default Petition PDF Packet Complete Bankruptcy Petition (all forms and …" at bounding box center [667, 278] width 228 height 24
select select "0"
click at [553, 266] on select "Choose Default Petition PDF Packet Complete Bankruptcy Petition (all forms and …" at bounding box center [667, 278] width 228 height 24
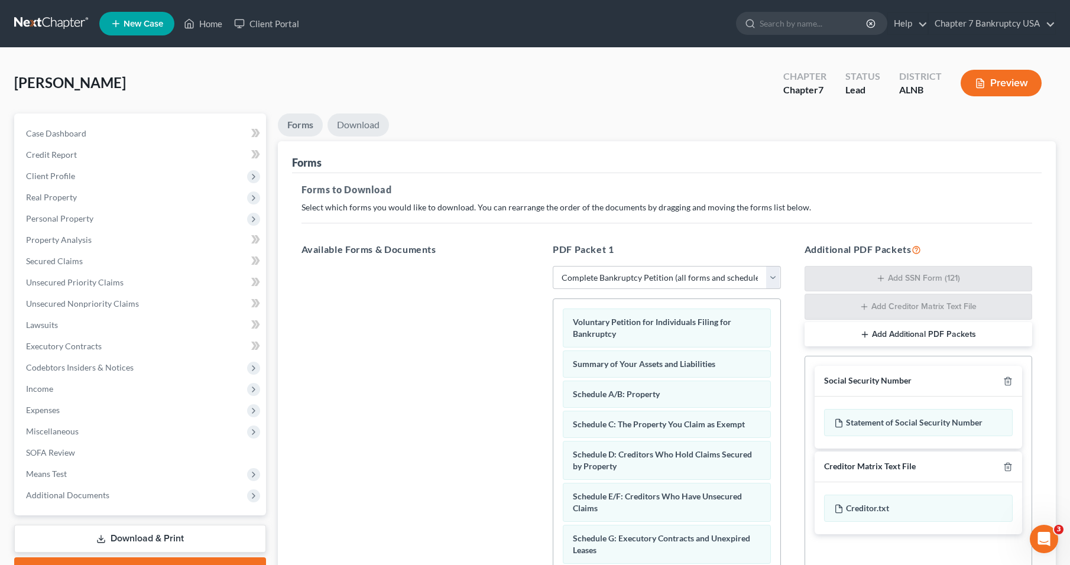
click at [355, 116] on link "Download" at bounding box center [357, 124] width 61 height 23
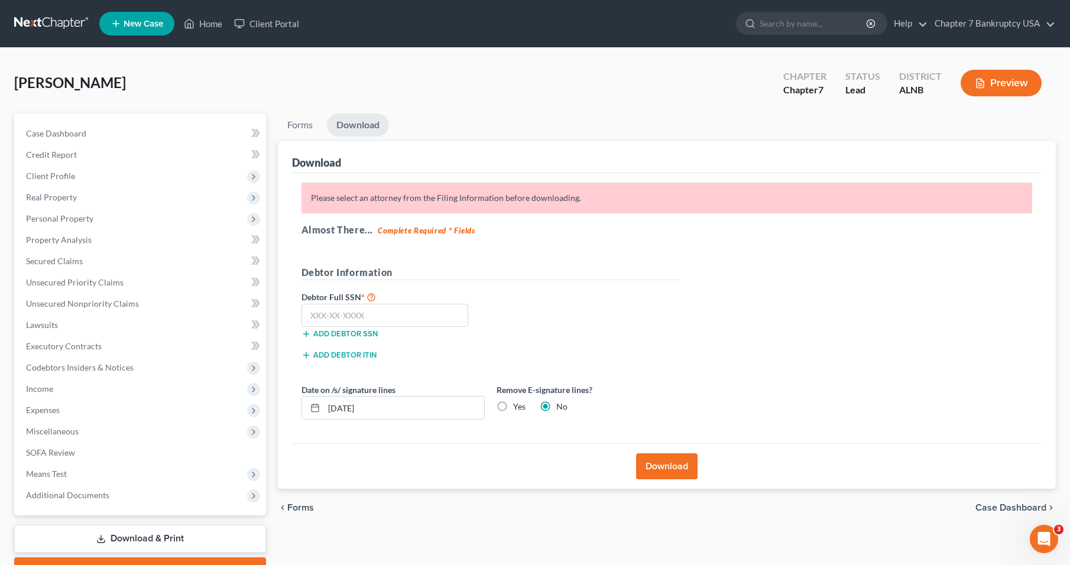
click at [385, 204] on p "Please select an attorney from the Filing Information before downloading." at bounding box center [666, 198] width 731 height 31
click at [332, 320] on input "text" at bounding box center [384, 316] width 167 height 24
type input "422-90-2575"
click at [513, 402] on label "Yes" at bounding box center [519, 407] width 12 height 12
click at [518, 402] on input "Yes" at bounding box center [522, 405] width 8 height 8
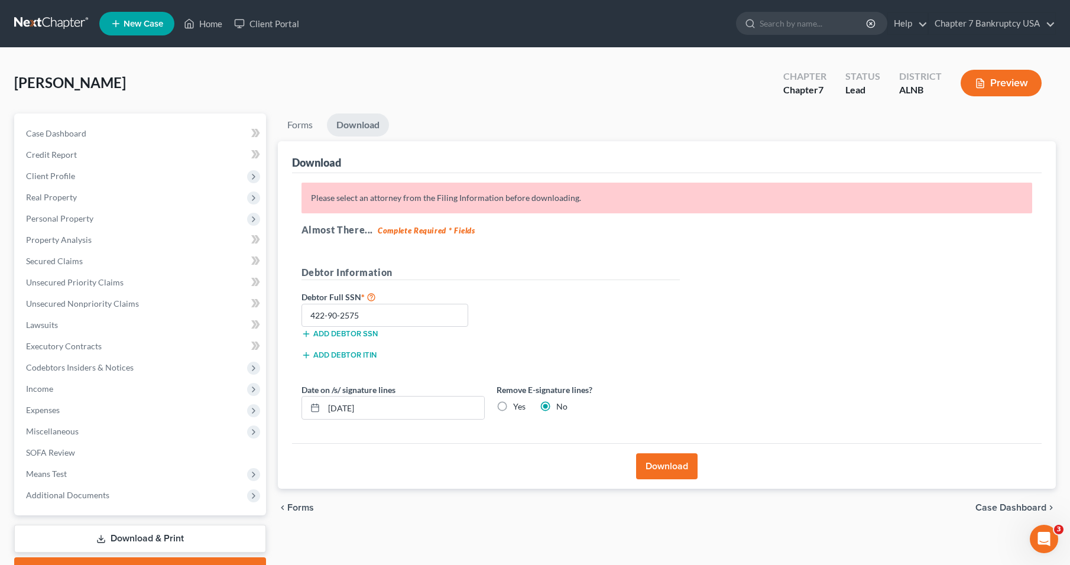
radio input "true"
radio input "false"
click at [659, 465] on button "Download" at bounding box center [666, 466] width 61 height 26
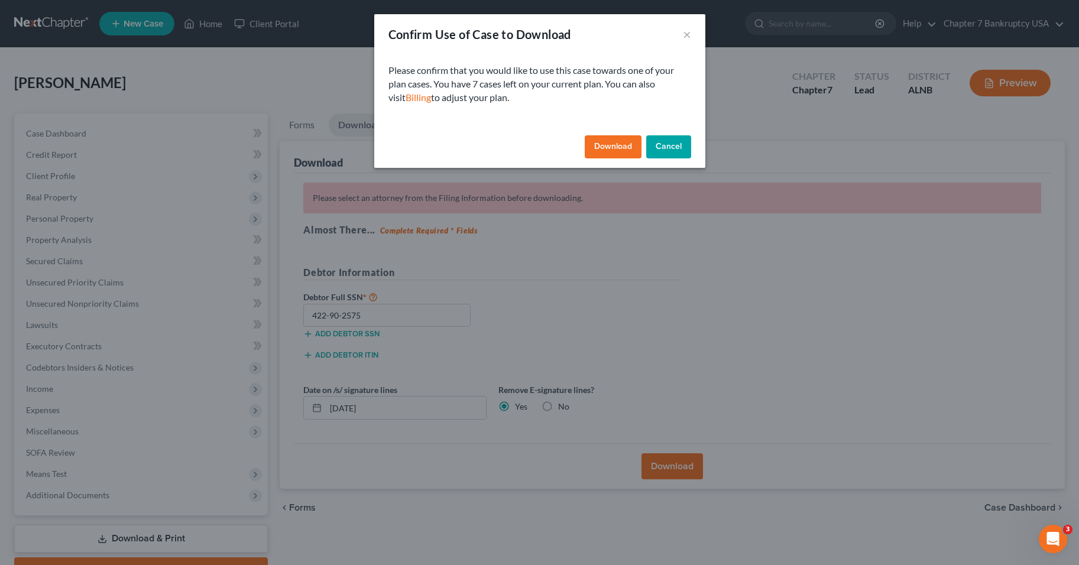
click at [612, 150] on button "Download" at bounding box center [613, 147] width 57 height 24
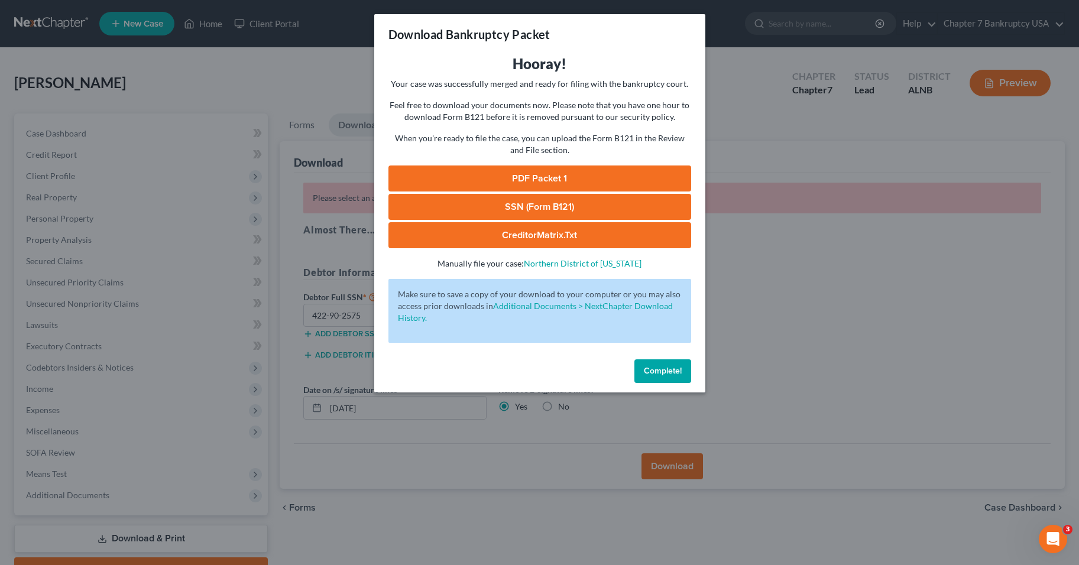
click at [546, 215] on link "SSN (Form B121)" at bounding box center [539, 207] width 303 height 26
click at [567, 208] on link "SSN (Form B121)" at bounding box center [539, 207] width 303 height 26
click at [583, 171] on link "PDF Packet 1" at bounding box center [539, 179] width 303 height 26
